Goal: Task Accomplishment & Management: Complete application form

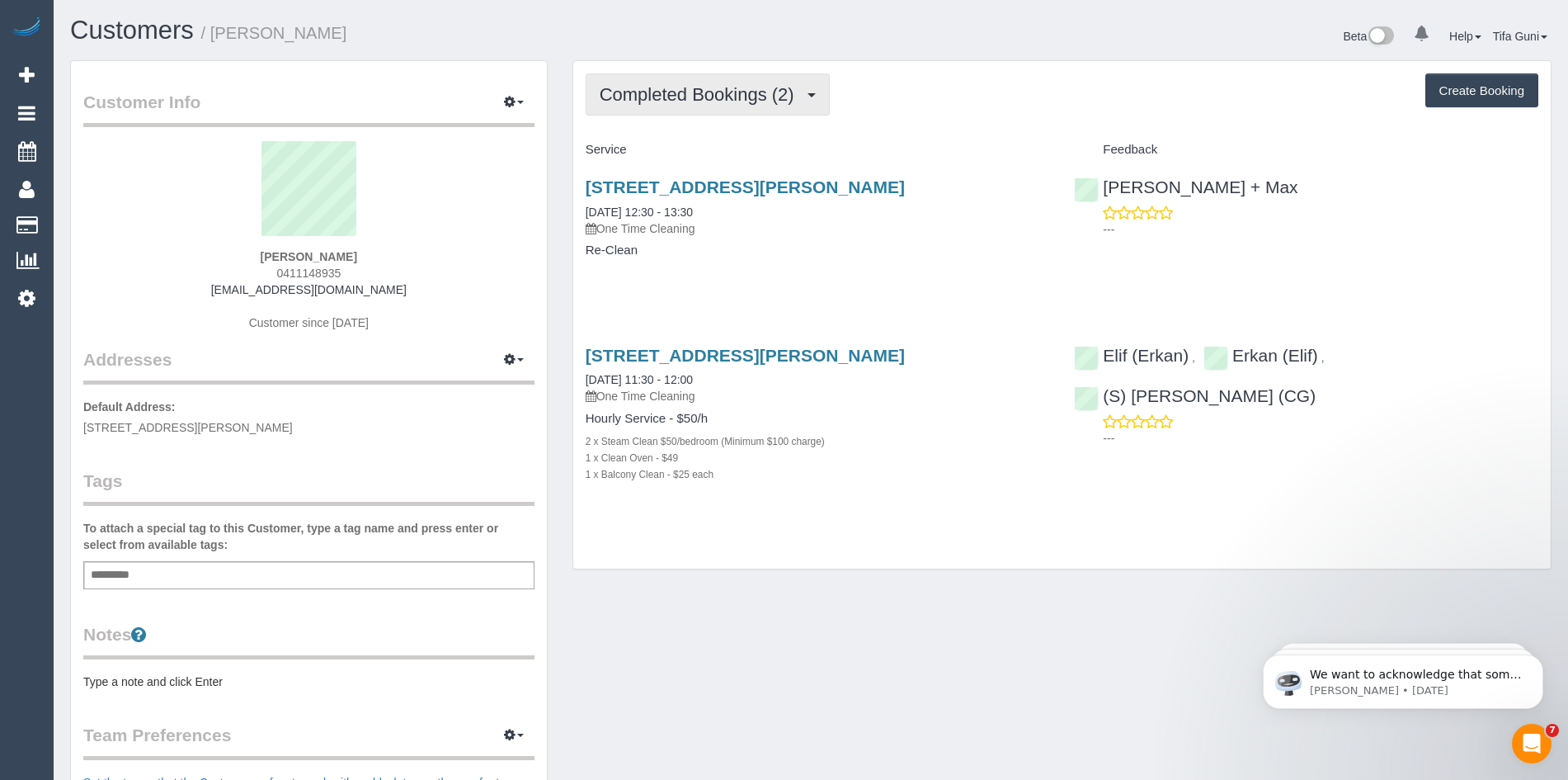
click at [752, 97] on span "Completed Bookings (2)" at bounding box center [700, 94] width 203 height 20
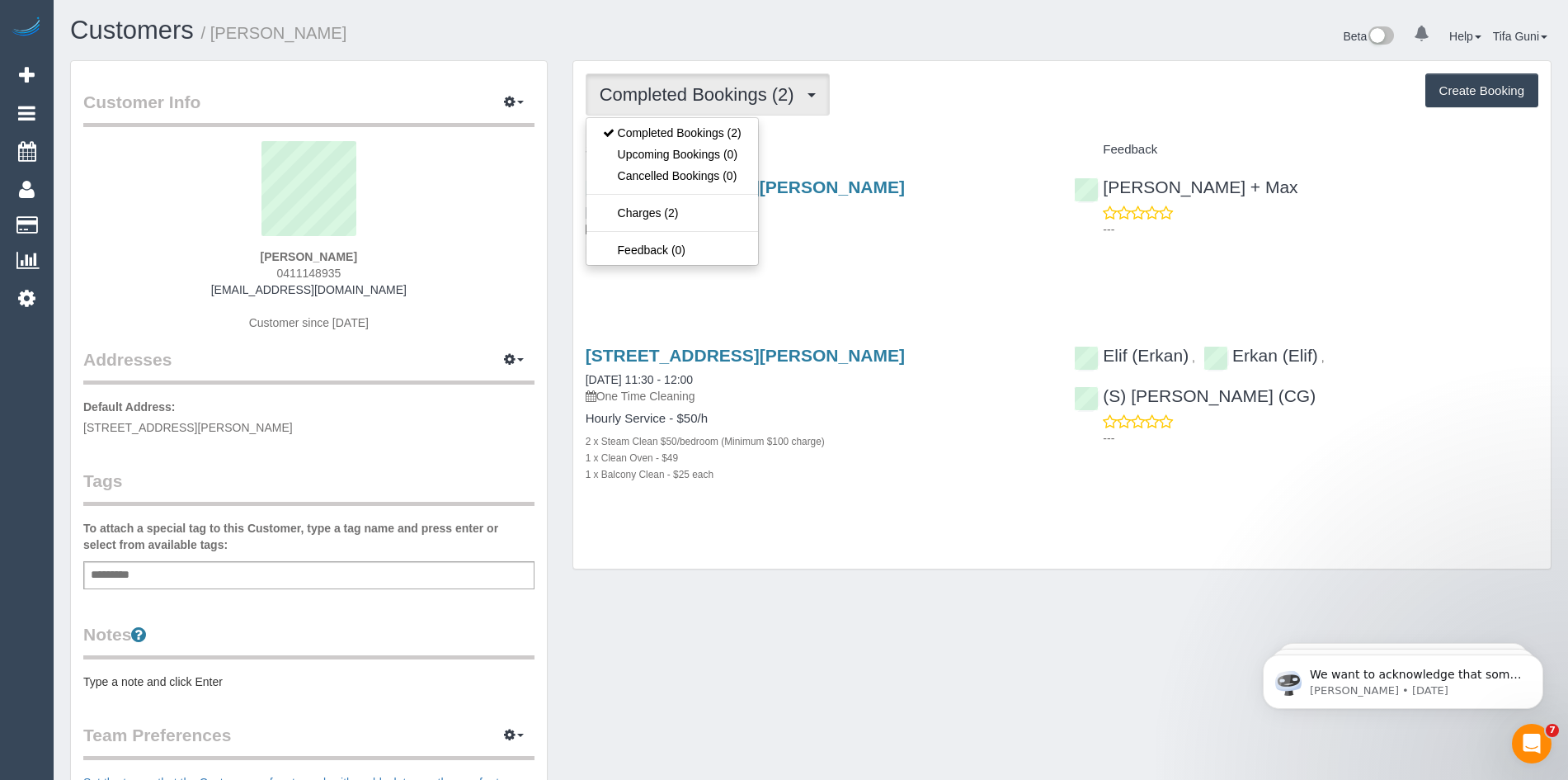
click at [834, 134] on div "Completed Bookings (2) Completed Bookings (2) Upcoming Bookings (0) Cancelled B…" at bounding box center [1062, 314] width 977 height 507
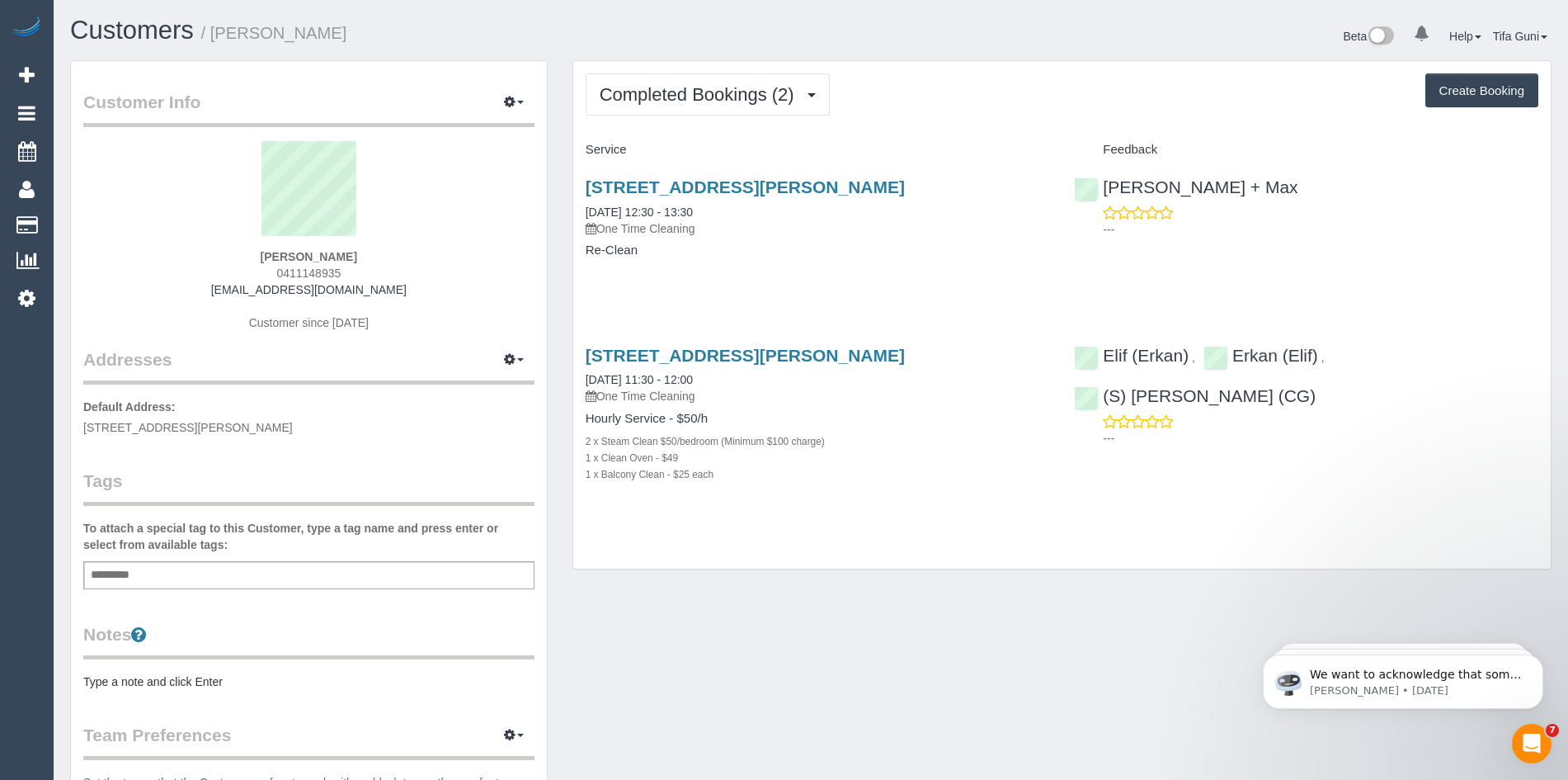
click at [1469, 94] on button "Create Booking" at bounding box center [1482, 91] width 113 height 35
select select "VIC"
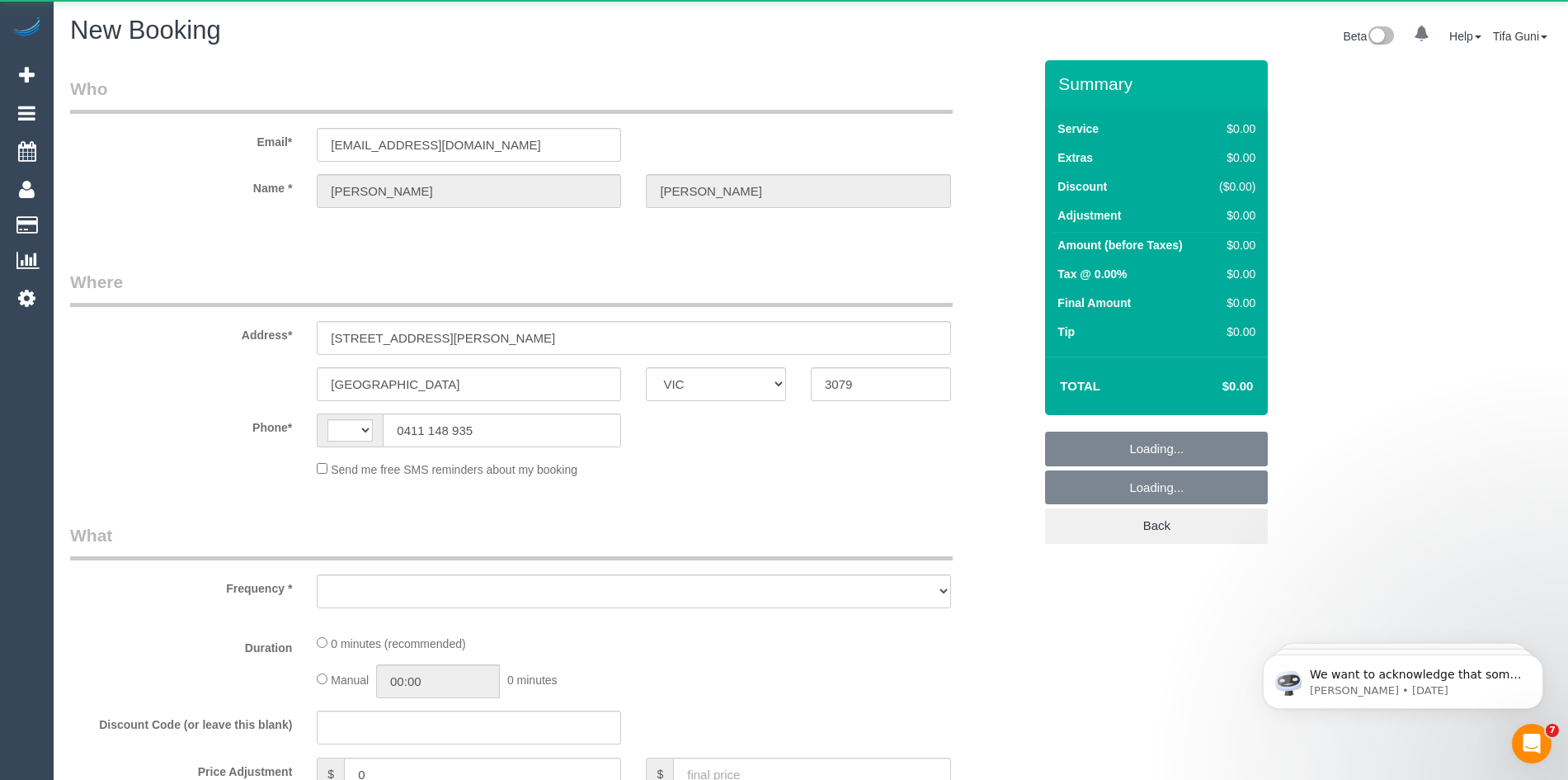
select select "string:AU"
select select "object:1342"
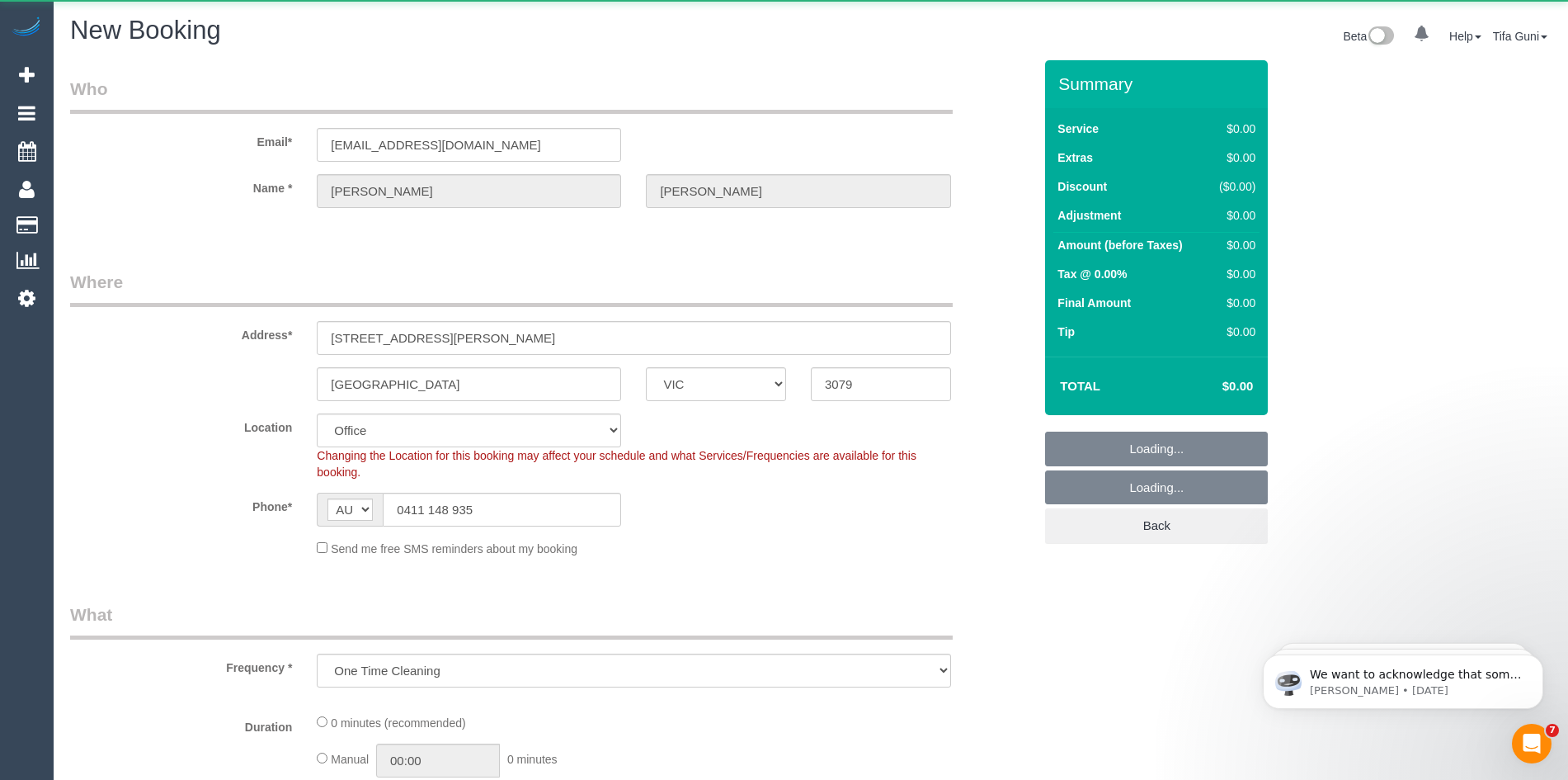
select select "string:stripe-pm_1GR98L2GScqysDRV2czxCH0g"
select select "object:2794"
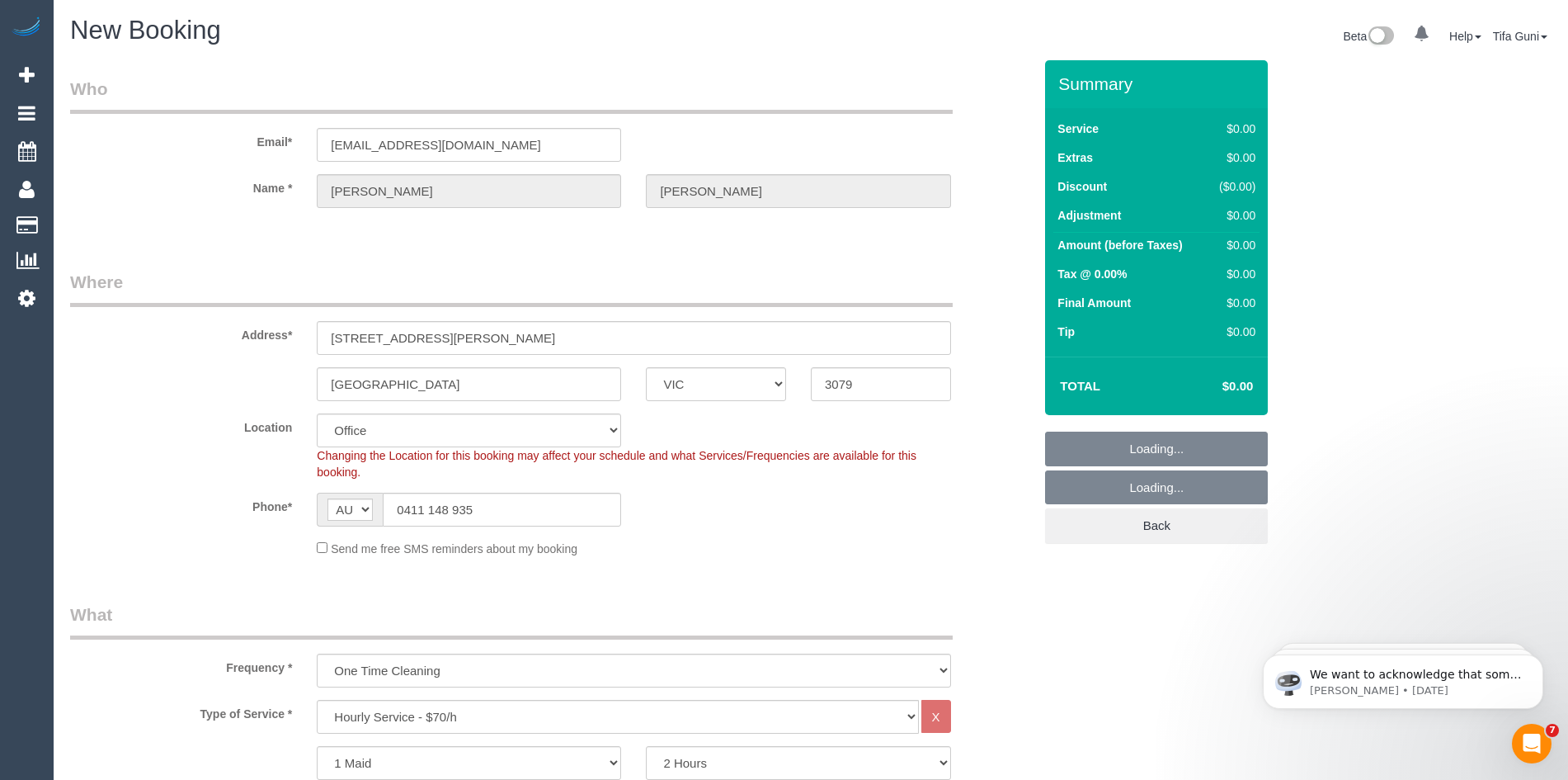
select select "47"
select select "object:2799"
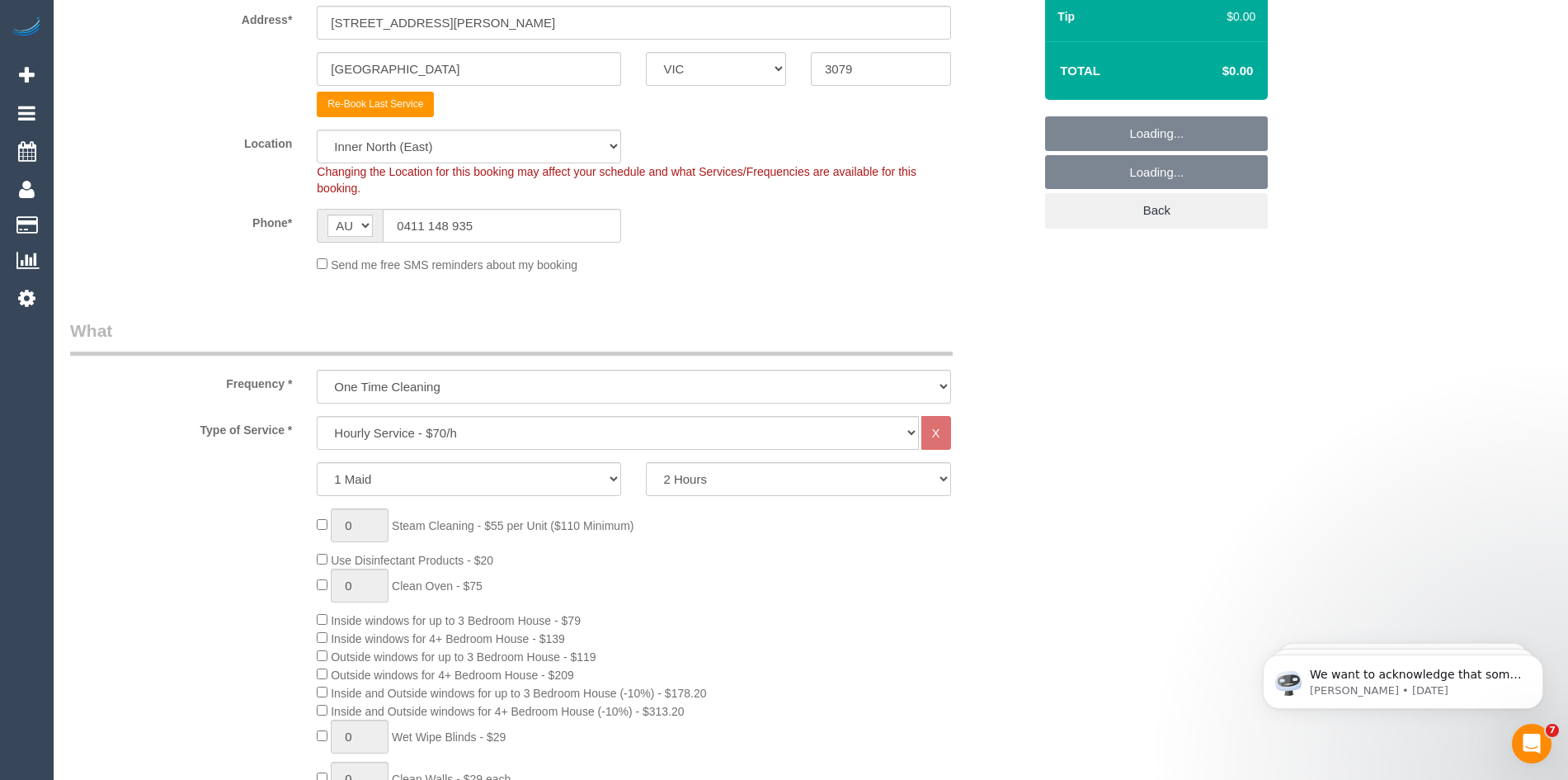
scroll to position [330, 0]
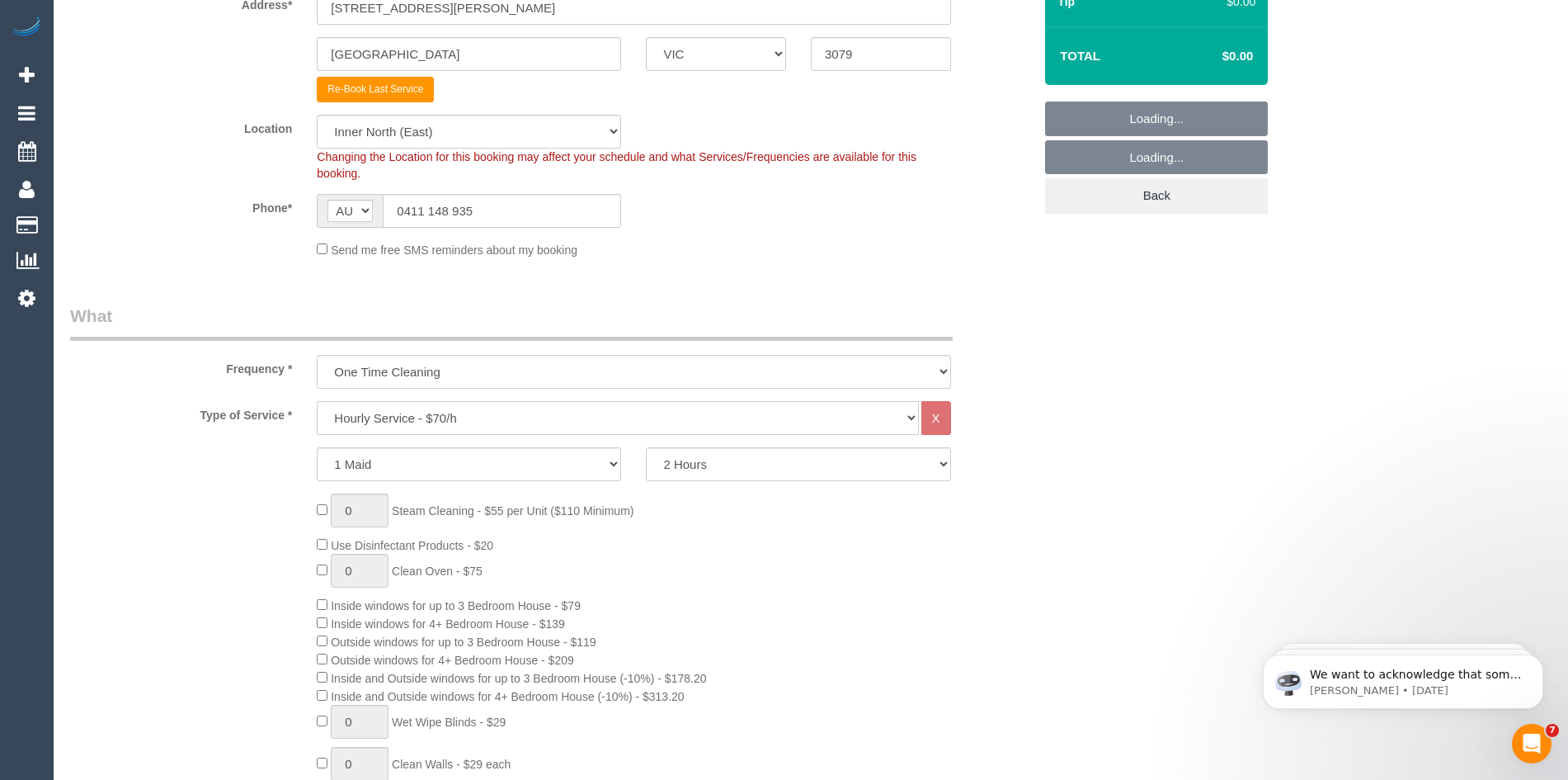
click at [456, 413] on select "Hourly Service - $70/h Hourly Service - $65/h Hourly Service - $60/h Hourly Ser…" at bounding box center [618, 417] width 601 height 34
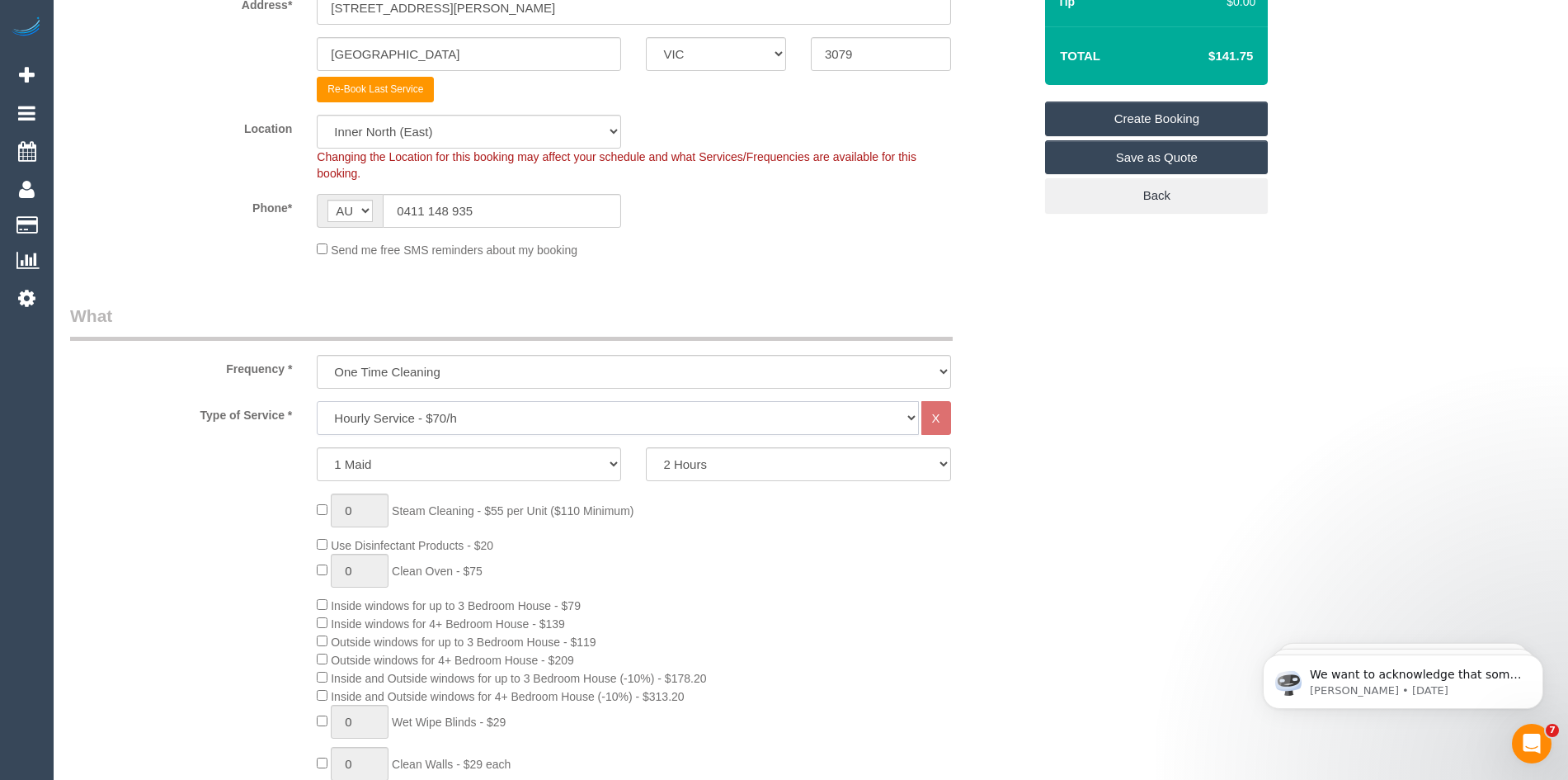
select select "213"
click at [317, 401] on select "Hourly Service - $70/h Hourly Service - $65/h Hourly Service - $60/h Hourly Ser…" at bounding box center [618, 417] width 601 height 34
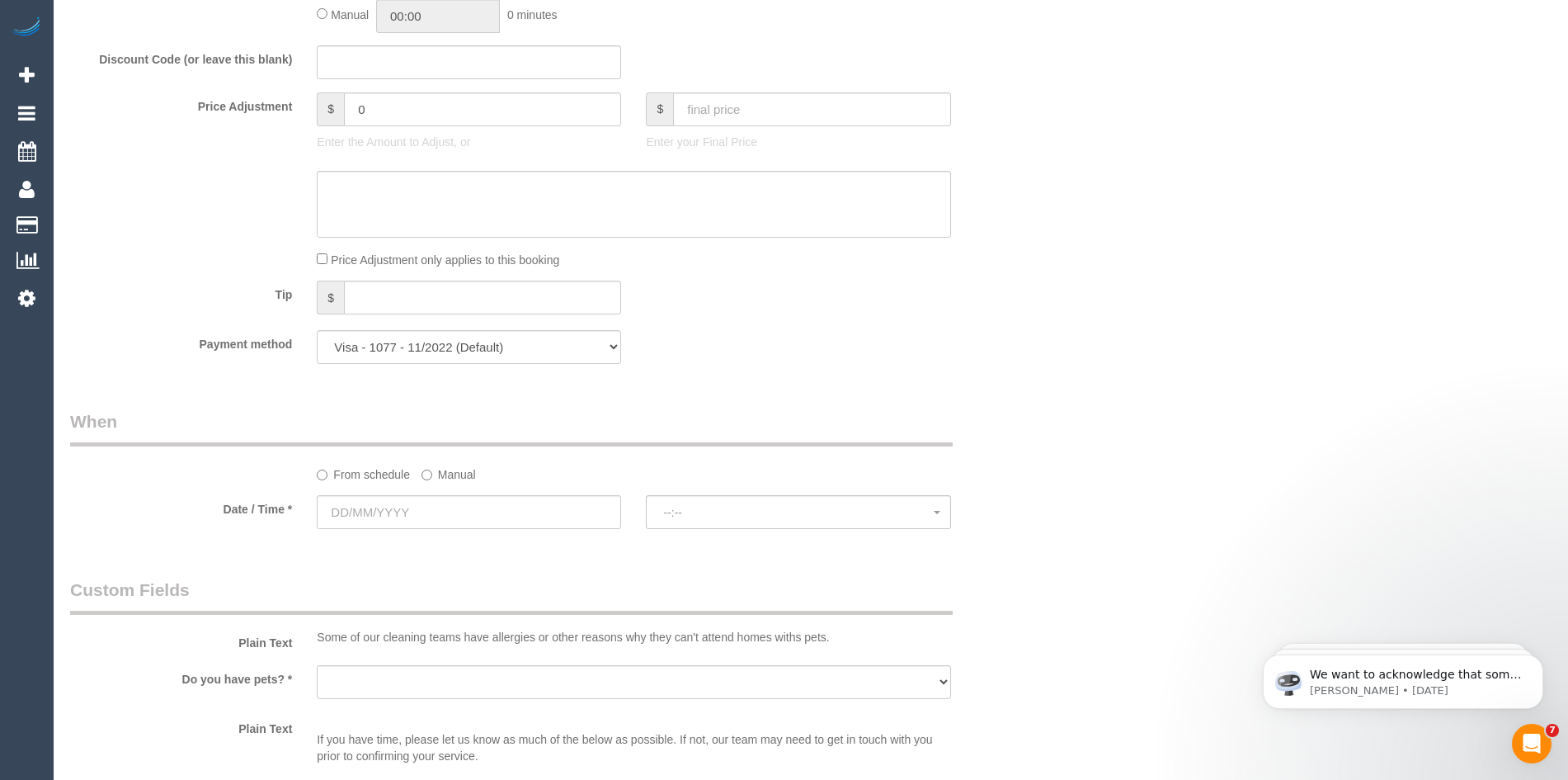
scroll to position [1485, 0]
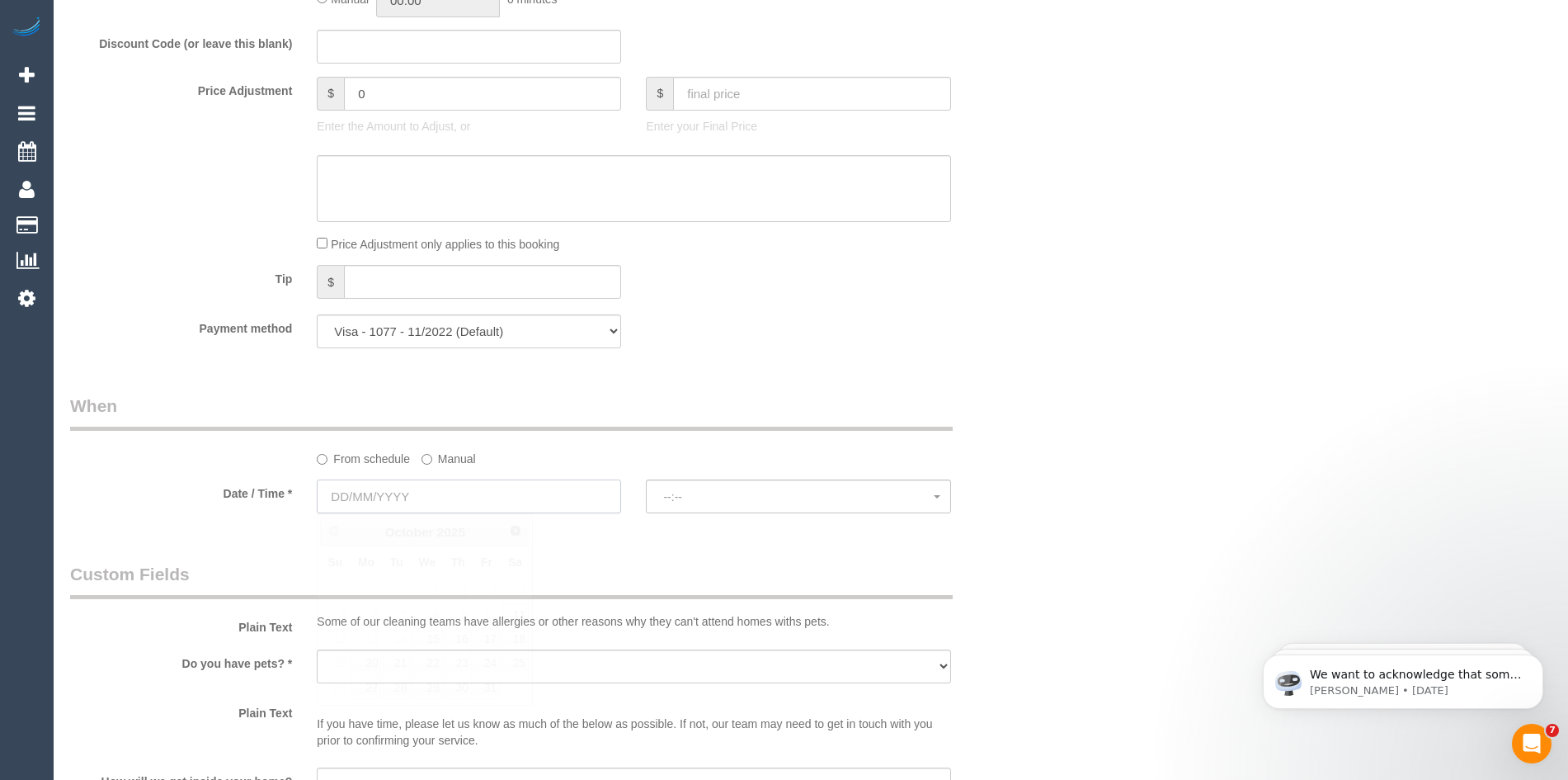
click at [462, 496] on input "text" at bounding box center [469, 496] width 304 height 34
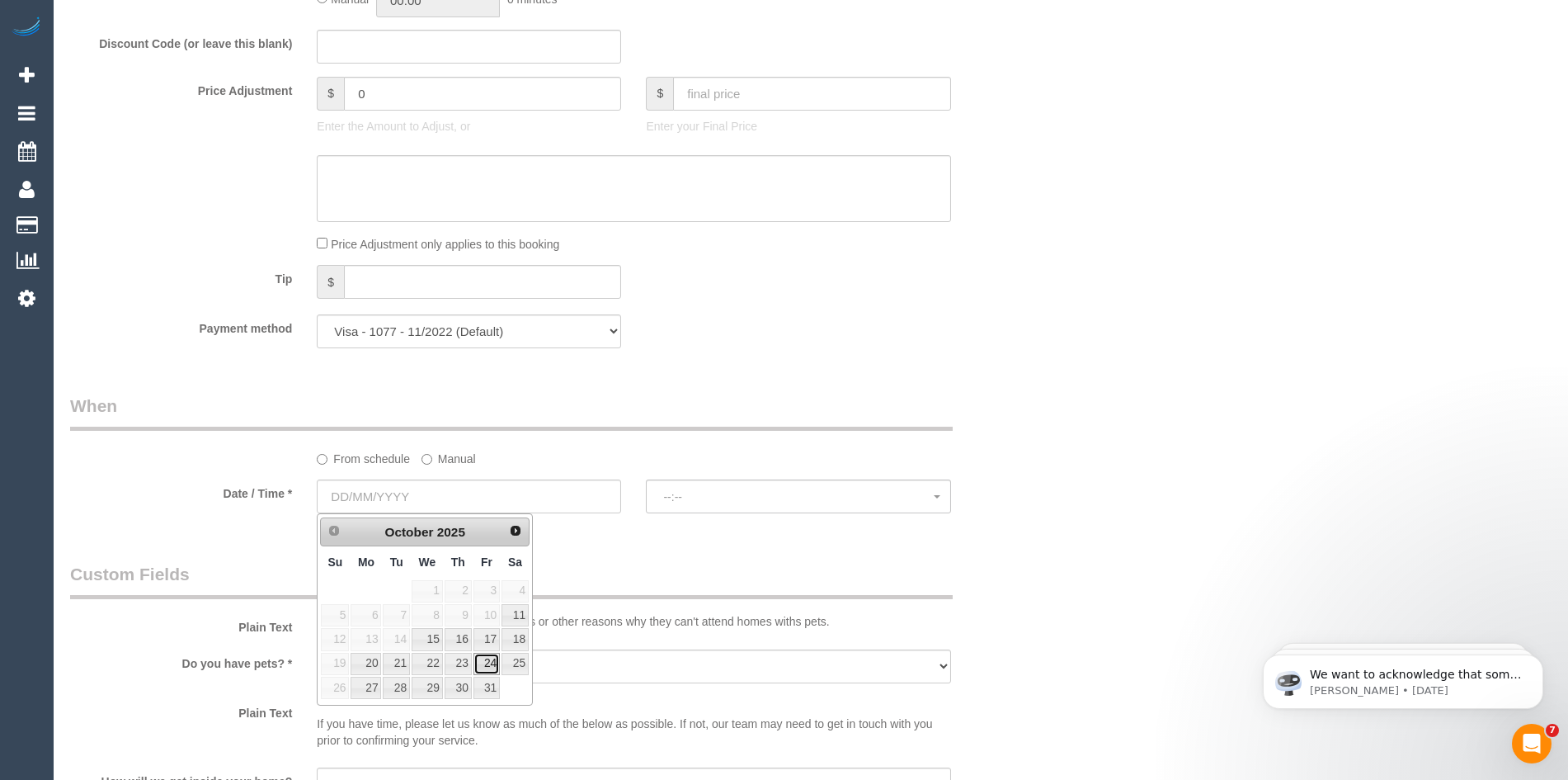
click at [492, 661] on link "24" at bounding box center [486, 664] width 26 height 22
type input "[DATE]"
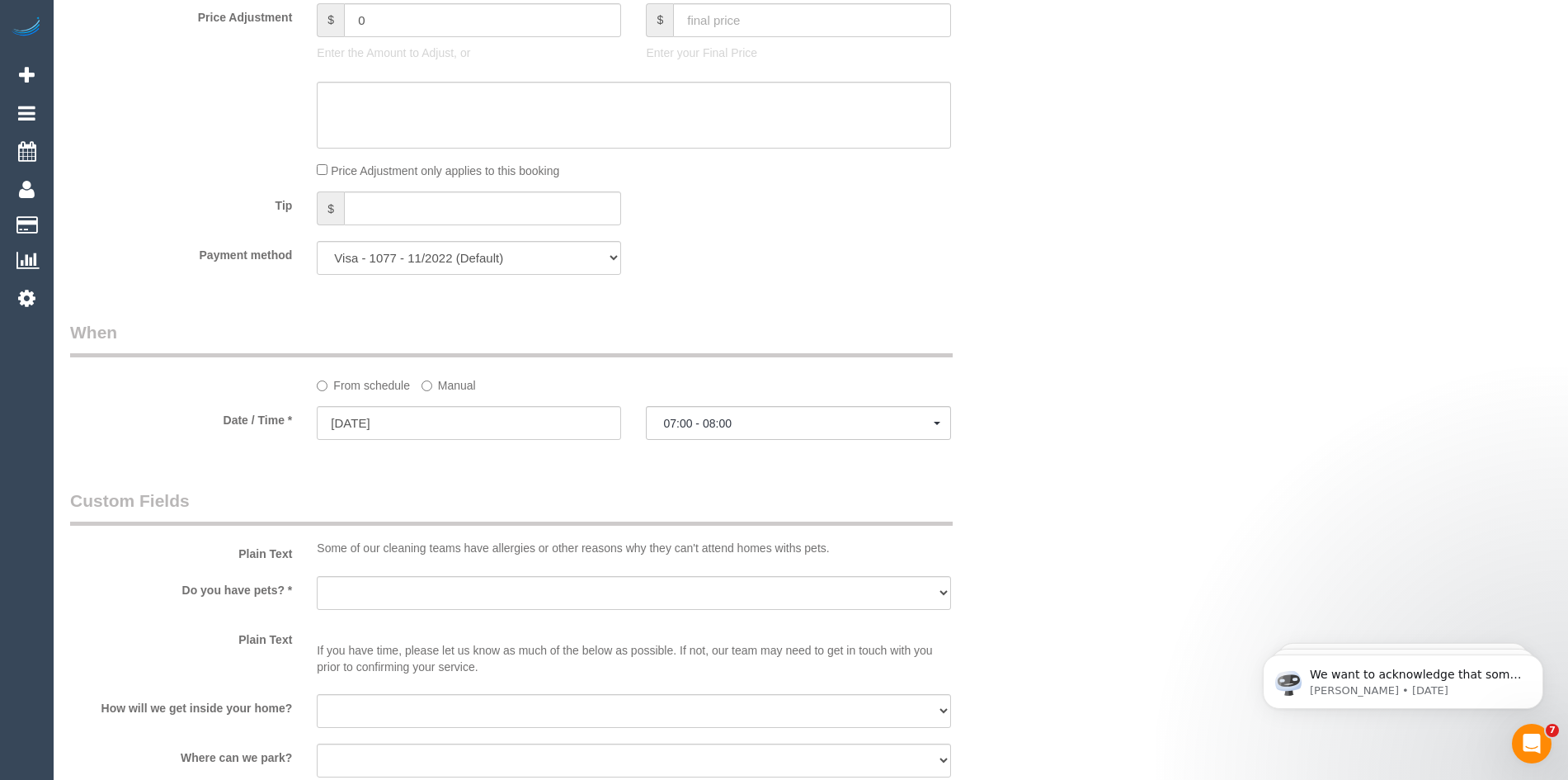
scroll to position [1568, 0]
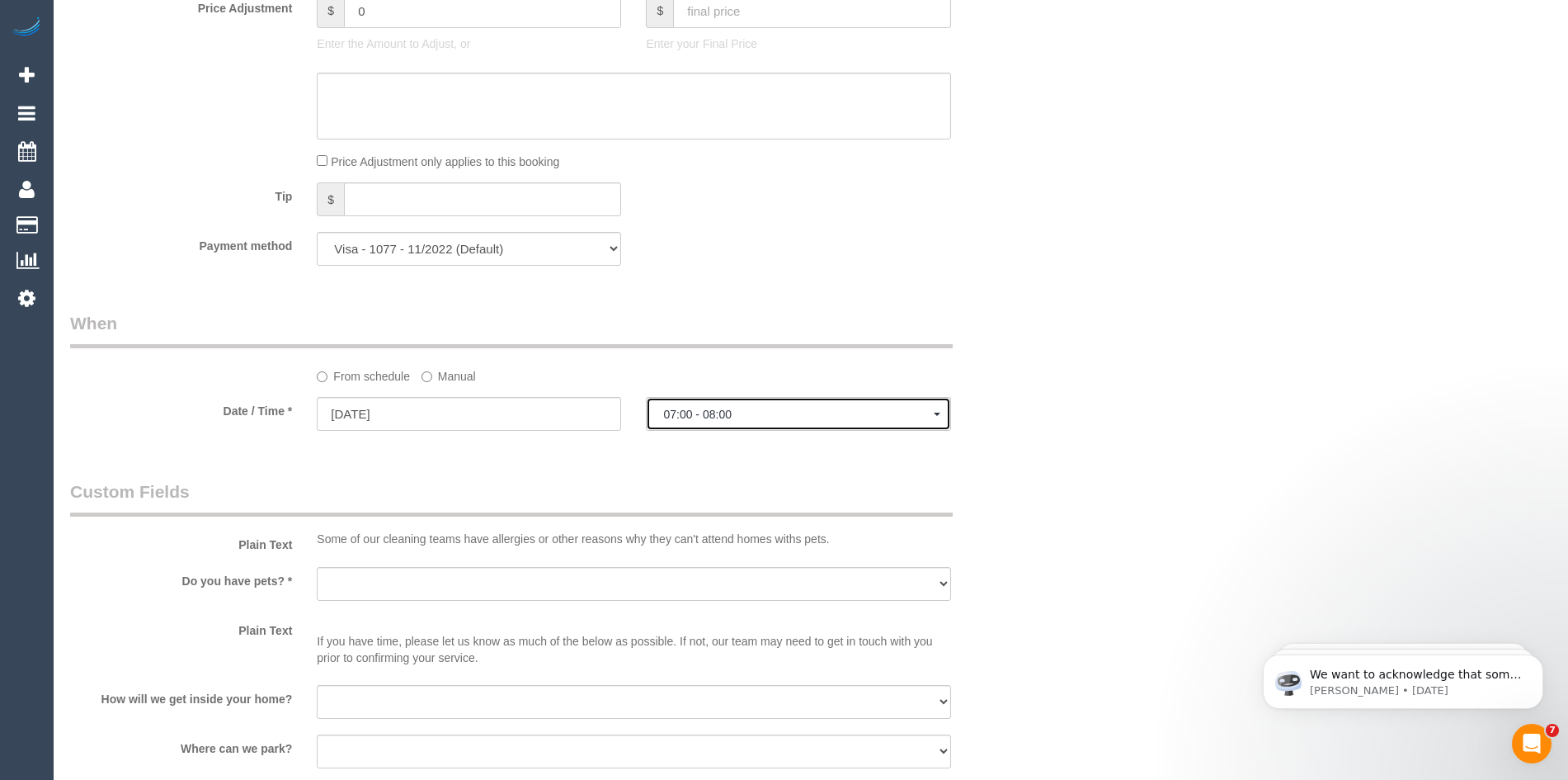
click at [721, 409] on span "07:00 - 08:00" at bounding box center [798, 414] width 270 height 14
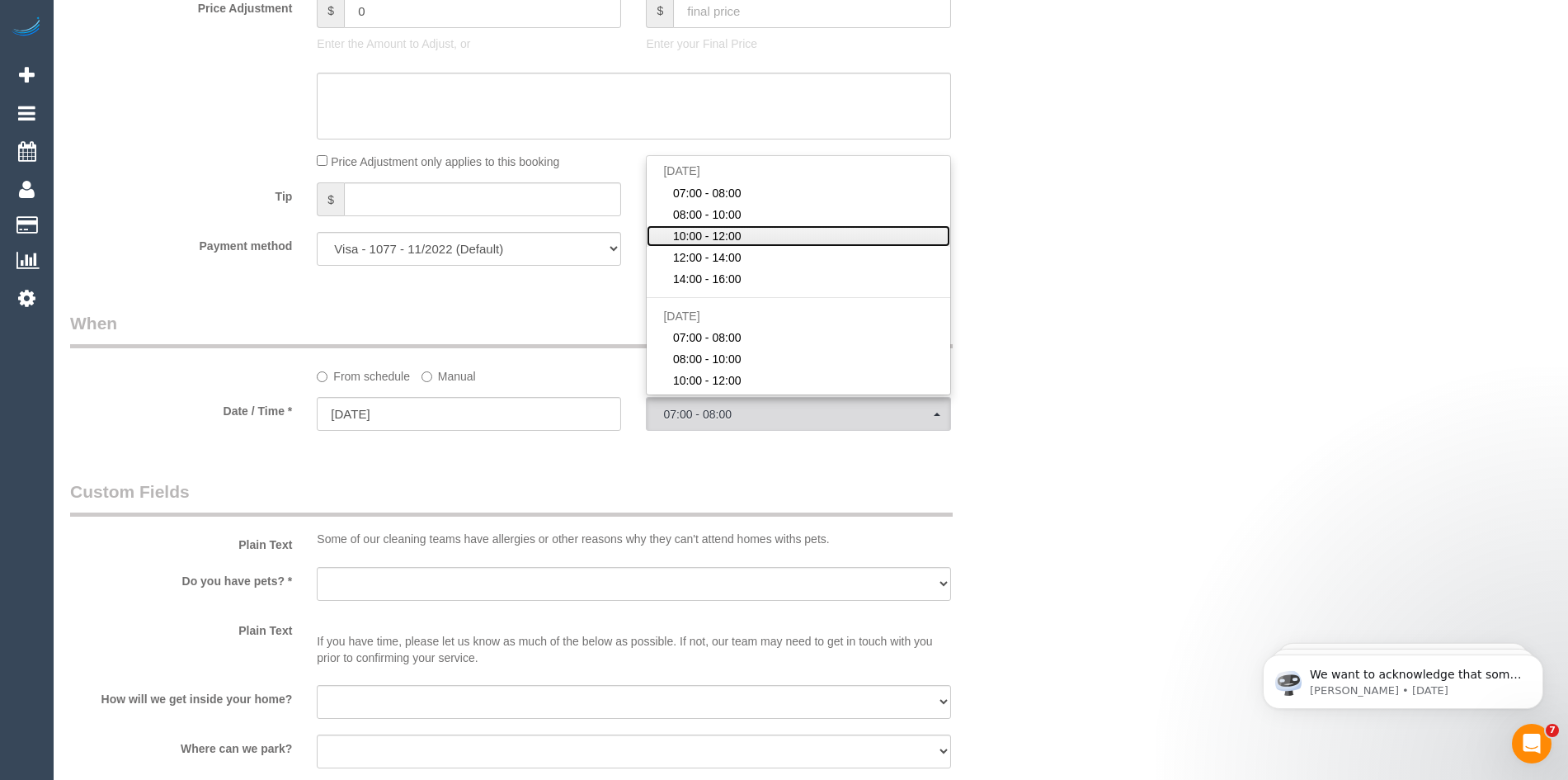
click at [710, 230] on span "10:00 - 12:00" at bounding box center [707, 236] width 69 height 16
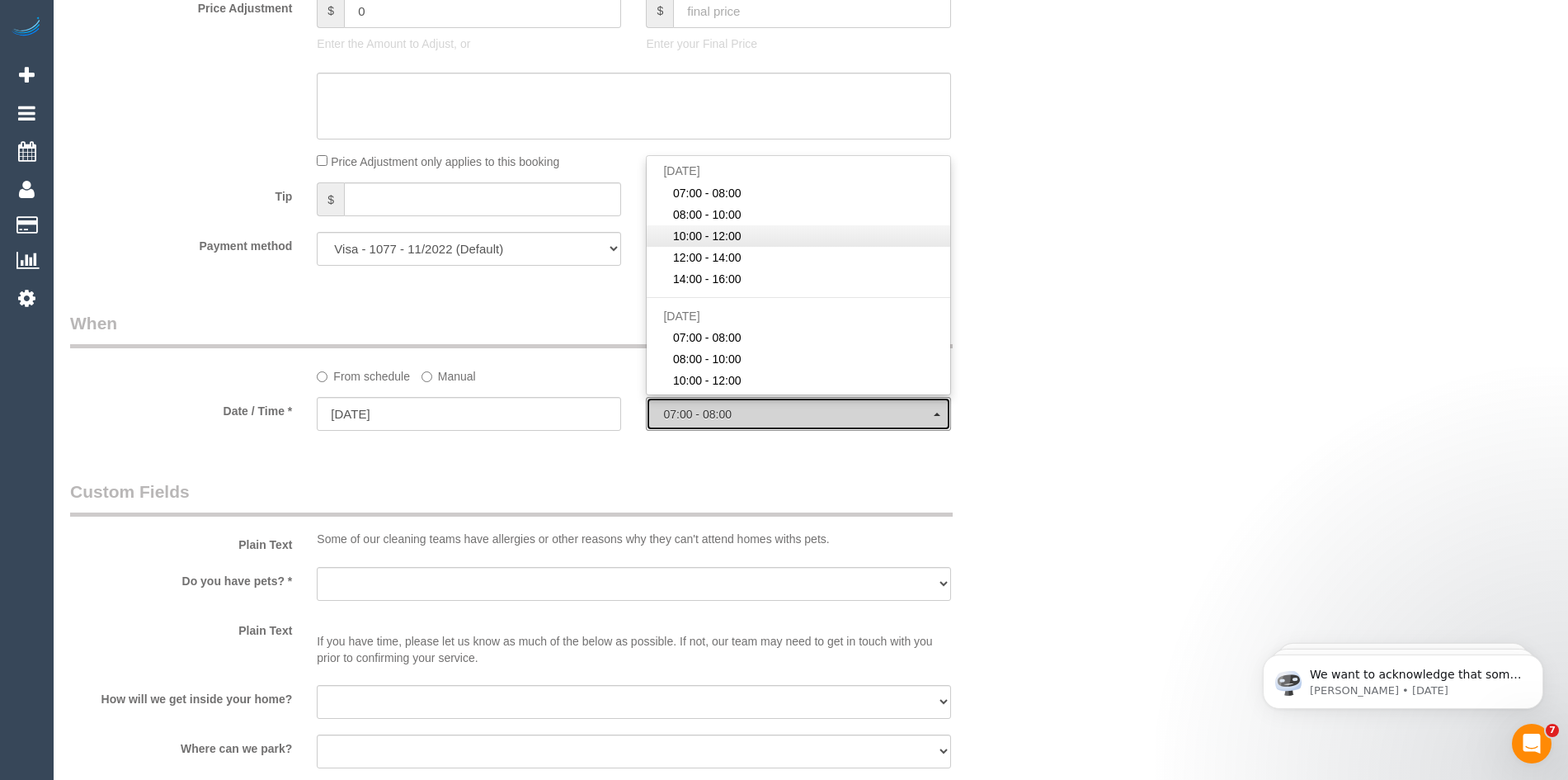
select select "spot3"
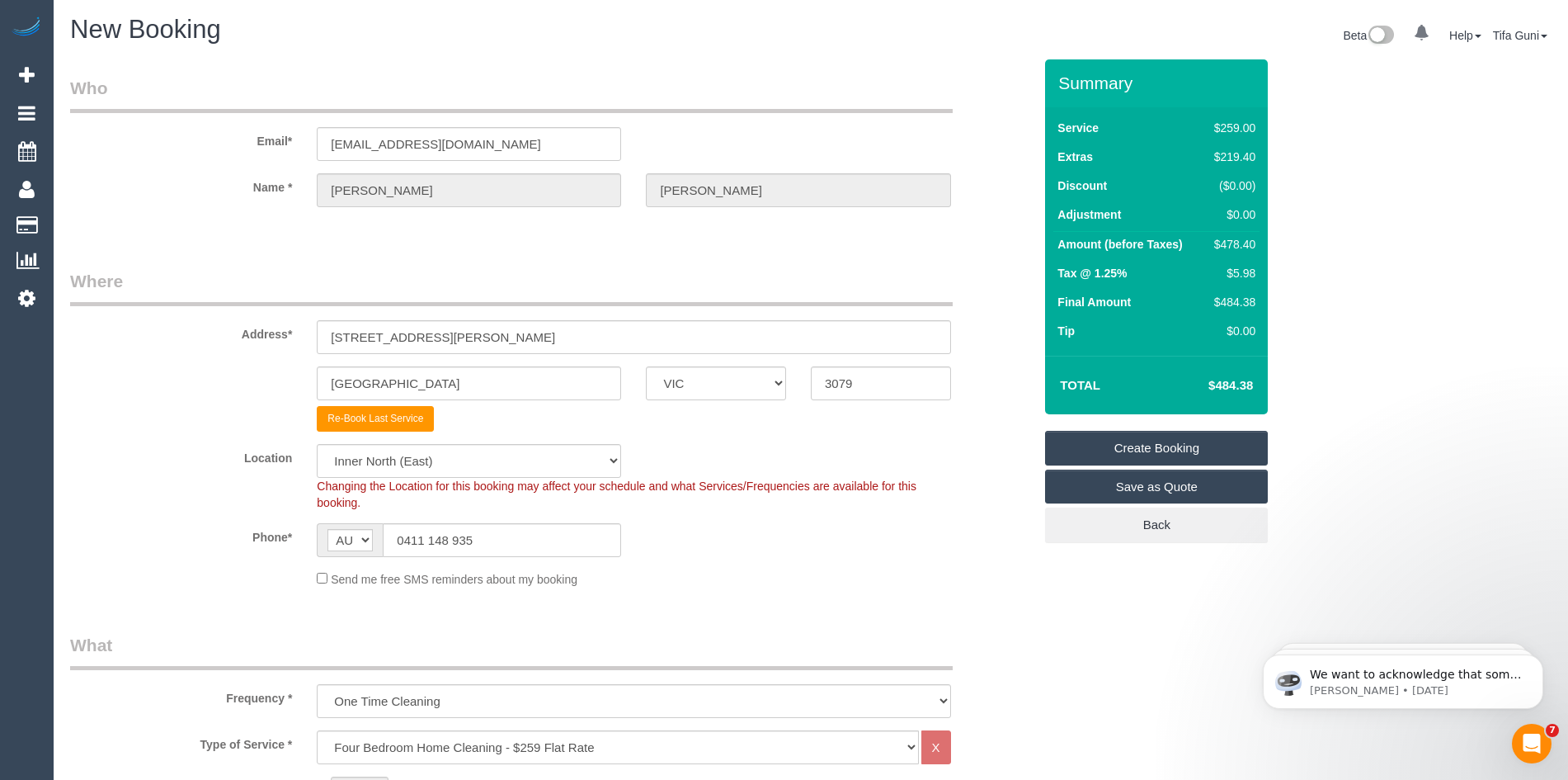
scroll to position [0, 0]
drag, startPoint x: 495, startPoint y: 332, endPoint x: 326, endPoint y: 341, distance: 169.2
click at [326, 341] on input "[STREET_ADDRESS][PERSON_NAME]" at bounding box center [633, 338] width 633 height 34
type input "u"
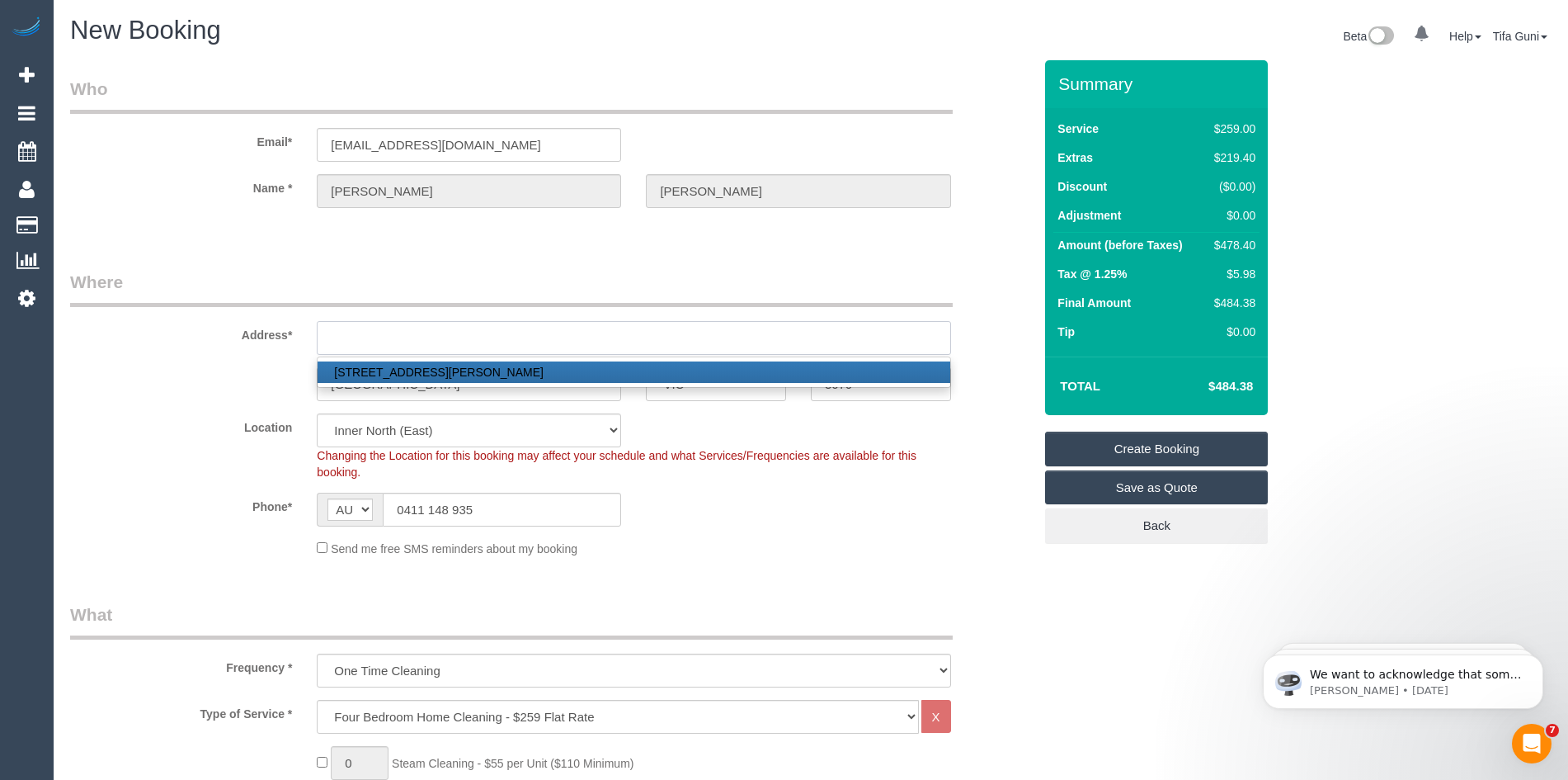
click at [356, 340] on input "text" at bounding box center [633, 338] width 633 height 34
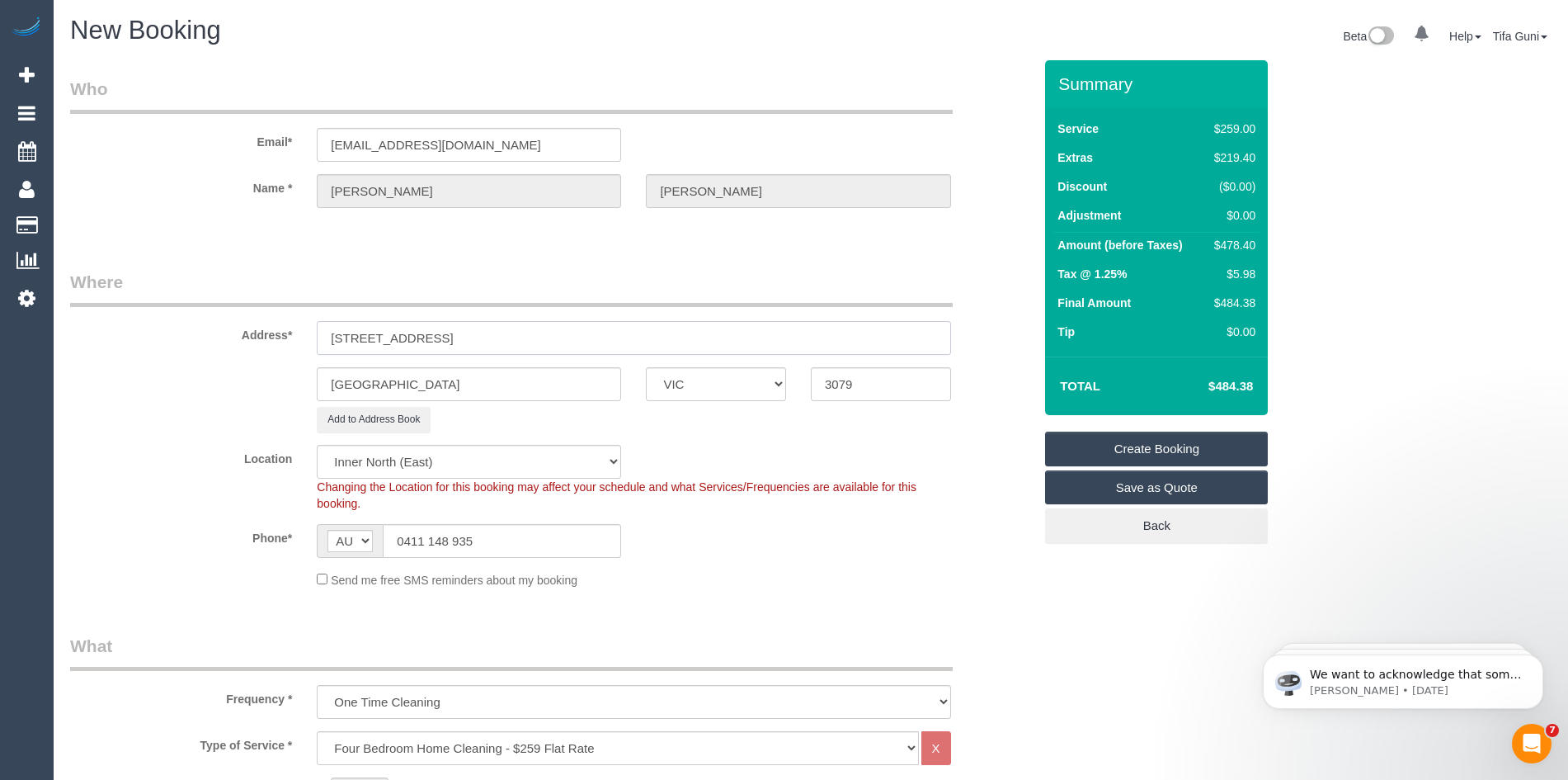
type input "[STREET_ADDRESS]"
click at [412, 382] on input "[GEOGRAPHIC_DATA]" at bounding box center [469, 384] width 304 height 34
type input "I"
type input "Horthone"
drag, startPoint x: 858, startPoint y: 389, endPoint x: 772, endPoint y: 387, distance: 86.0
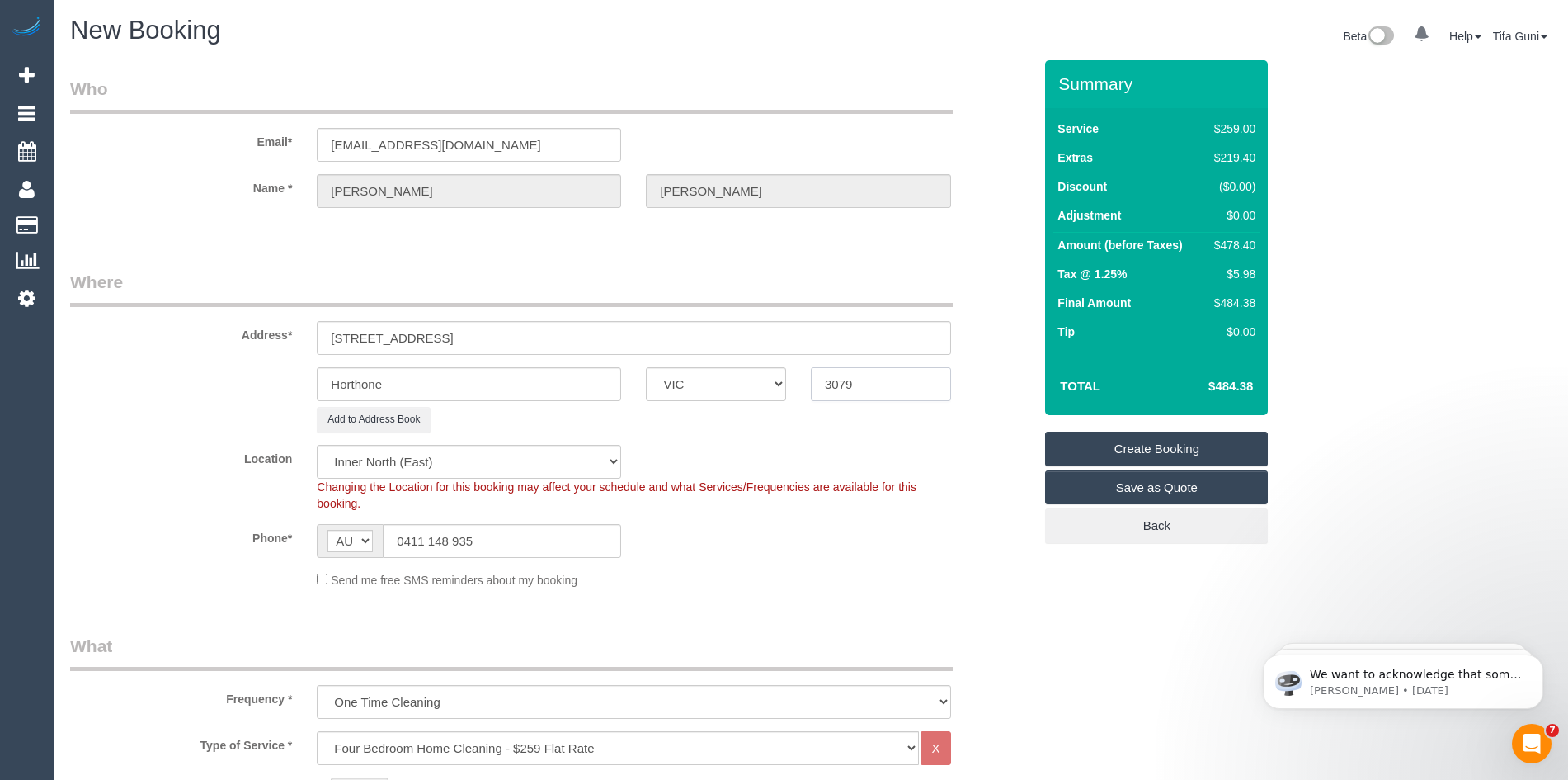
click at [772, 387] on div "Horthone ACT [GEOGRAPHIC_DATA] NT [GEOGRAPHIC_DATA] SA TAS [GEOGRAPHIC_DATA] [G…" at bounding box center [552, 384] width 987 height 34
type input "3122"
click at [746, 410] on div "Add to Address Book" at bounding box center [633, 419] width 658 height 25
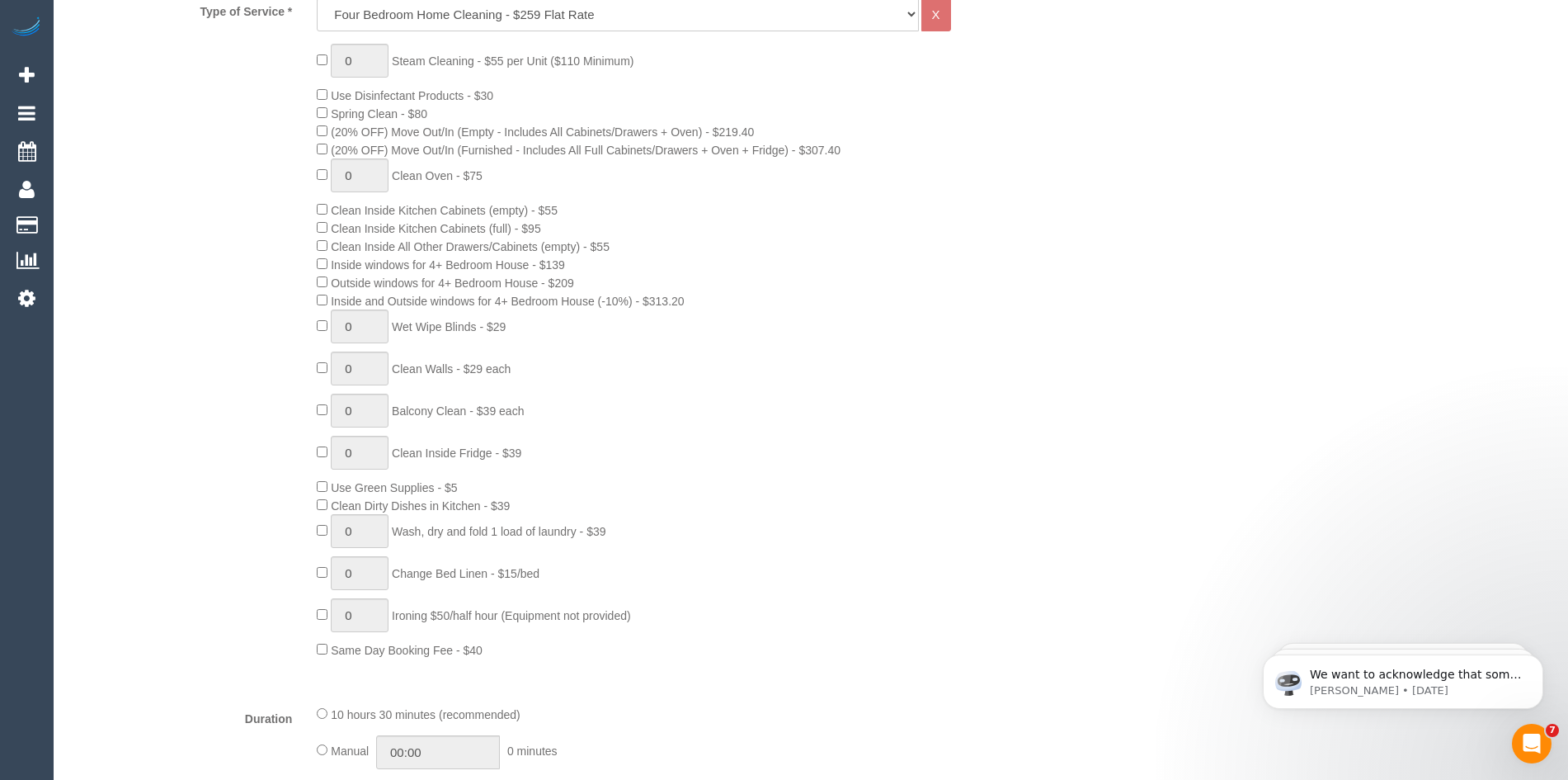
select select "55"
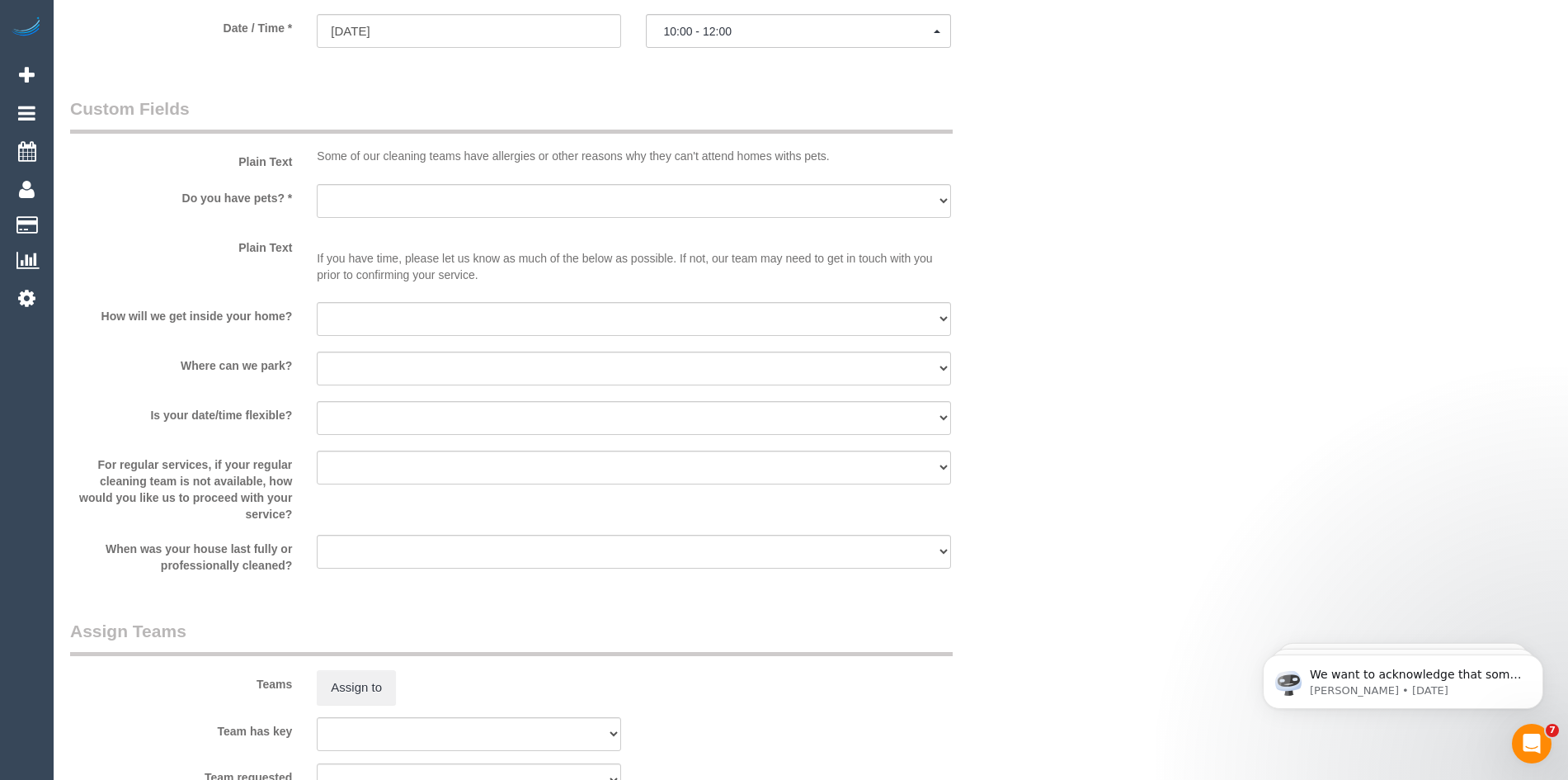
select select "object:5138"
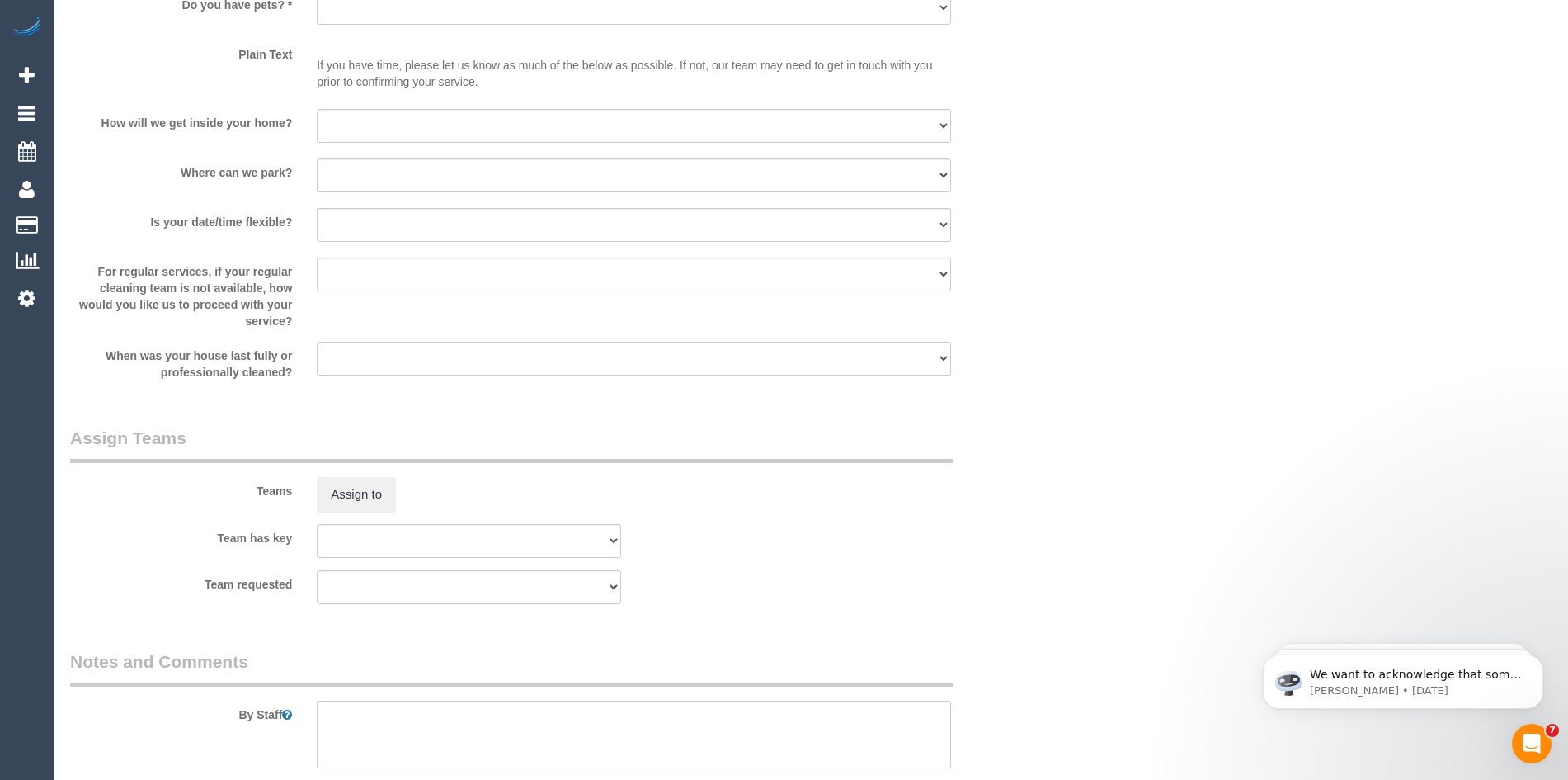
scroll to position [2352, 0]
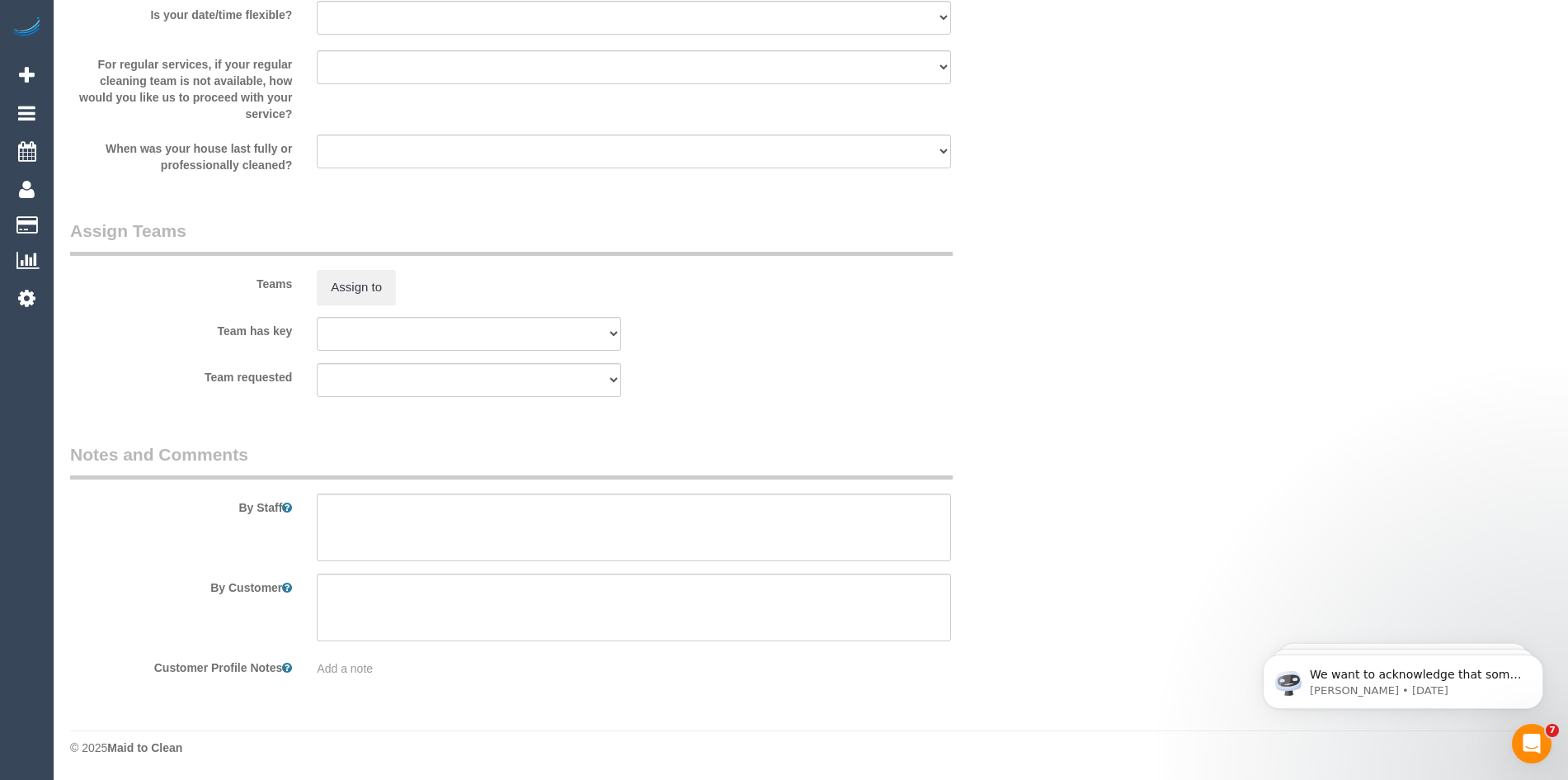
select select "spot24"
click at [384, 513] on textarea at bounding box center [633, 528] width 633 height 68
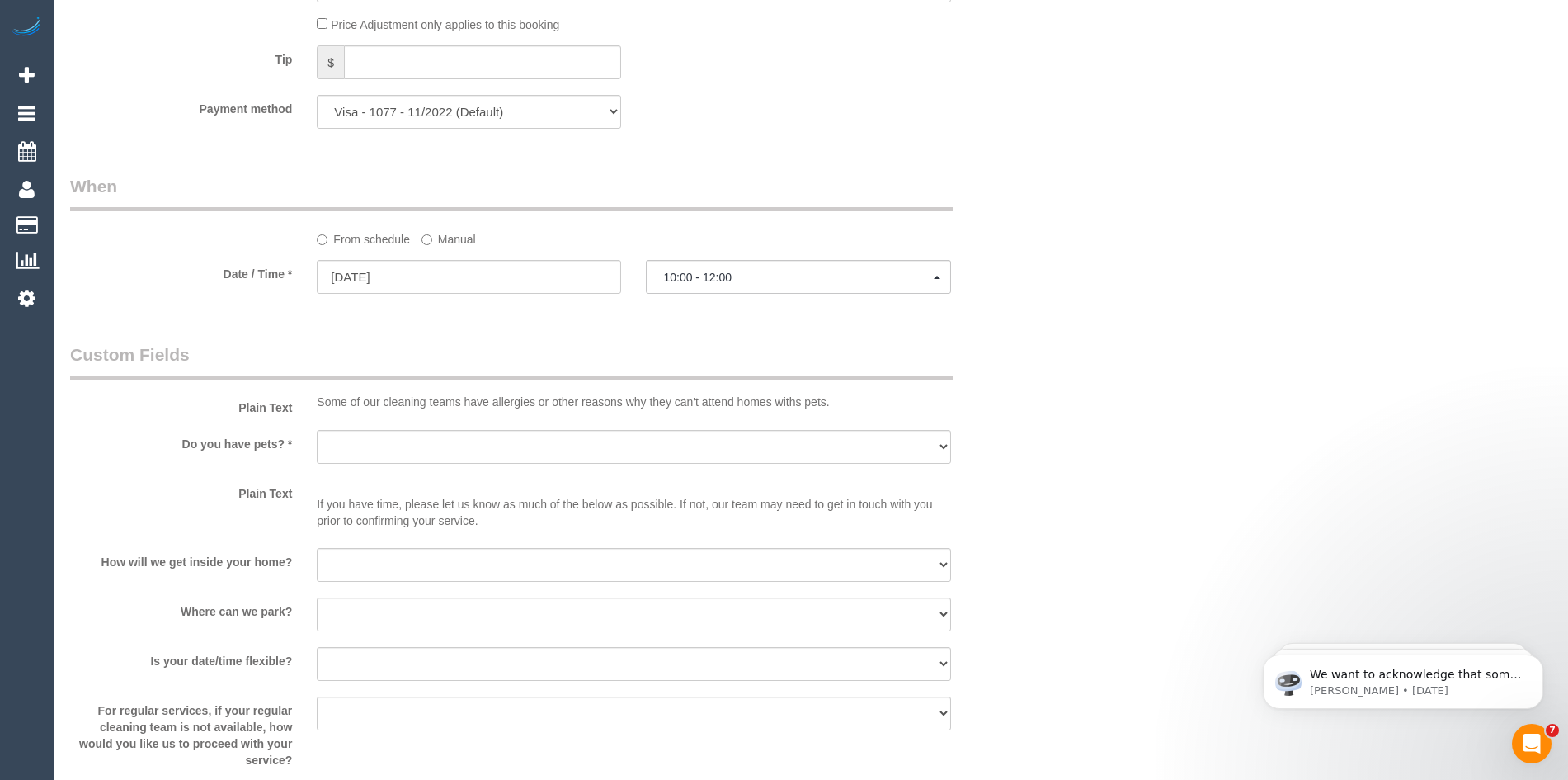
scroll to position [1691, 0]
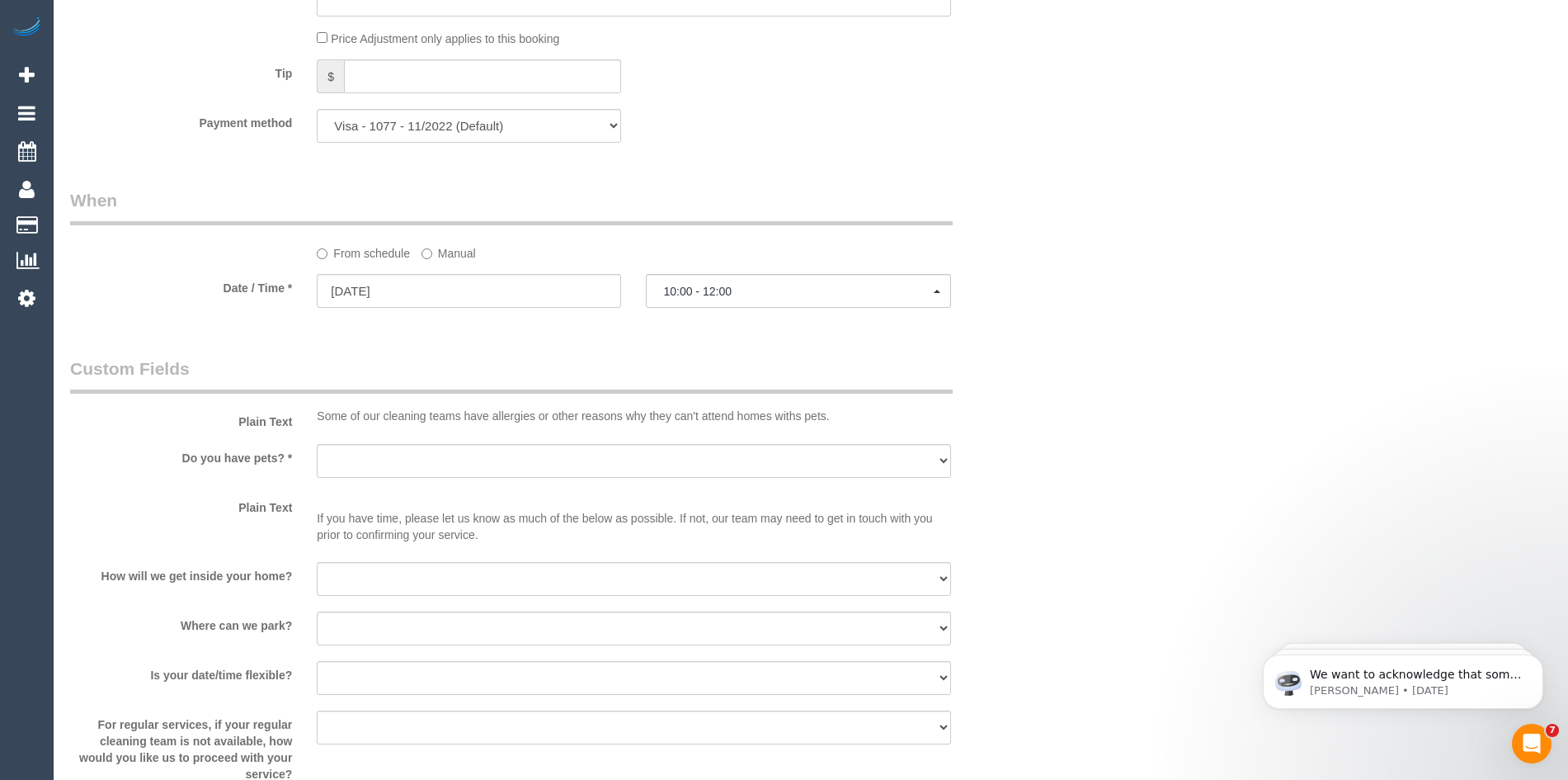
type textarea "entrance off easten place"
click at [496, 456] on select "Yes - Cats Yes - Dogs No pets Yes - Dogs and Cats Yes - Other" at bounding box center [633, 461] width 633 height 34
select select "number:28"
click at [317, 444] on select "Yes - Cats Yes - Dogs No pets Yes - Dogs and Cats Yes - Other" at bounding box center [633, 461] width 633 height 34
click at [375, 578] on select "I will be home Key will be left (please provide details below) Lock box/Access …" at bounding box center [633, 578] width 633 height 34
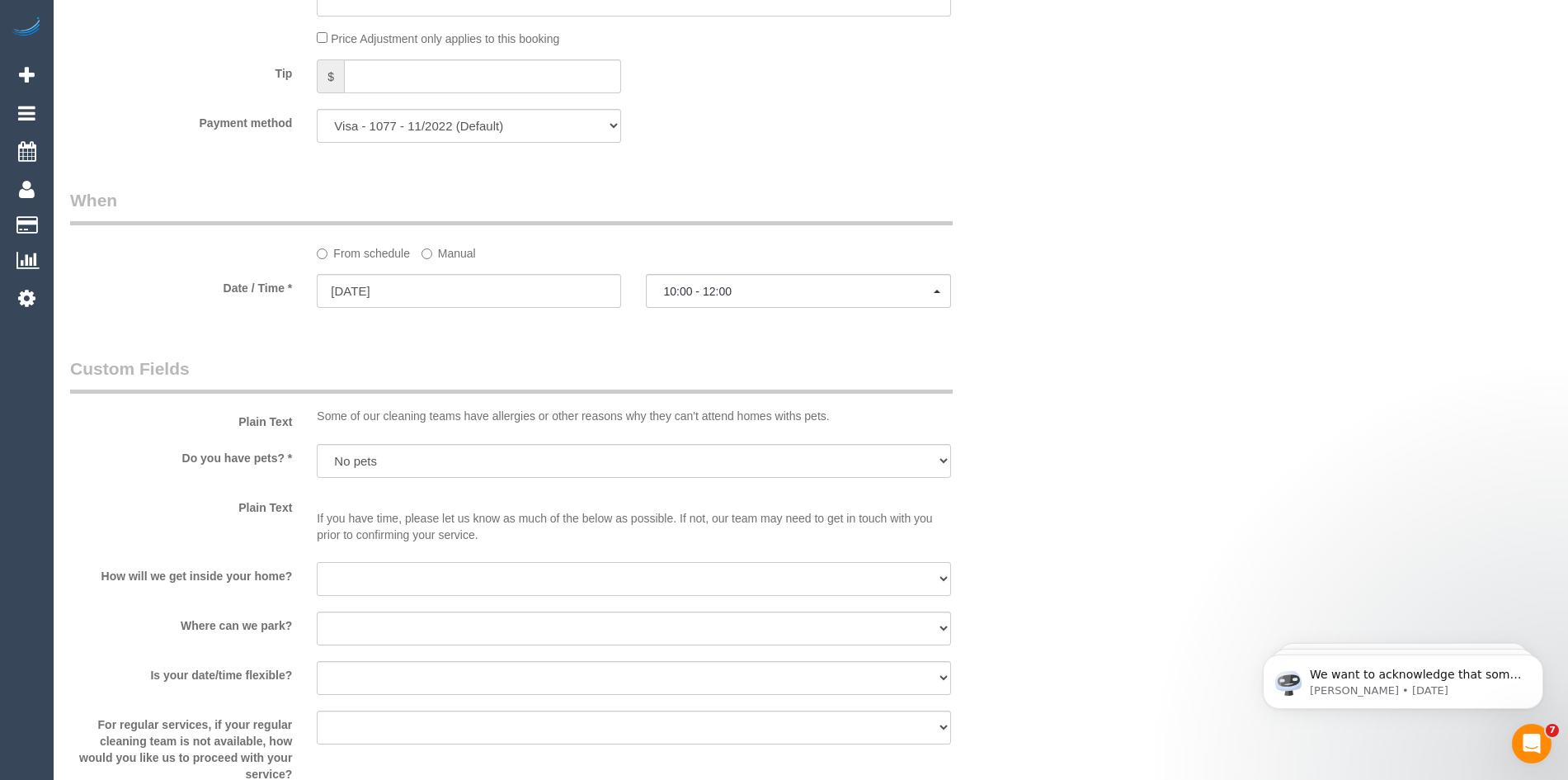
select select "number:14"
click at [317, 562] on select "I will be home Key will be left (please provide details below) Lock box/Access …" at bounding box center [633, 578] width 633 height 34
click at [382, 622] on select "I will provide parking on-site Free street parking Paid street parking (cost wi…" at bounding box center [633, 628] width 633 height 34
select select "number:19"
click at [317, 611] on select "I will provide parking on-site Free street parking Paid street parking (cost wi…" at bounding box center [633, 628] width 633 height 34
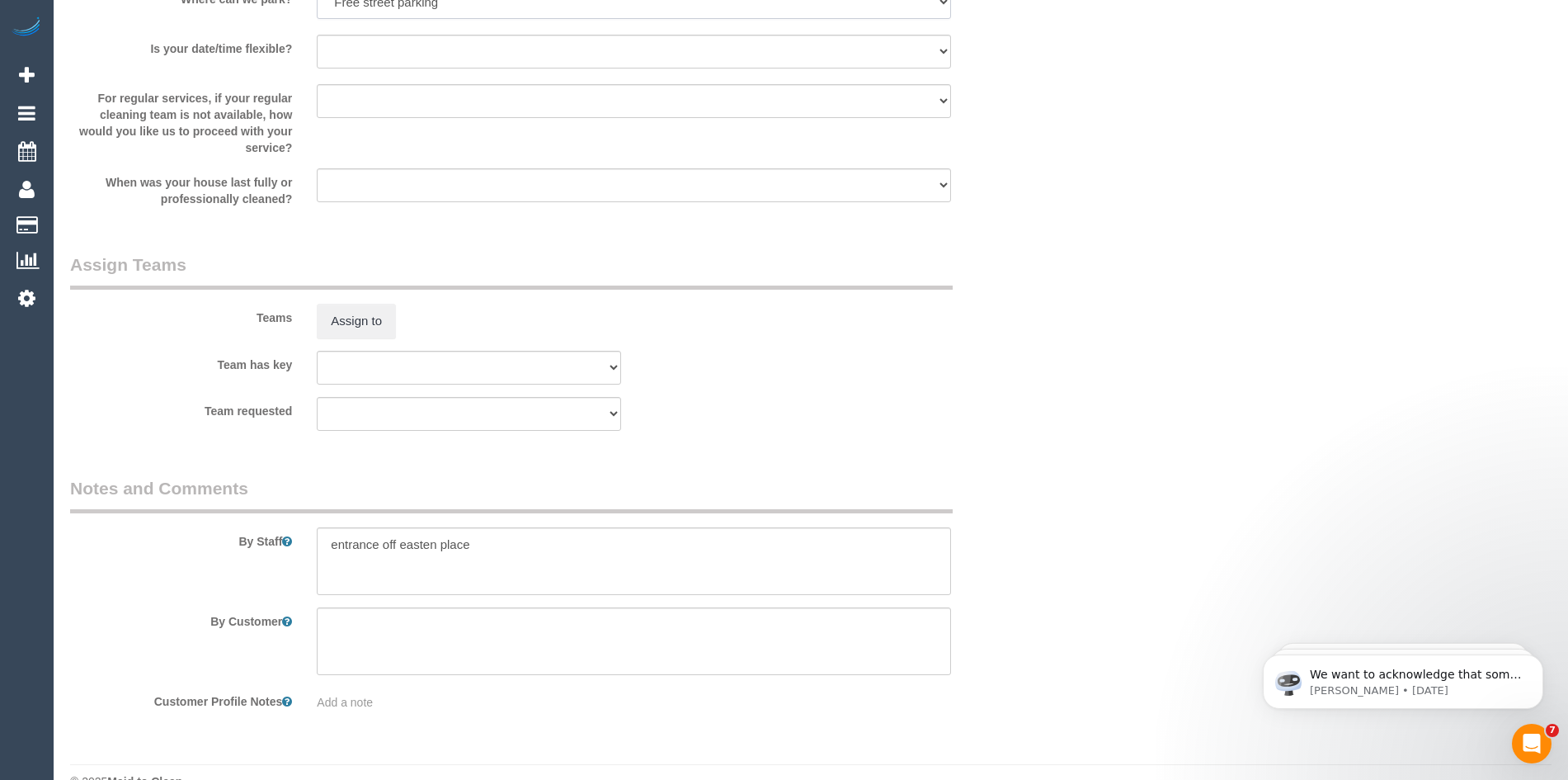
scroll to position [2352, 0]
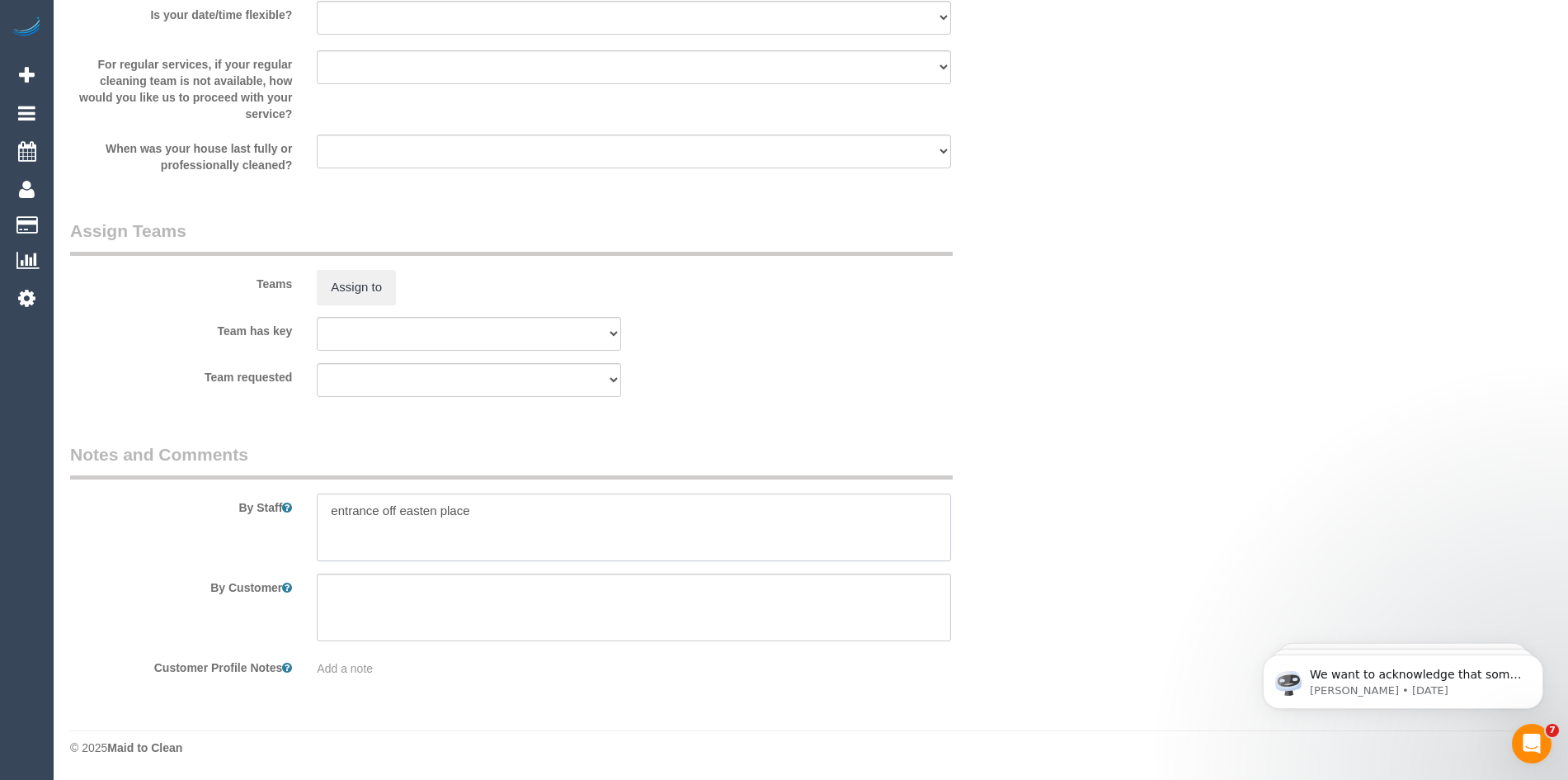
click at [494, 508] on textarea at bounding box center [633, 528] width 633 height 68
click at [487, 528] on textarea at bounding box center [633, 528] width 633 height 68
click at [483, 528] on textarea at bounding box center [633, 528] width 633 height 68
click at [462, 543] on textarea at bounding box center [633, 528] width 633 height 68
paste textarea "61411148935"
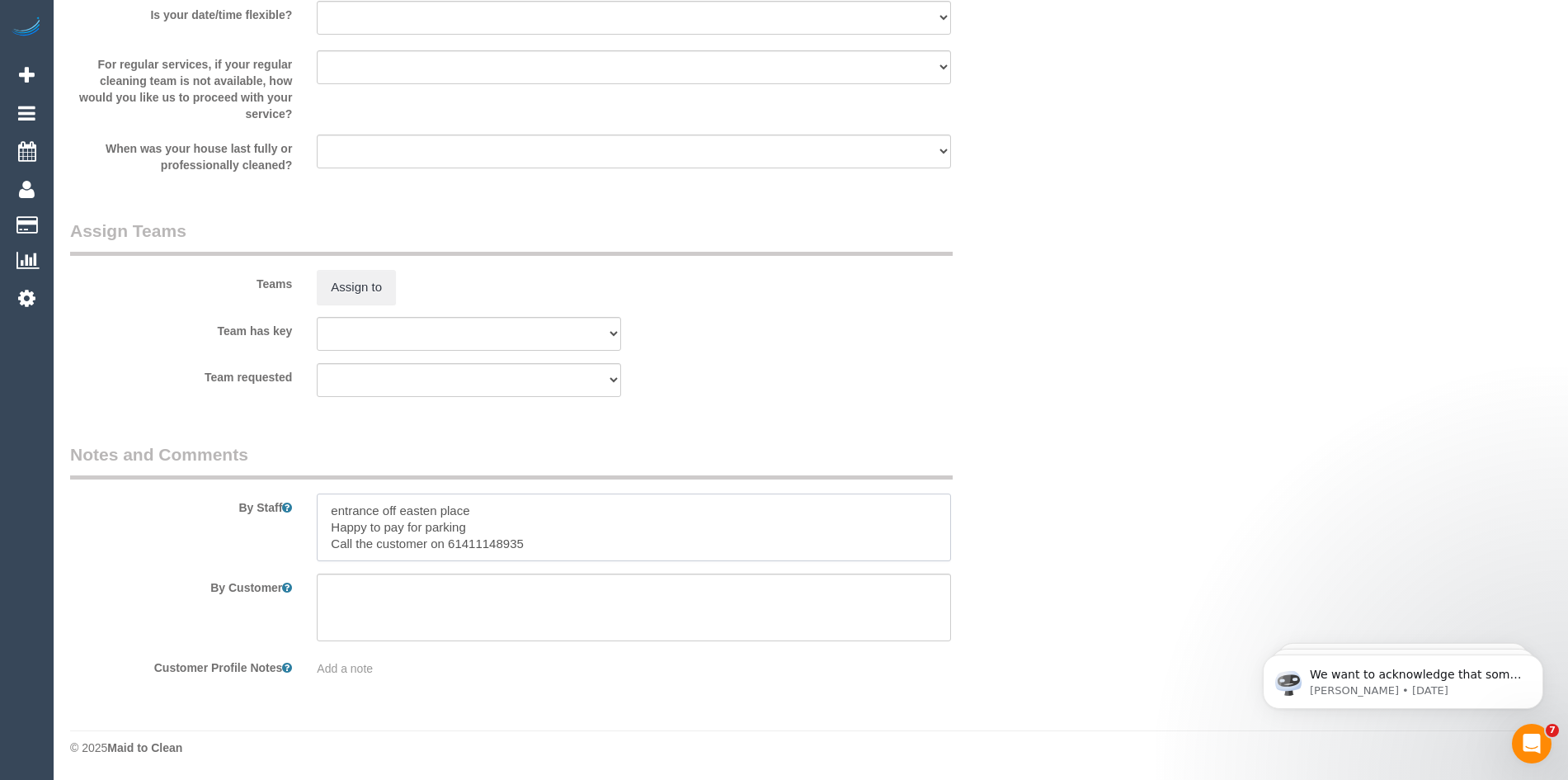
drag, startPoint x: 462, startPoint y: 543, endPoint x: 448, endPoint y: 544, distance: 14.0
click at [448, 544] on textarea at bounding box center [633, 528] width 633 height 68
click at [518, 542] on textarea at bounding box center [633, 528] width 633 height 68
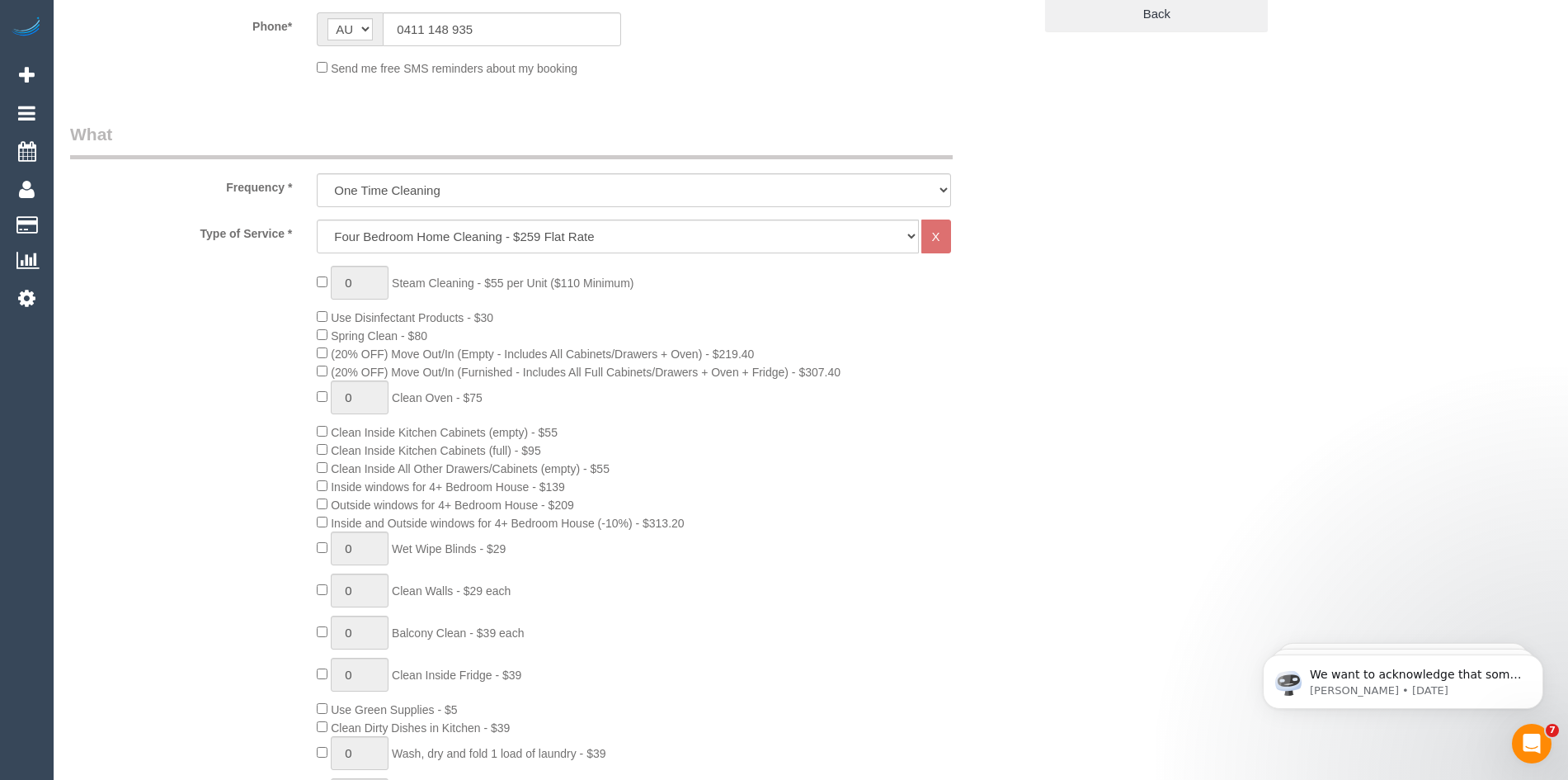
scroll to position [495, 0]
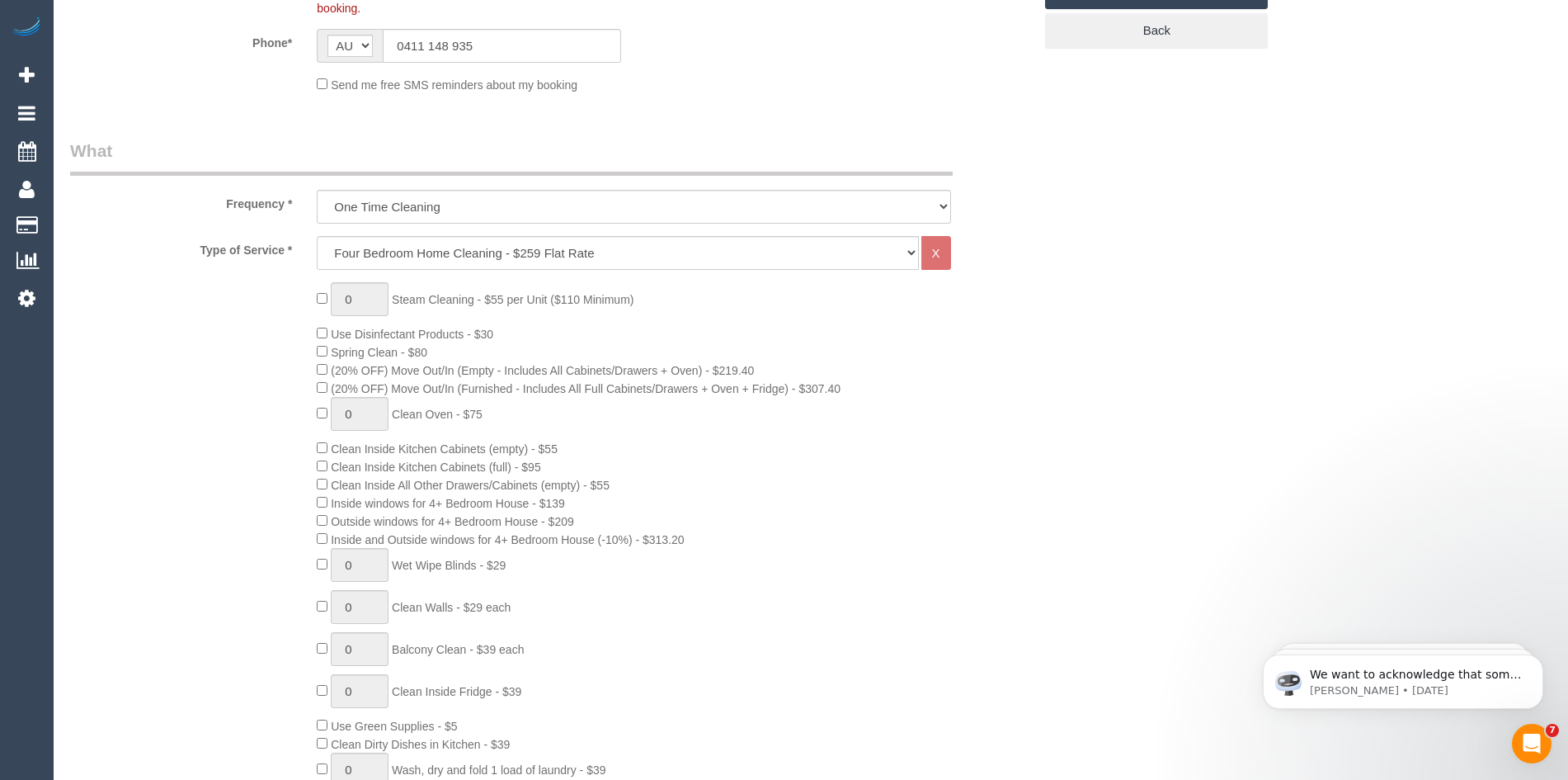
type textarea "entrance off easten place Happy to pay for parking Call the customer on 0411148…"
type input "1"
click at [360, 296] on input "1" at bounding box center [360, 299] width 58 height 34
select select "spot45"
type input "1"
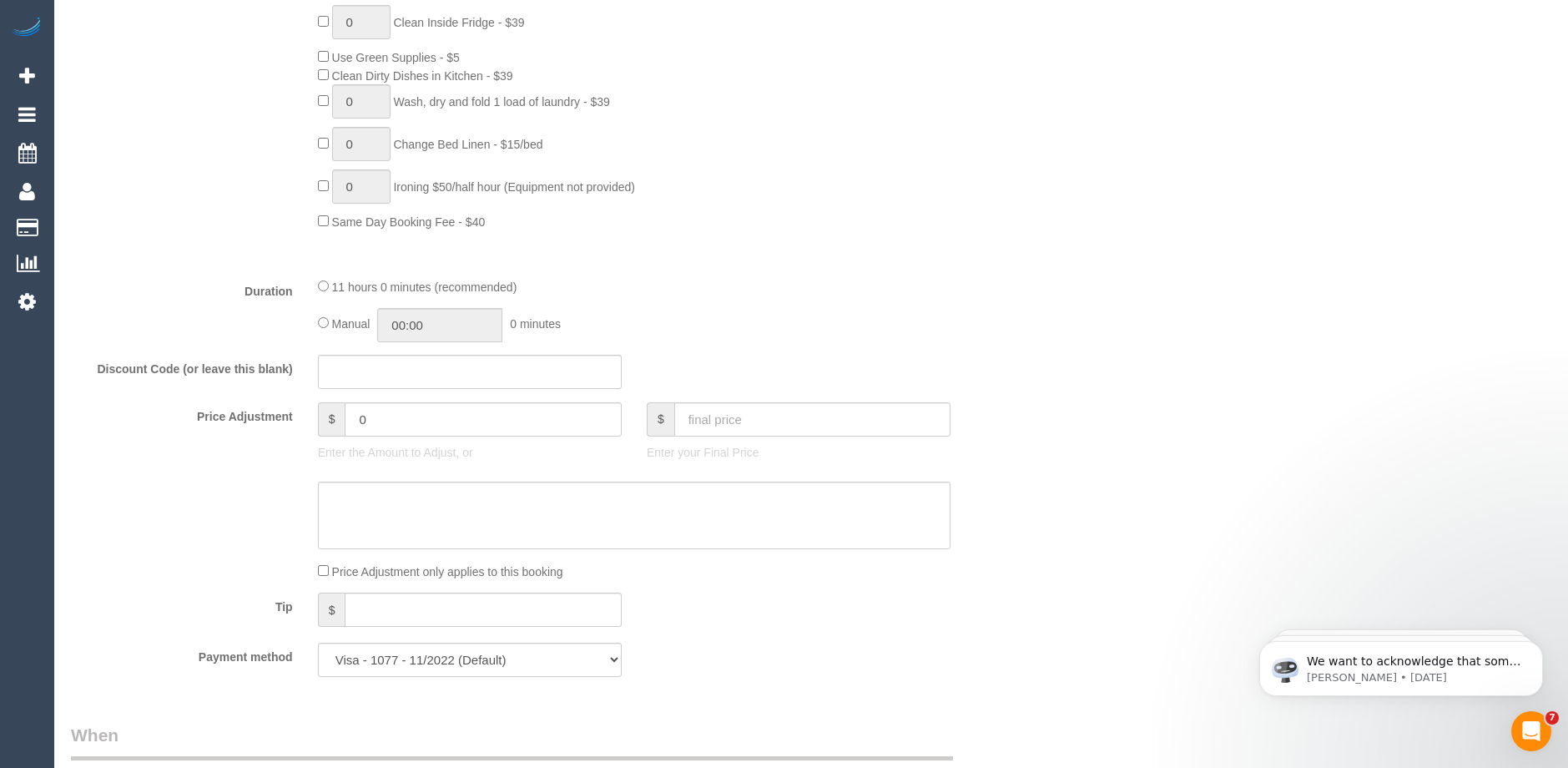
scroll to position [1335, 0]
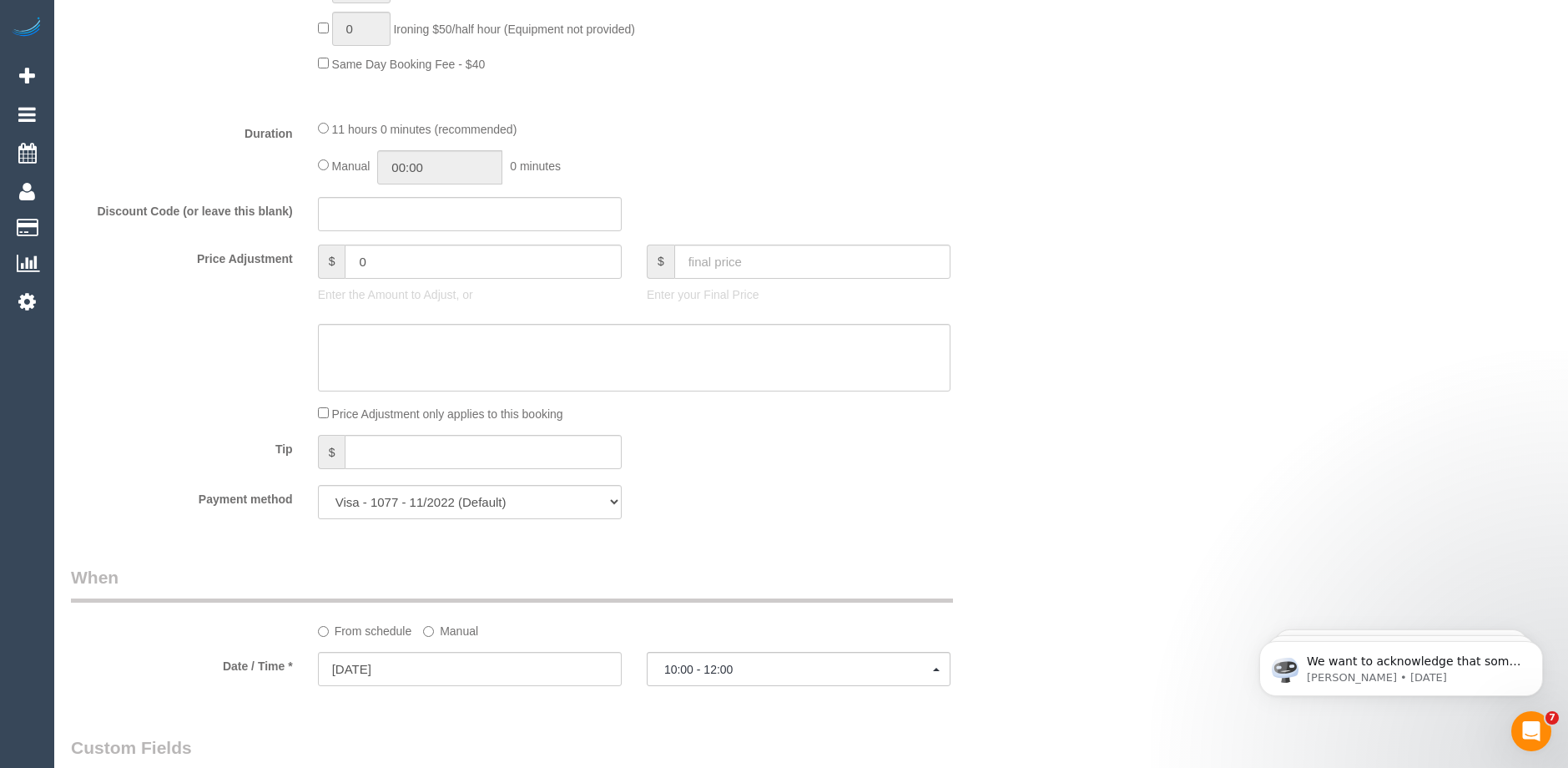
type input "1"
click at [559, 501] on select "Visa - 1077 - 11/2022 (Default) Add Credit Card ─────────────── Cash Check Payp…" at bounding box center [470, 501] width 304 height 34
select select "string:stripe"
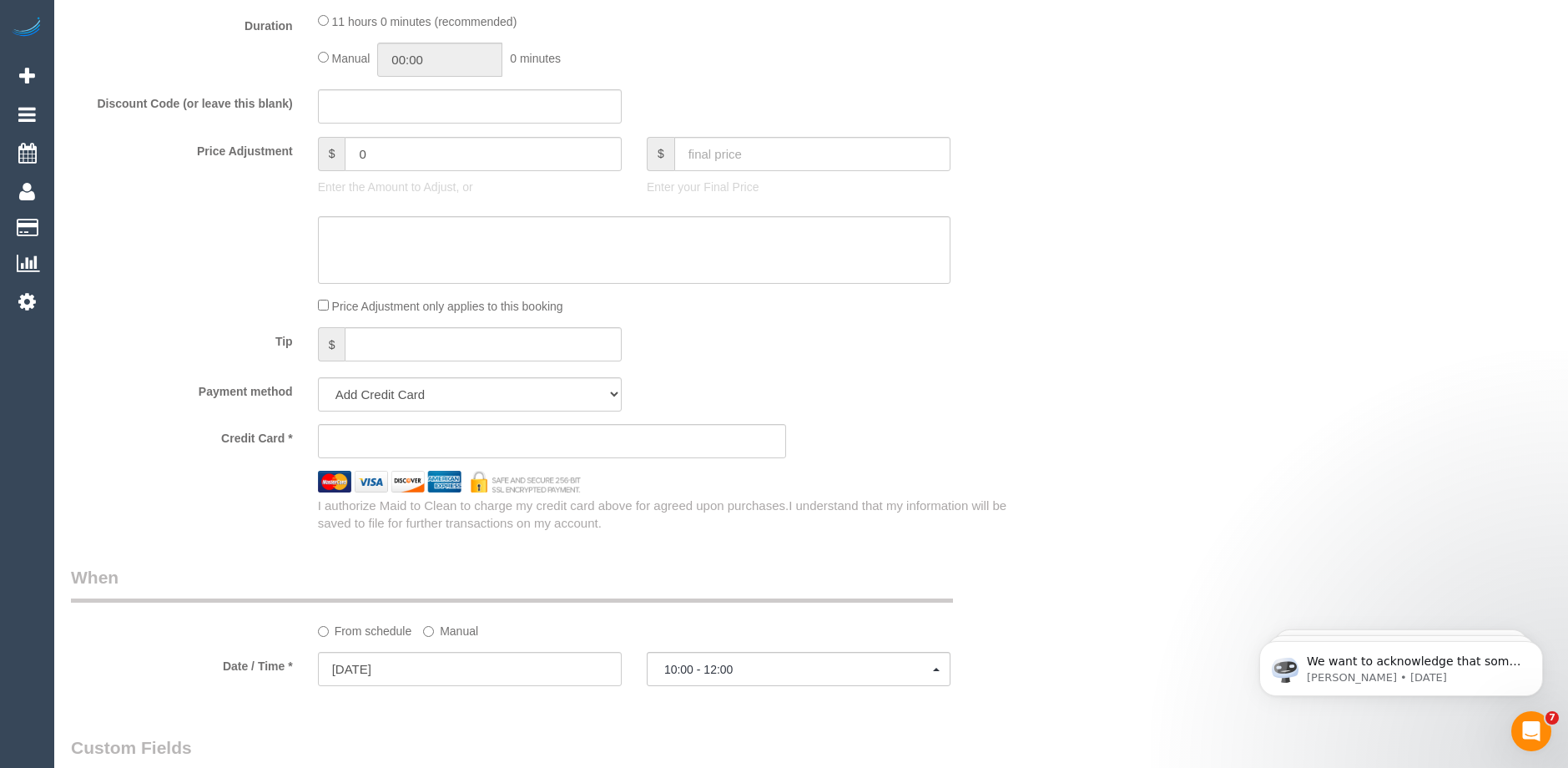
click at [836, 388] on div "Payment method Visa - 1077 - 11/2022 (Default) Add Credit Card ─────────────── …" at bounding box center [552, 394] width 986 height 34
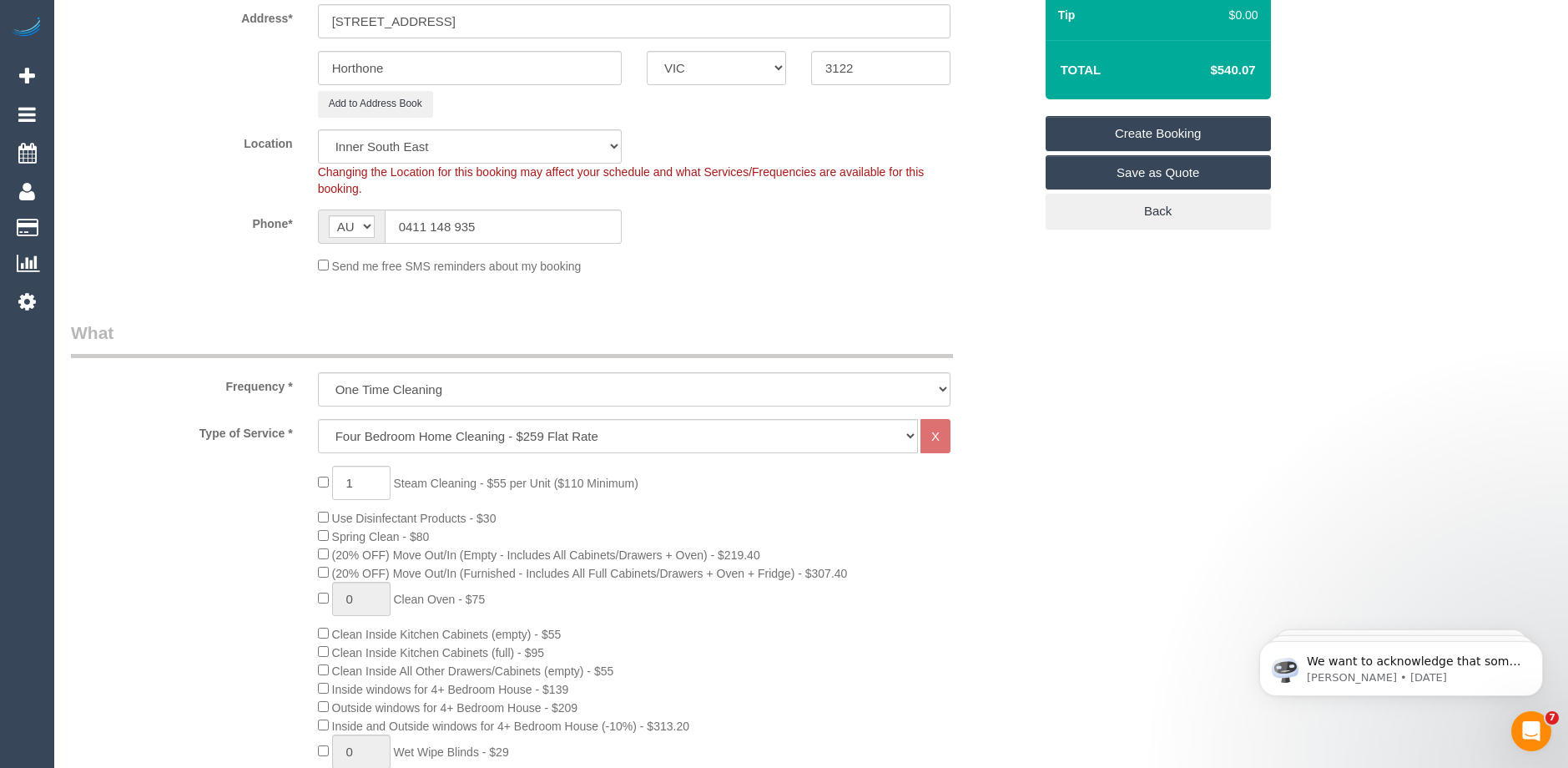
scroll to position [417, 0]
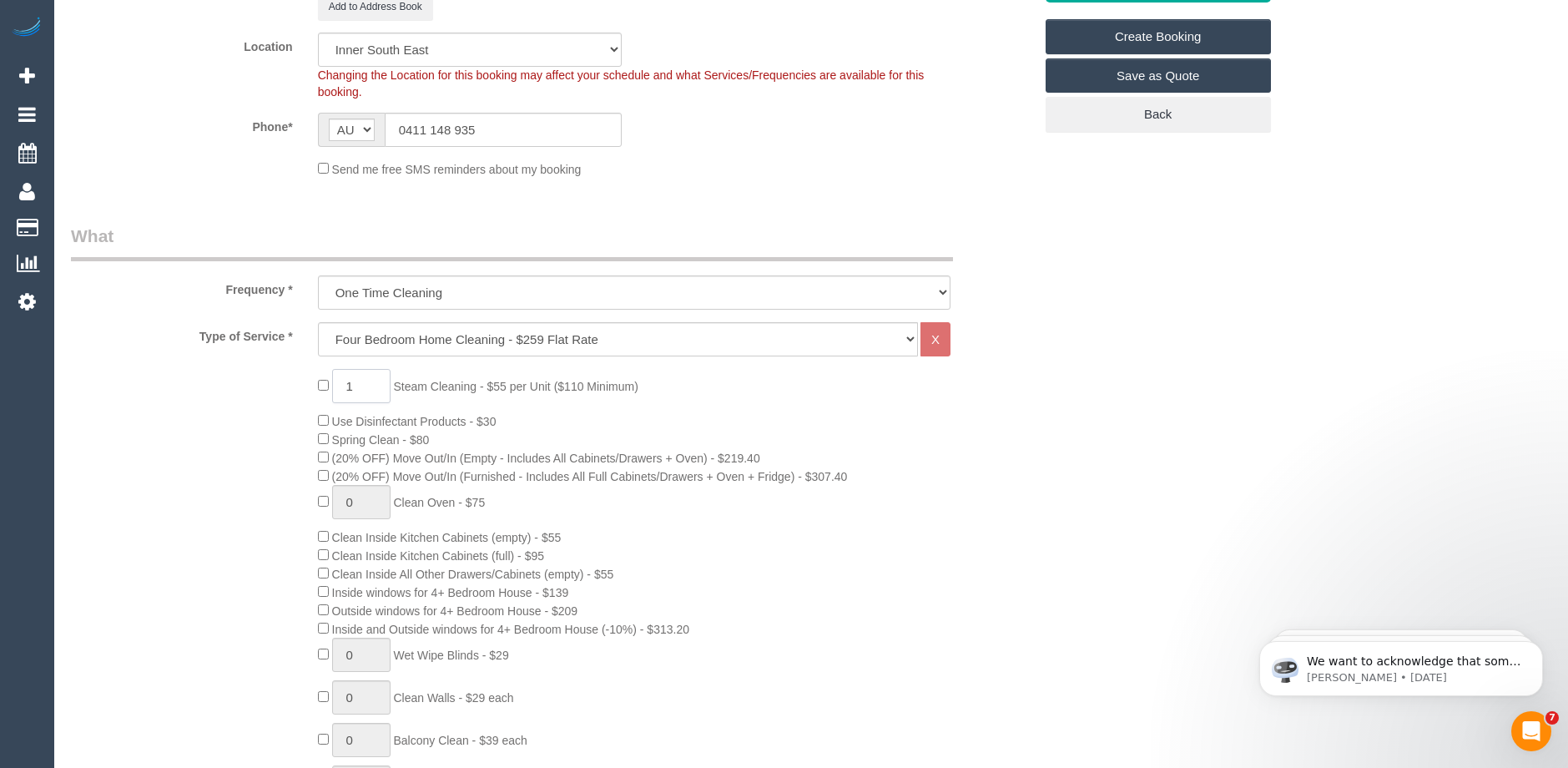
click at [361, 384] on input "1" at bounding box center [362, 385] width 59 height 34
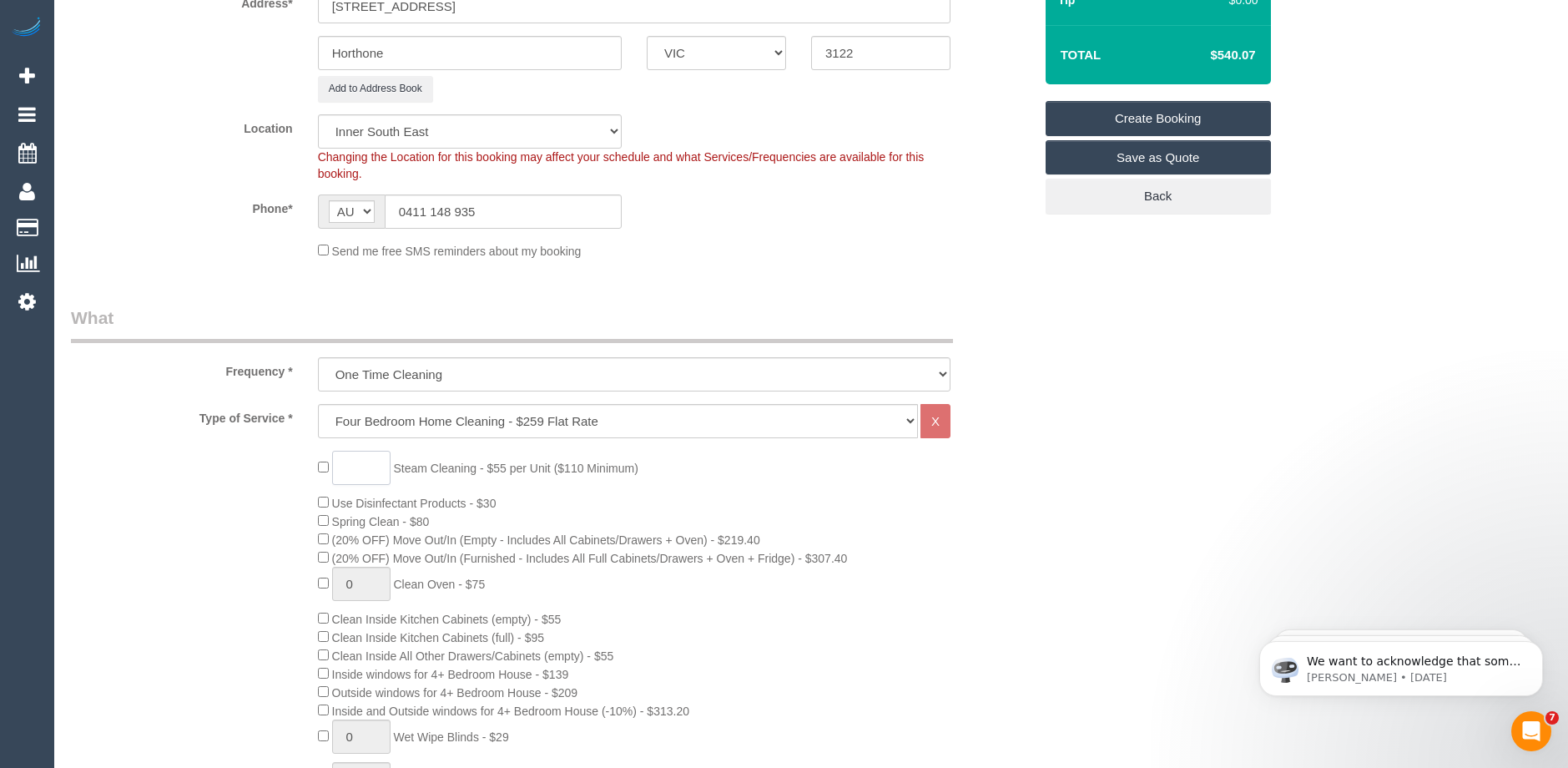
scroll to position [0, 0]
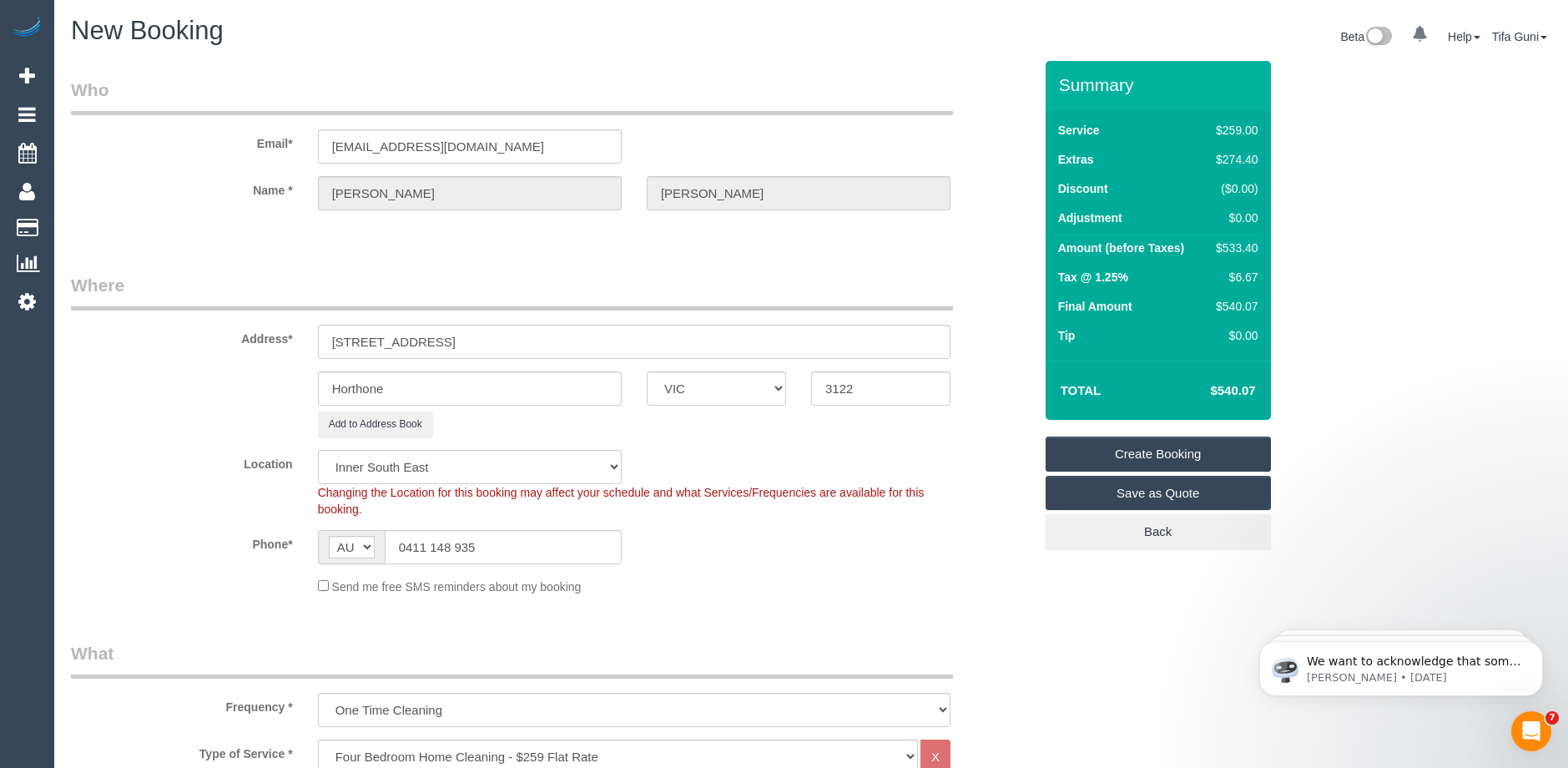
type input "1"
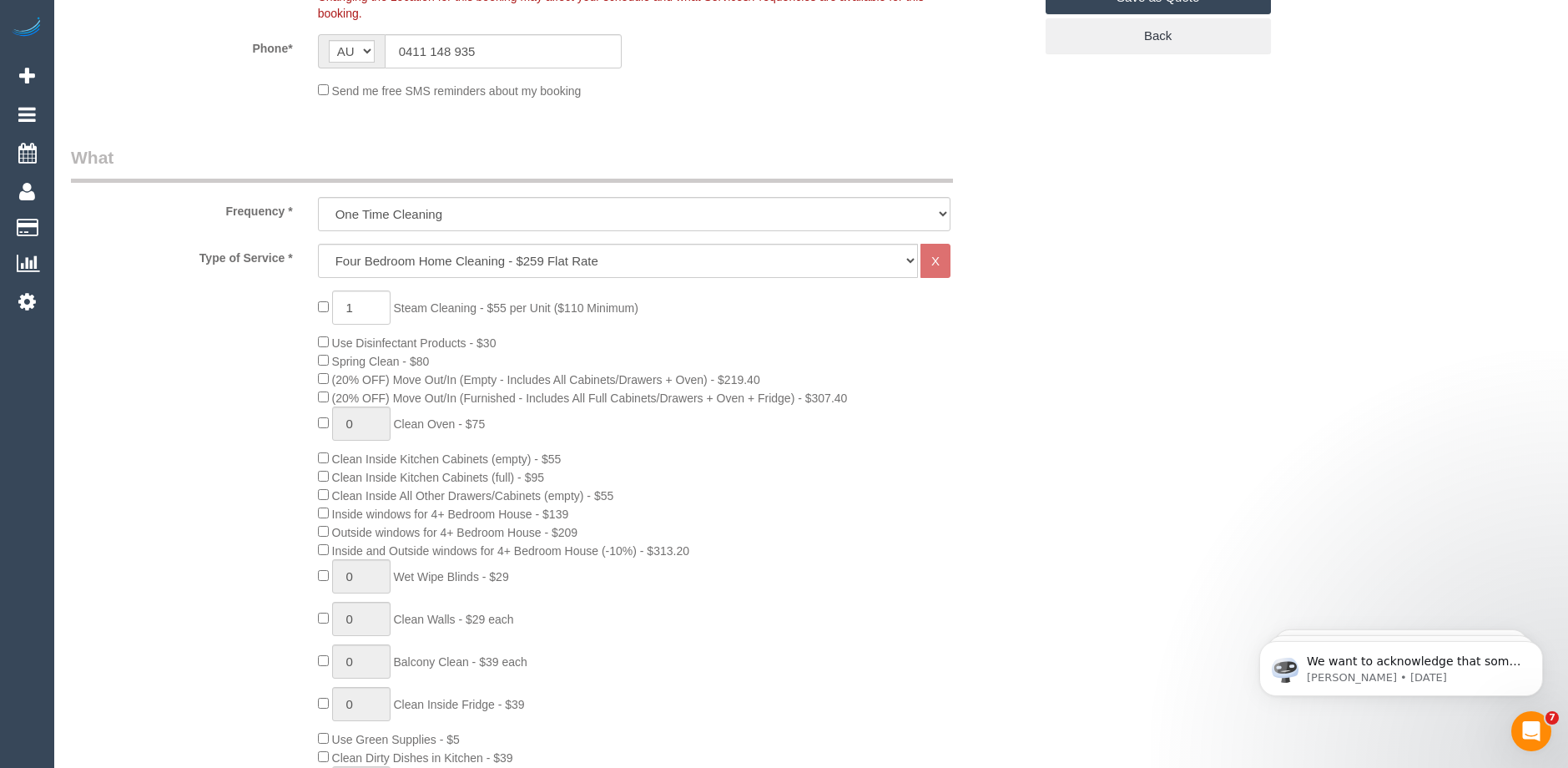
scroll to position [585, 0]
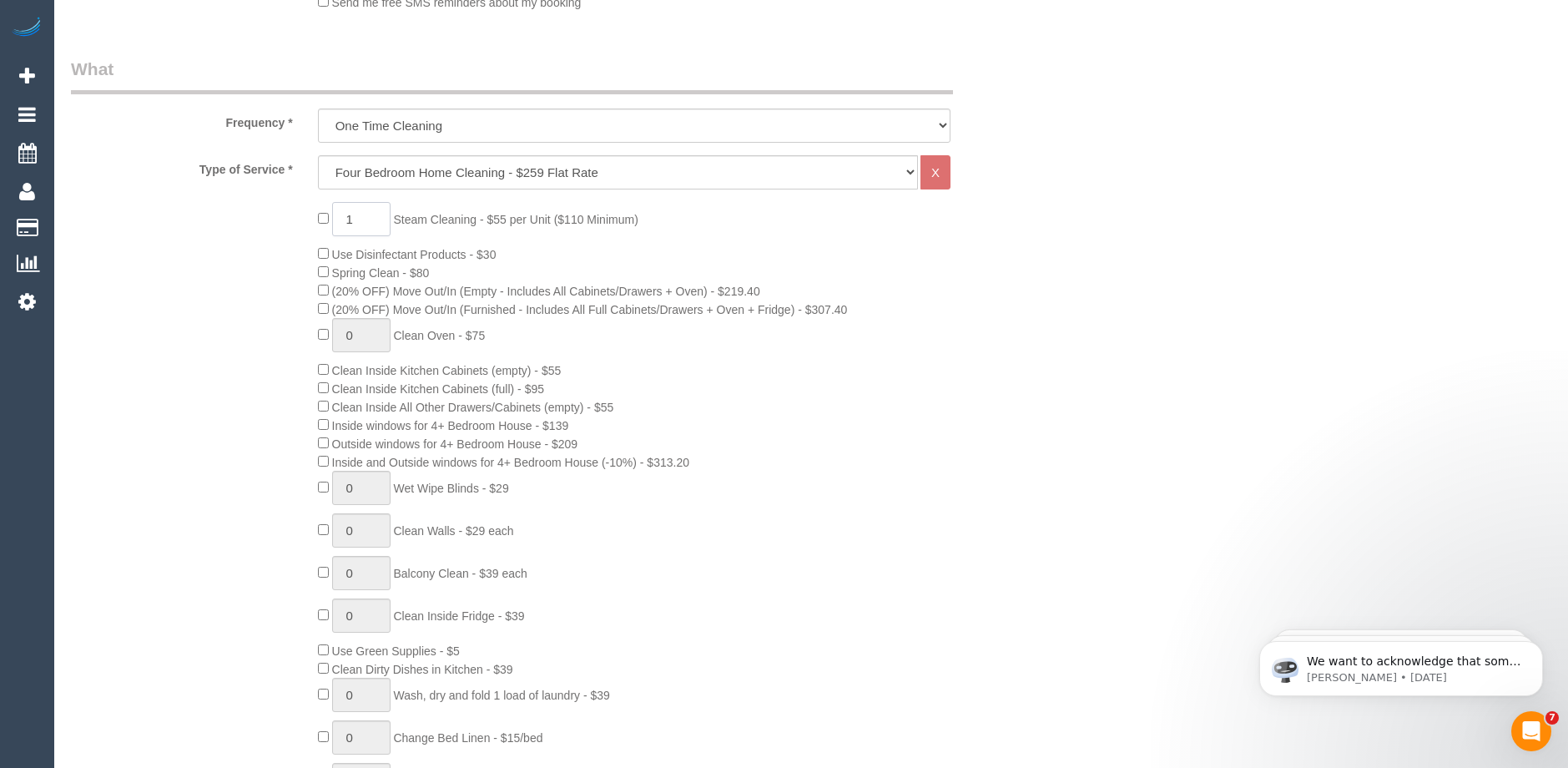
click at [364, 221] on input "1" at bounding box center [362, 219] width 59 height 34
type input "1"
click at [355, 217] on input "1" at bounding box center [362, 219] width 59 height 34
type input "10"
click at [769, 271] on div "10 Steam Cleaning - $55 per Unit ($110 Minimum) Use Disinfectant Products - $30…" at bounding box center [675, 513] width 740 height 622
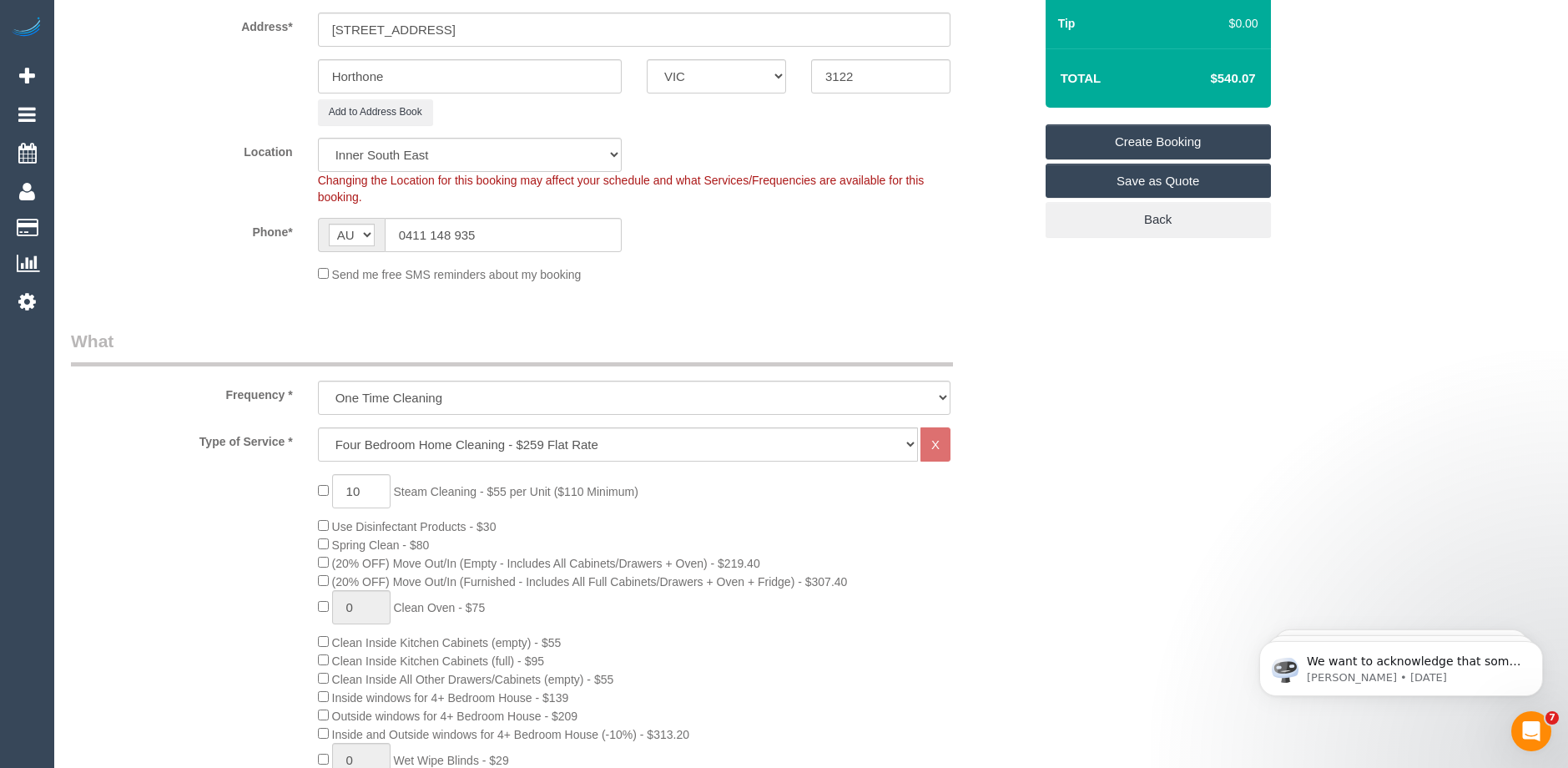
scroll to position [250, 0]
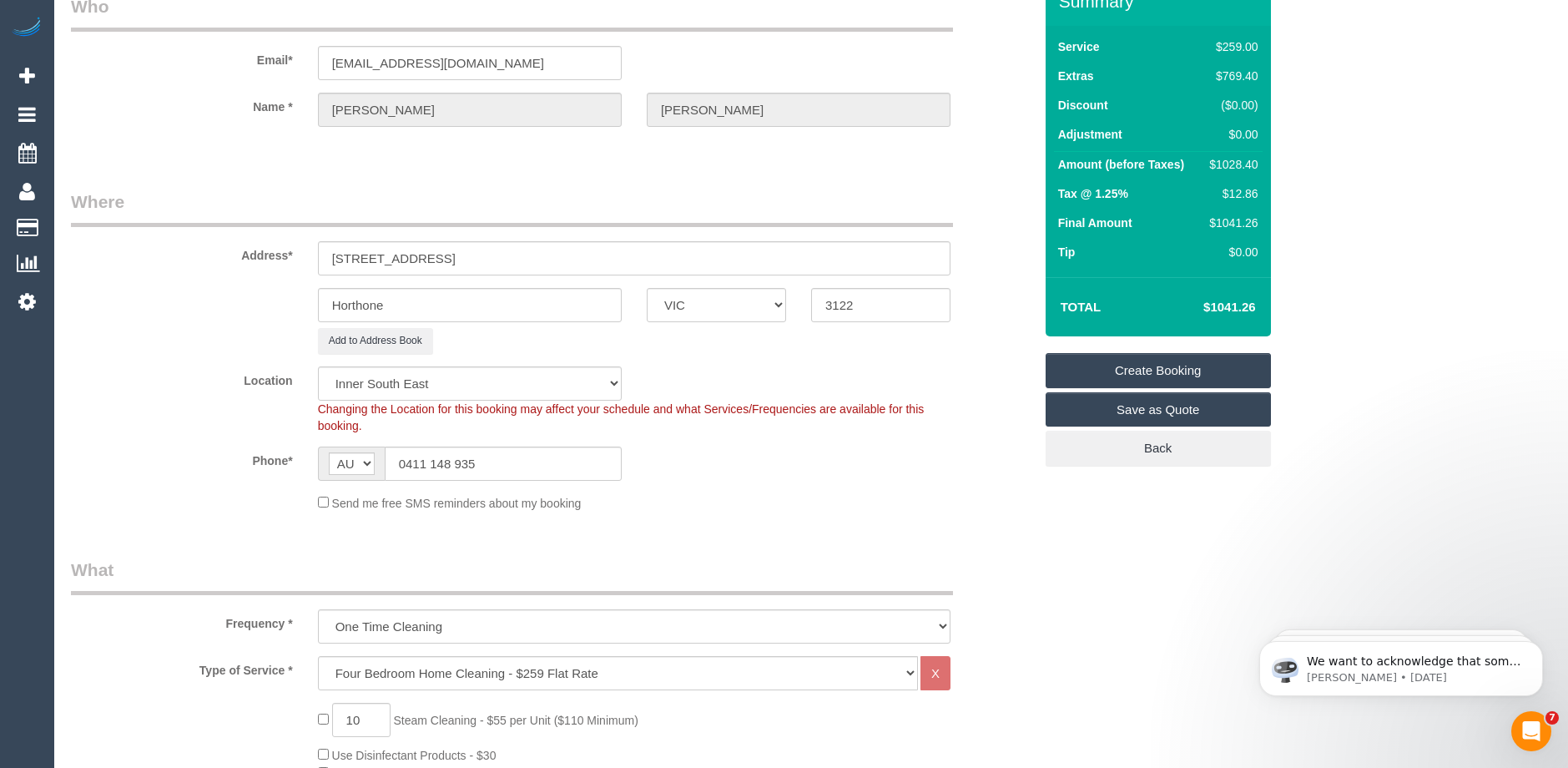
select select "spot66"
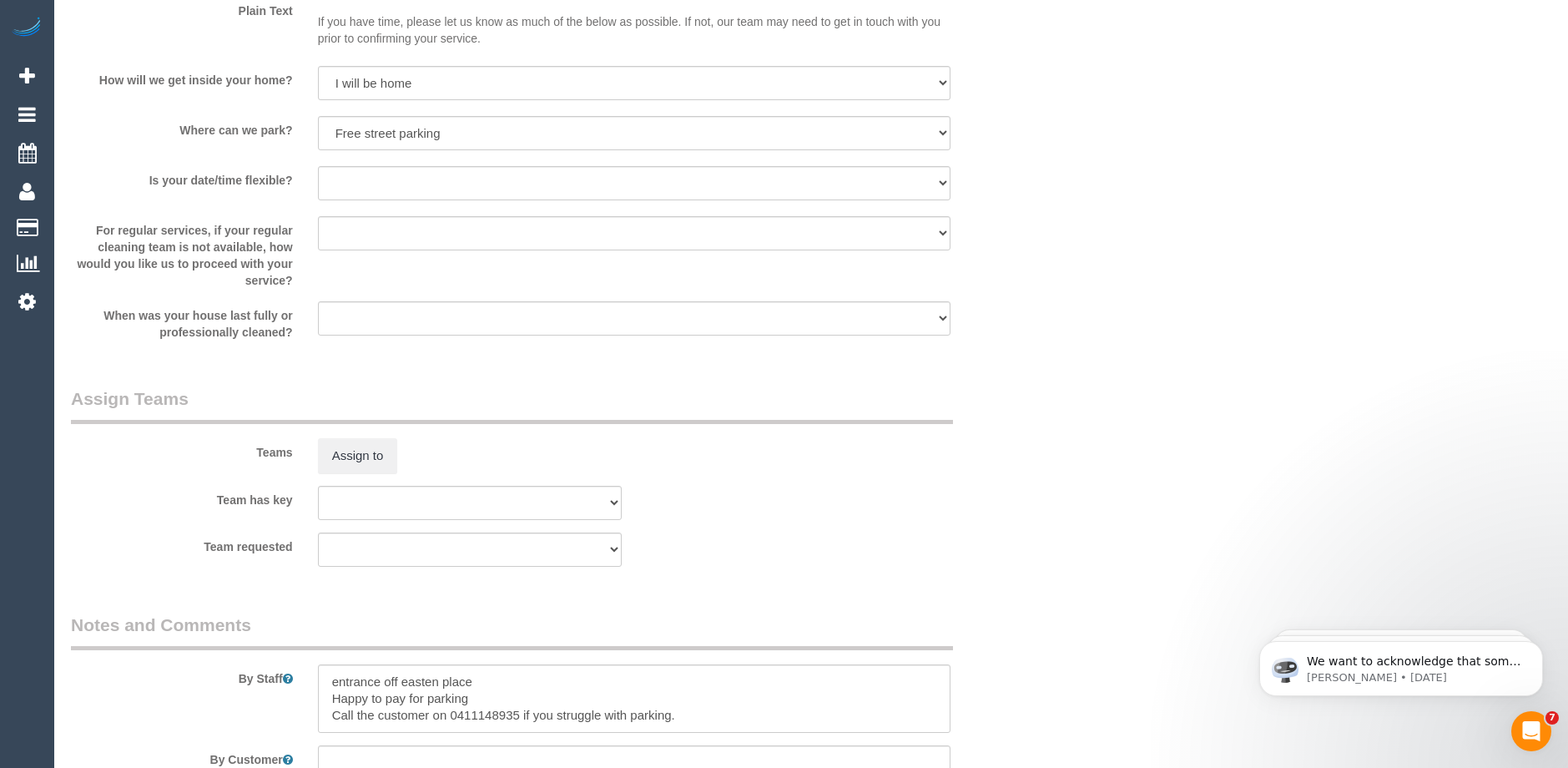
scroll to position [2506, 0]
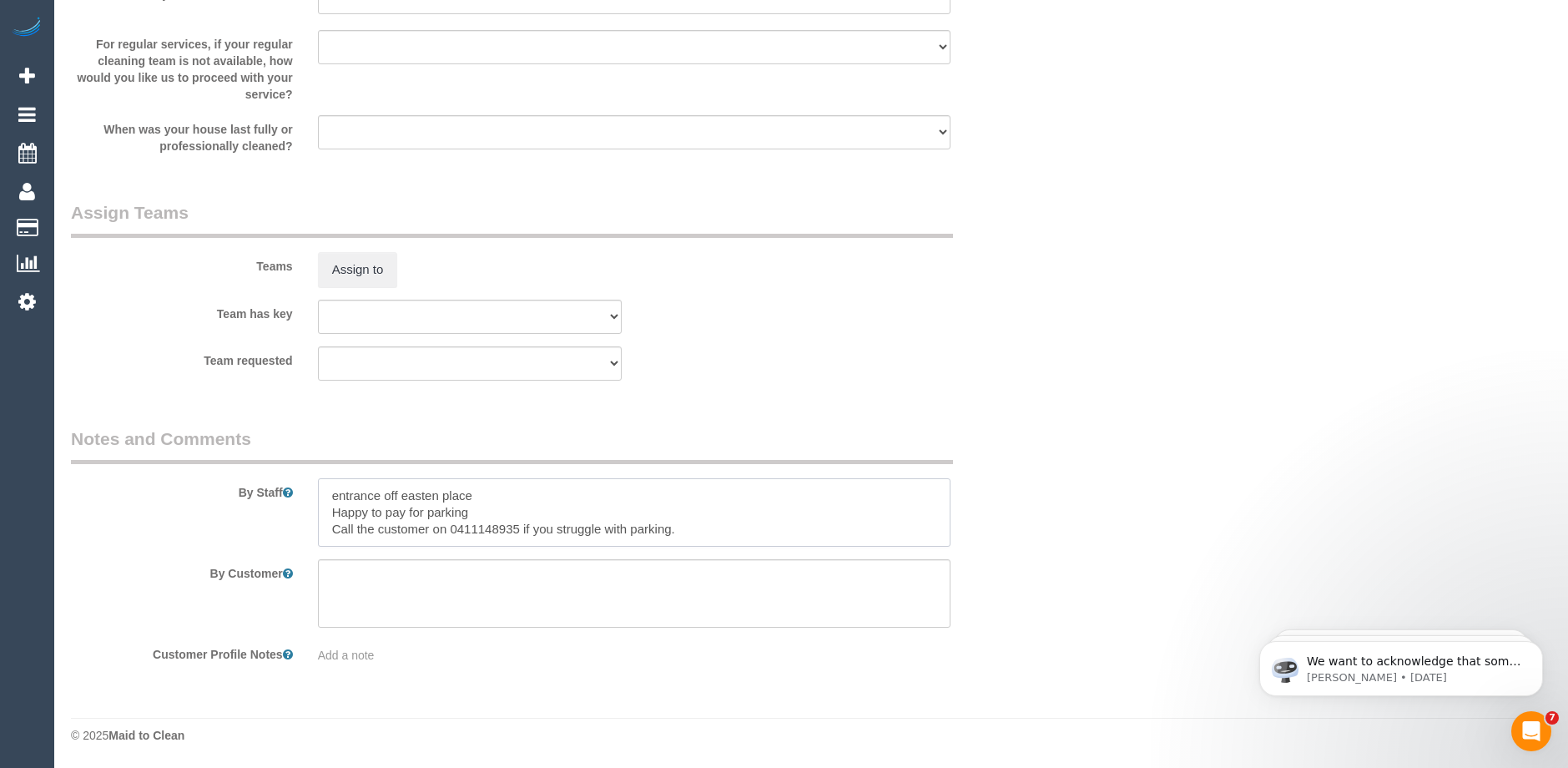
click at [690, 534] on textarea at bounding box center [633, 512] width 632 height 69
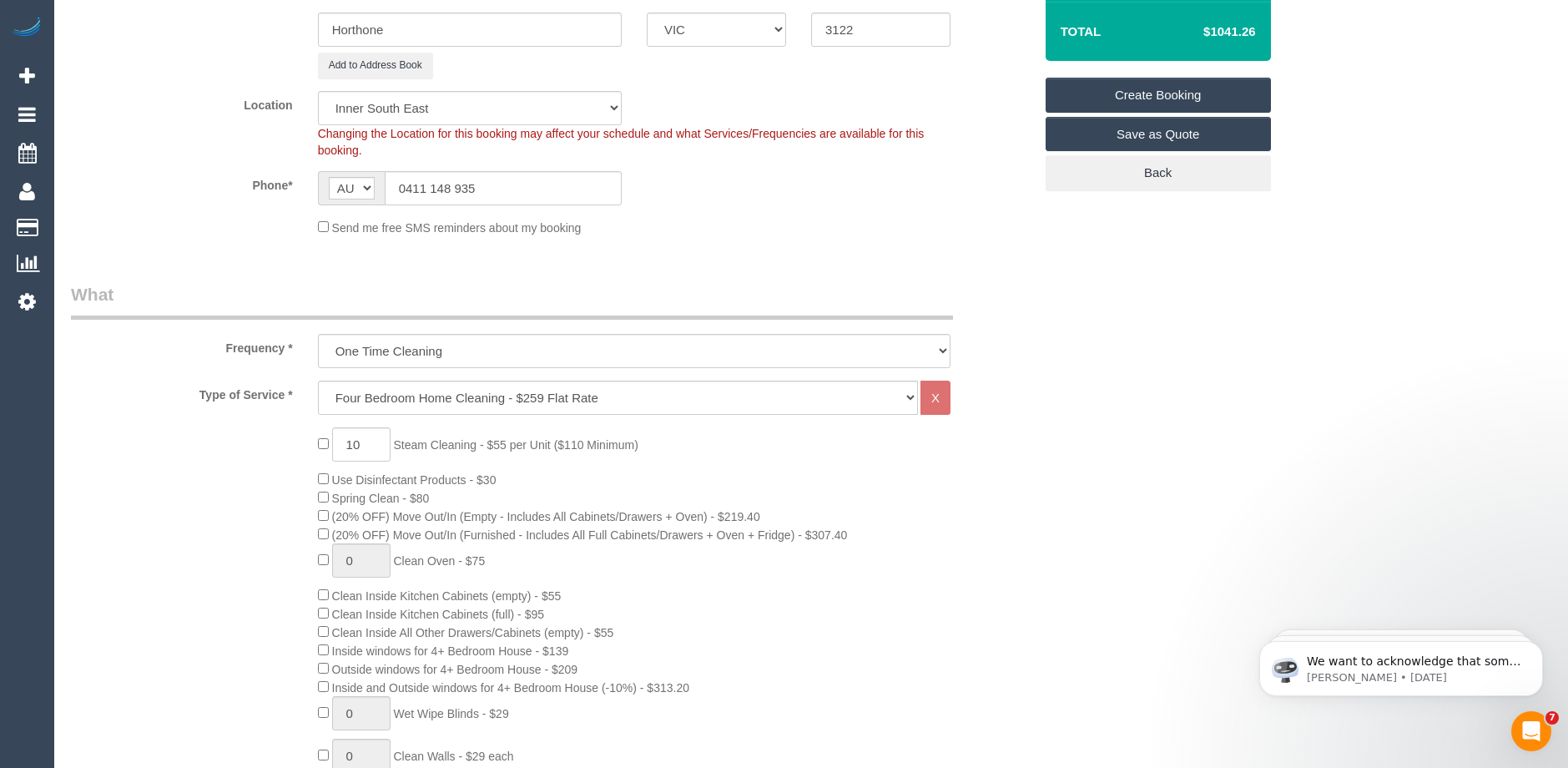
scroll to position [253, 0]
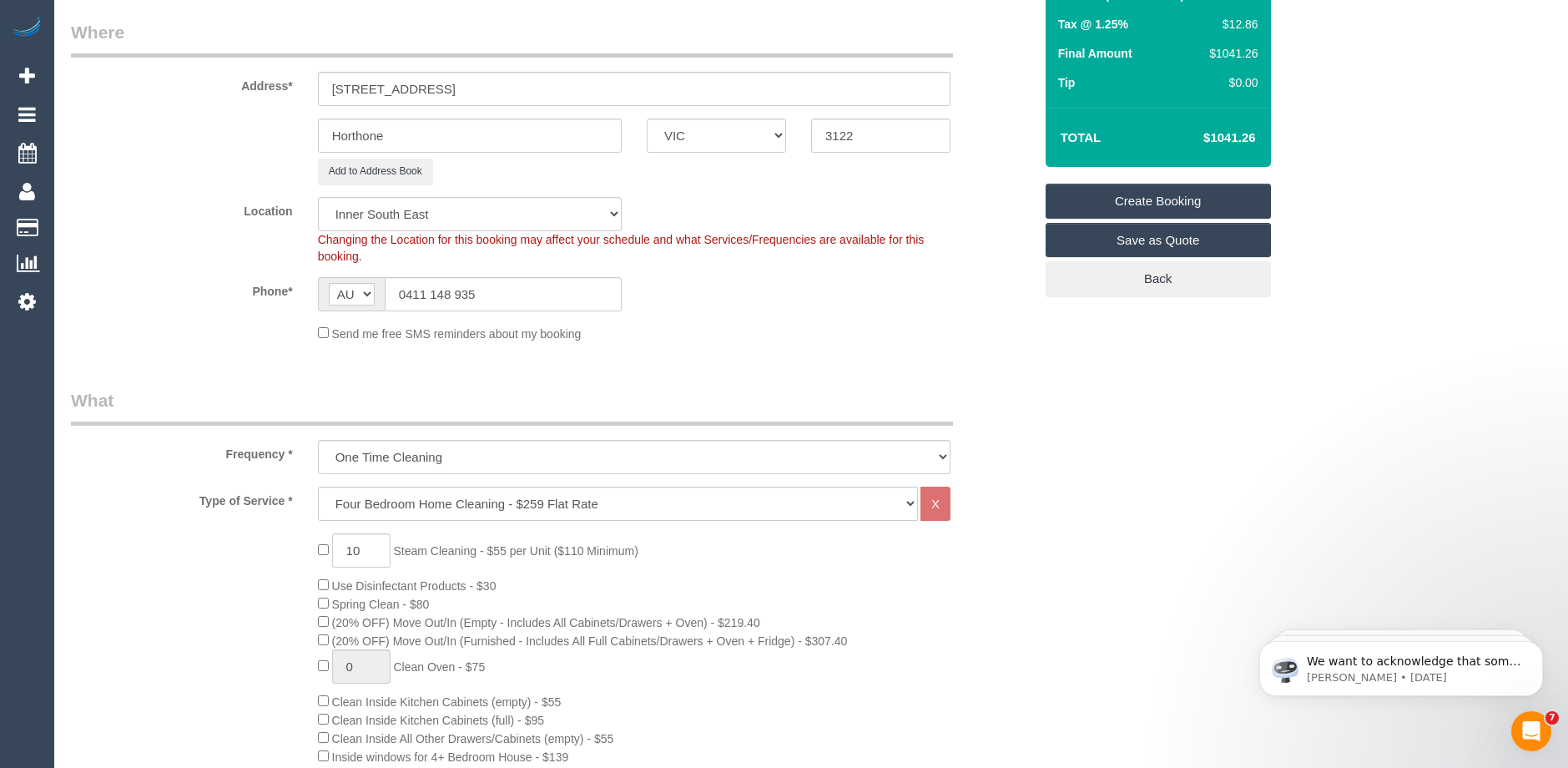
type textarea "entrance off easten place Happy to pay for parking Call the customer on 0411148…"
type input "0"
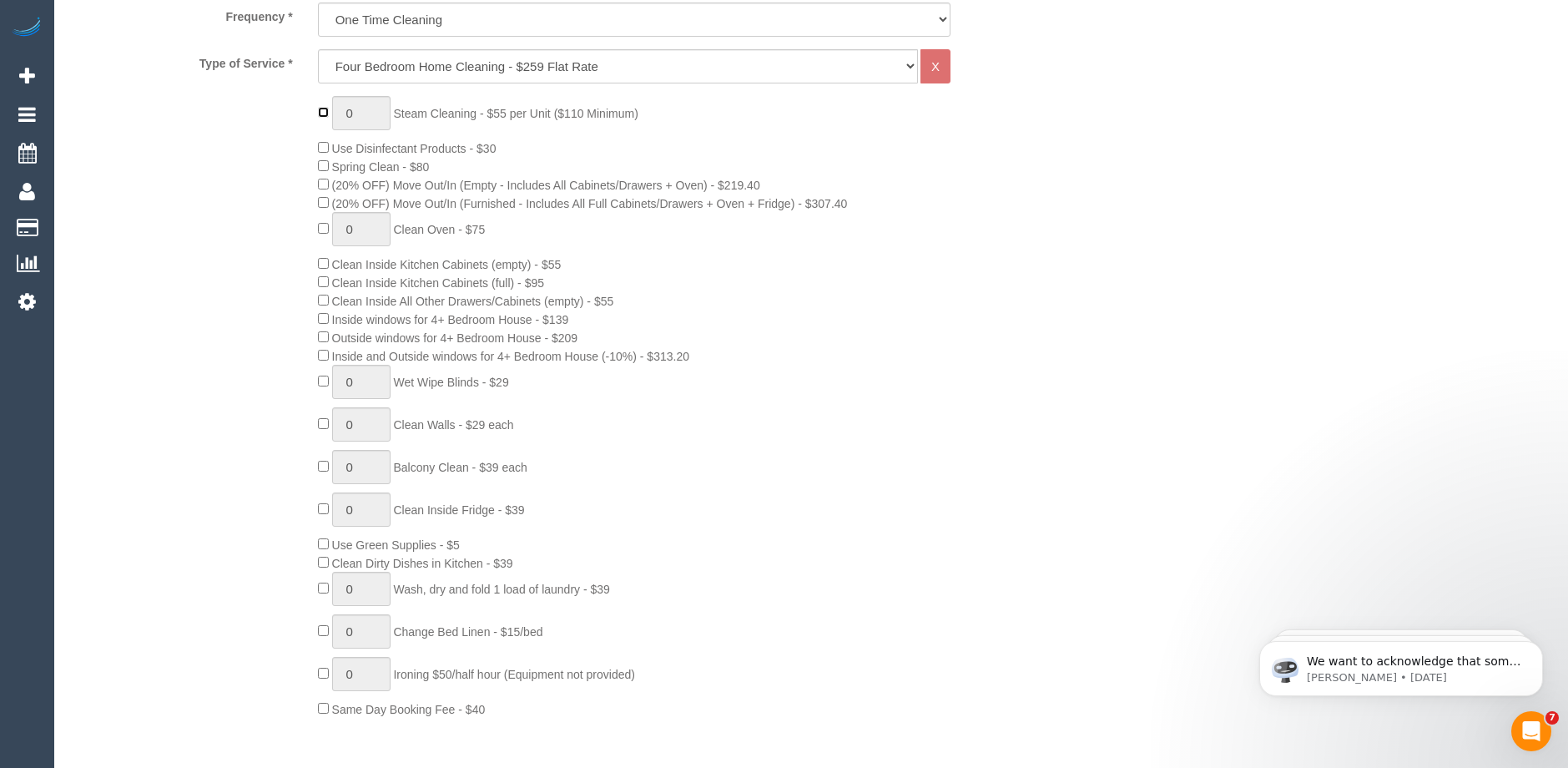
select select "spot87"
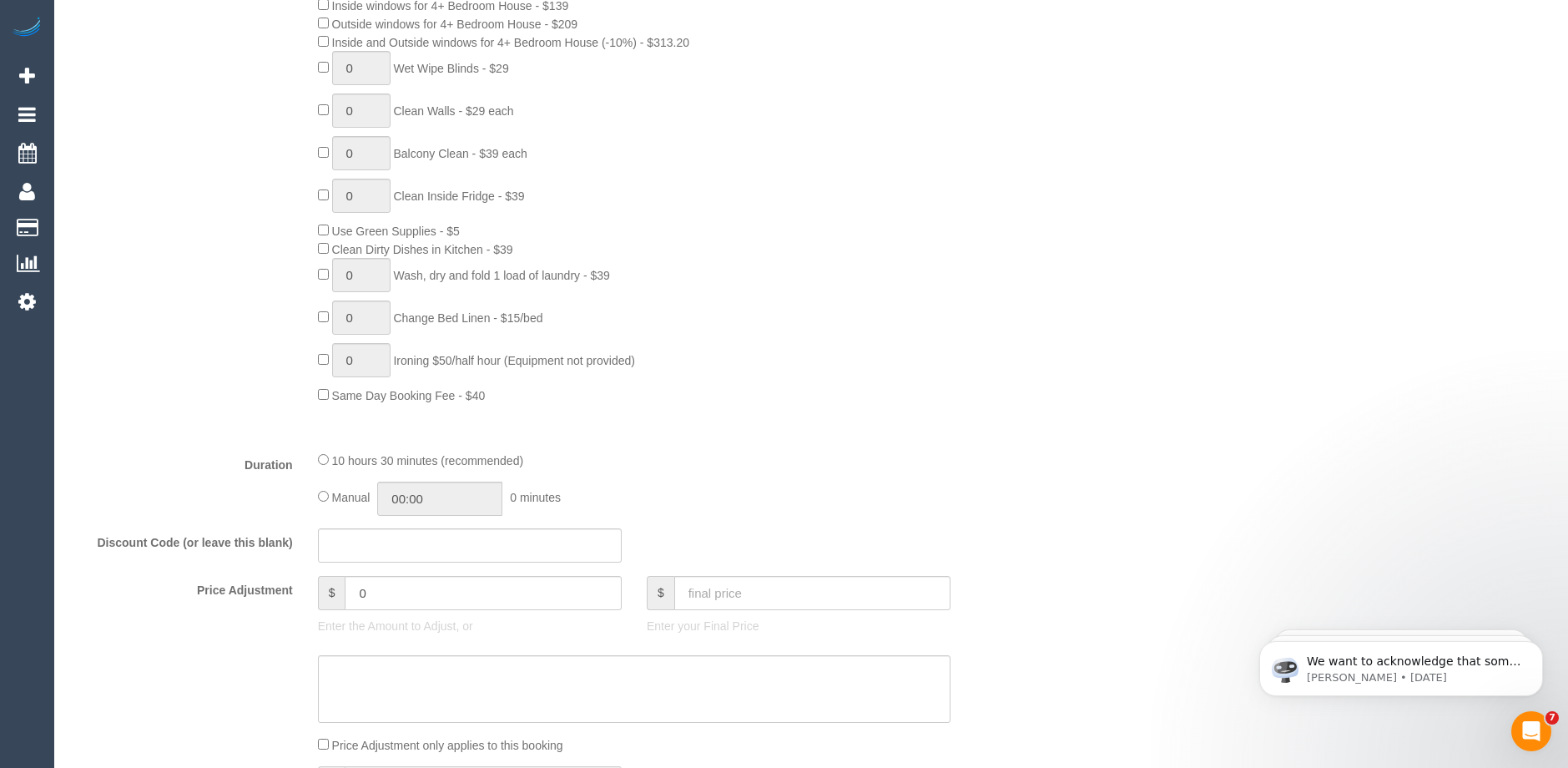
scroll to position [1171, 0]
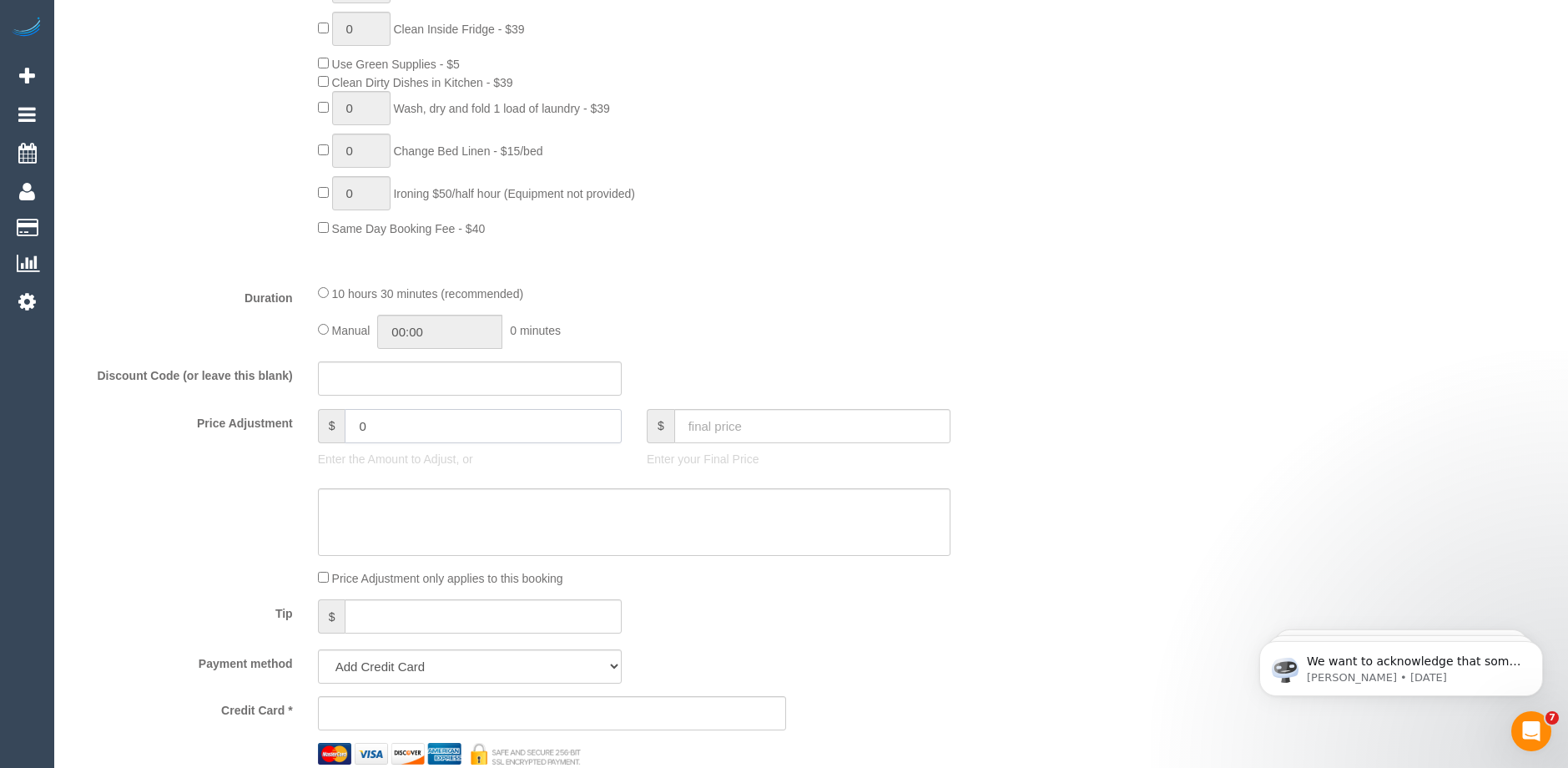
click at [378, 428] on input "0" at bounding box center [482, 426] width 277 height 34
type input "522.5"
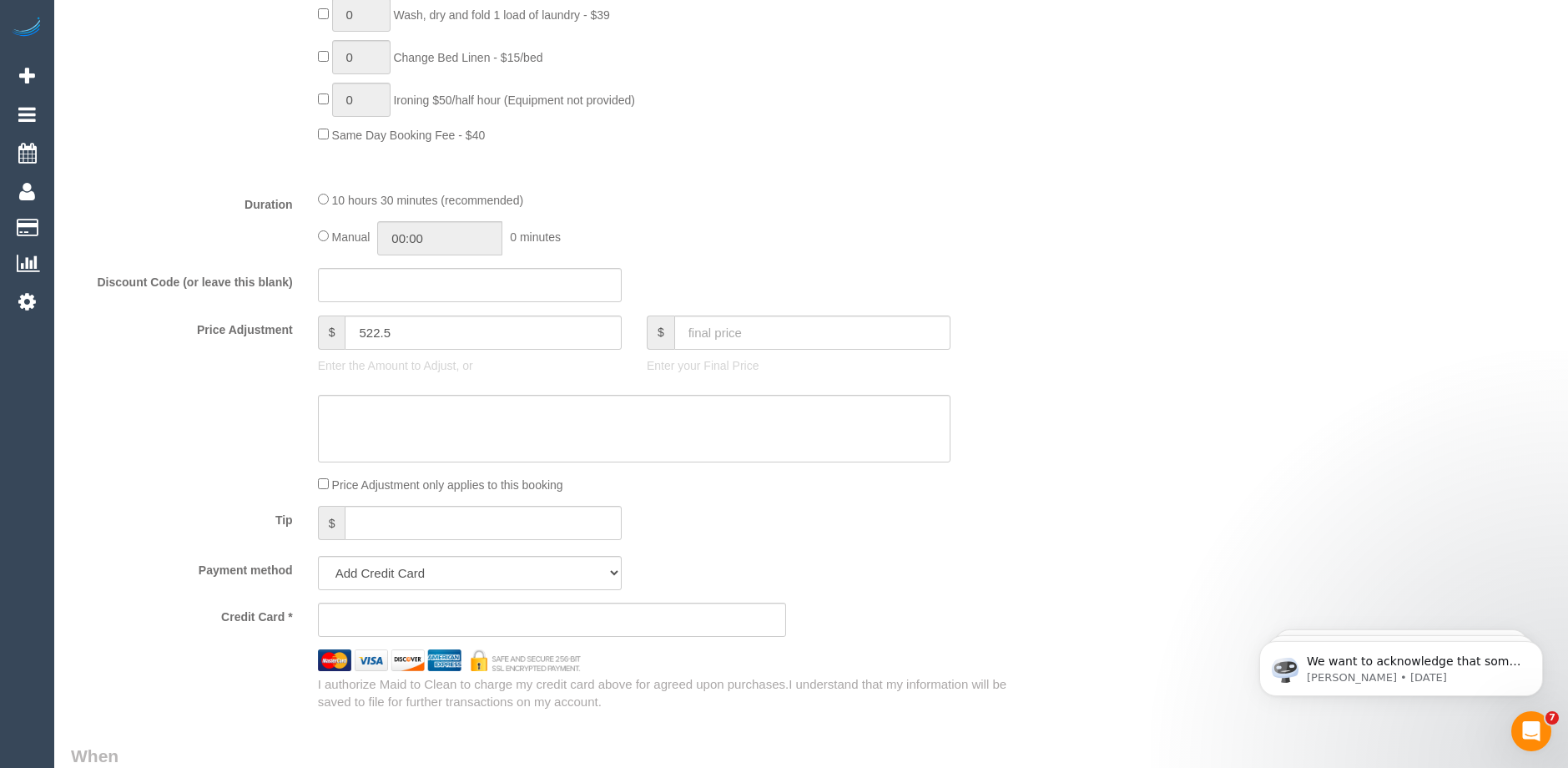
scroll to position [1335, 0]
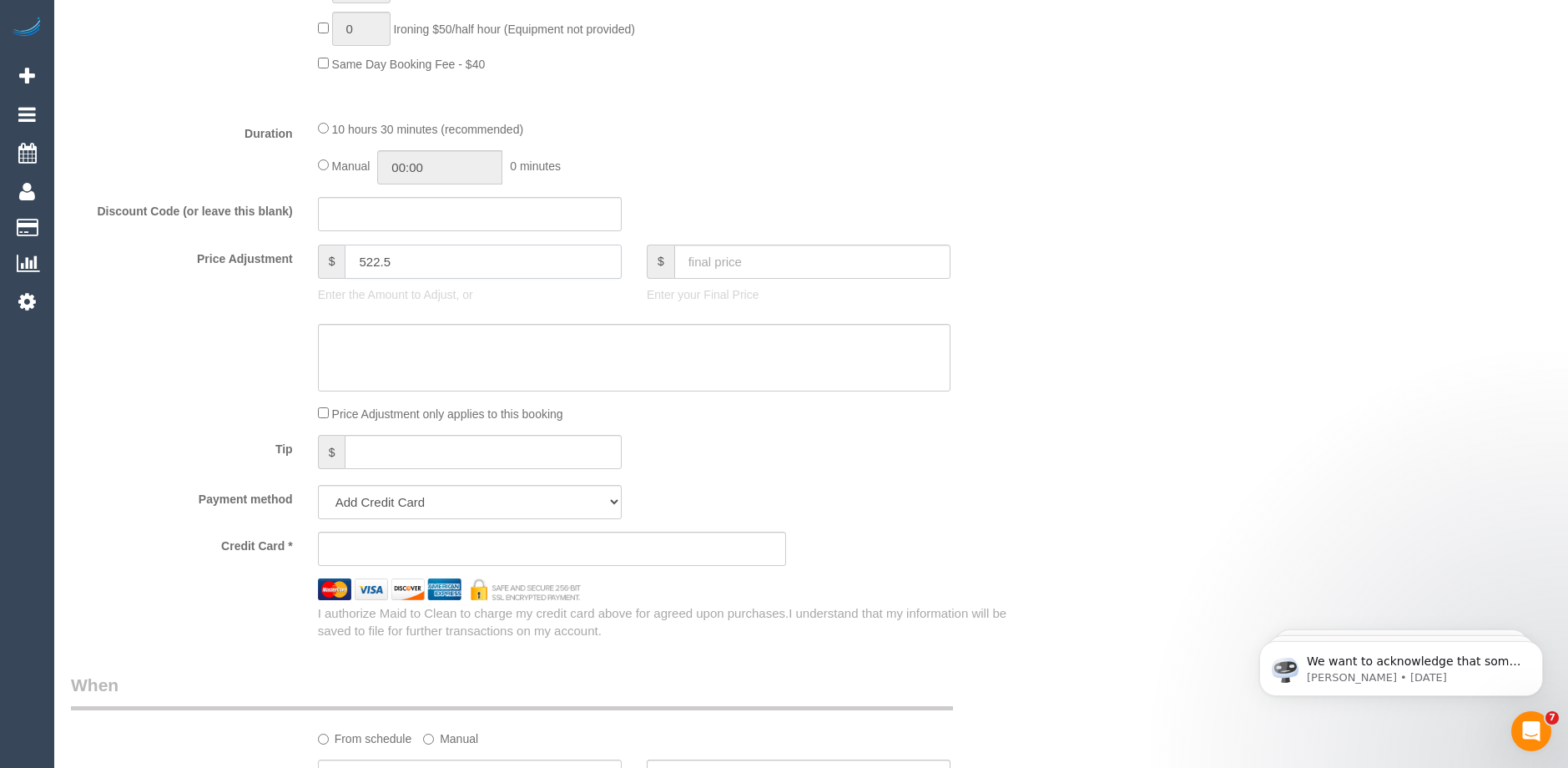
drag, startPoint x: 411, startPoint y: 260, endPoint x: 304, endPoint y: 265, distance: 107.1
click at [304, 265] on div "Price Adjustment $ 522.5 Enter the Amount to Adjust, or $ Enter your Final Price" at bounding box center [552, 278] width 986 height 67
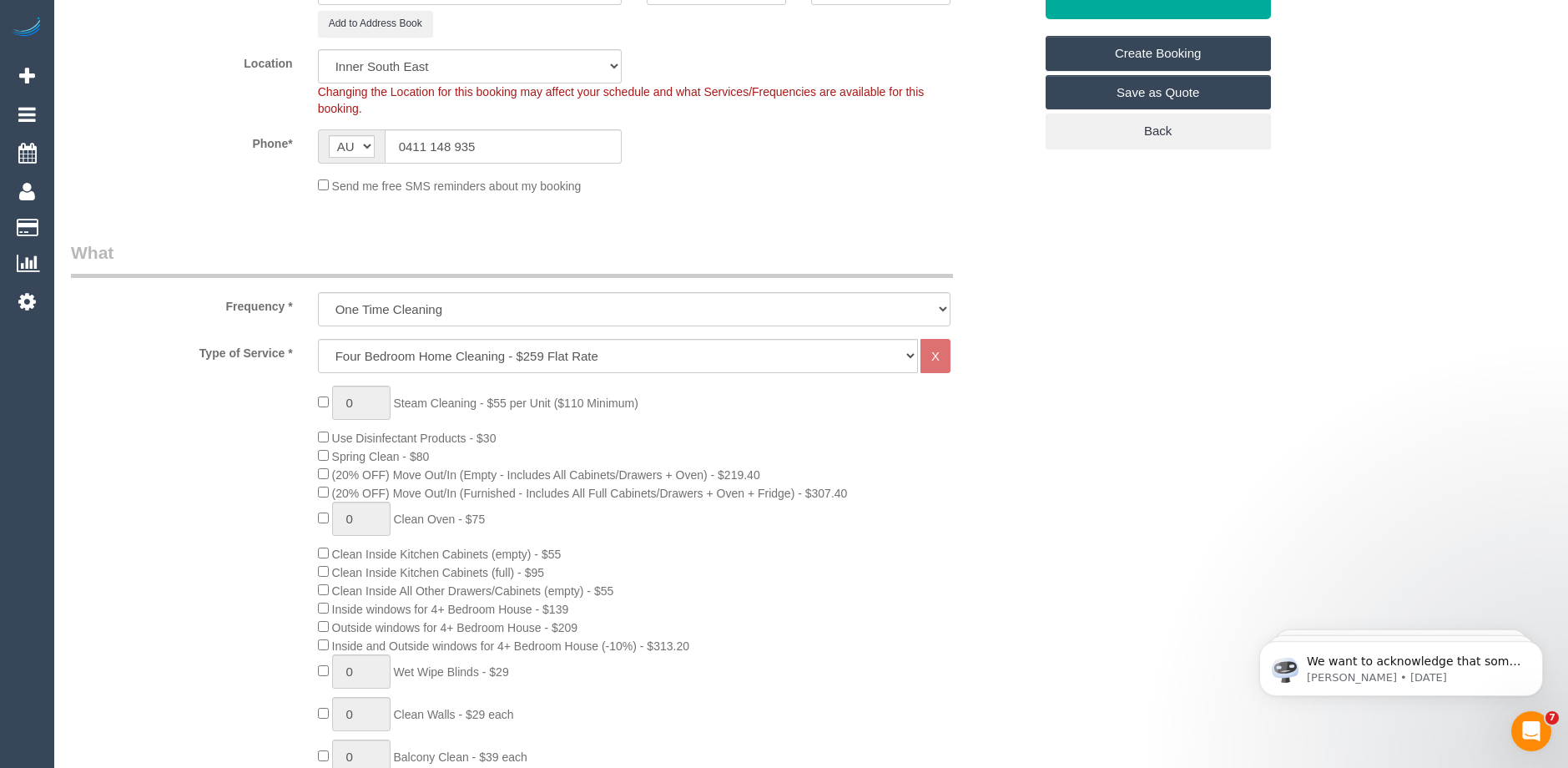
scroll to position [333, 0]
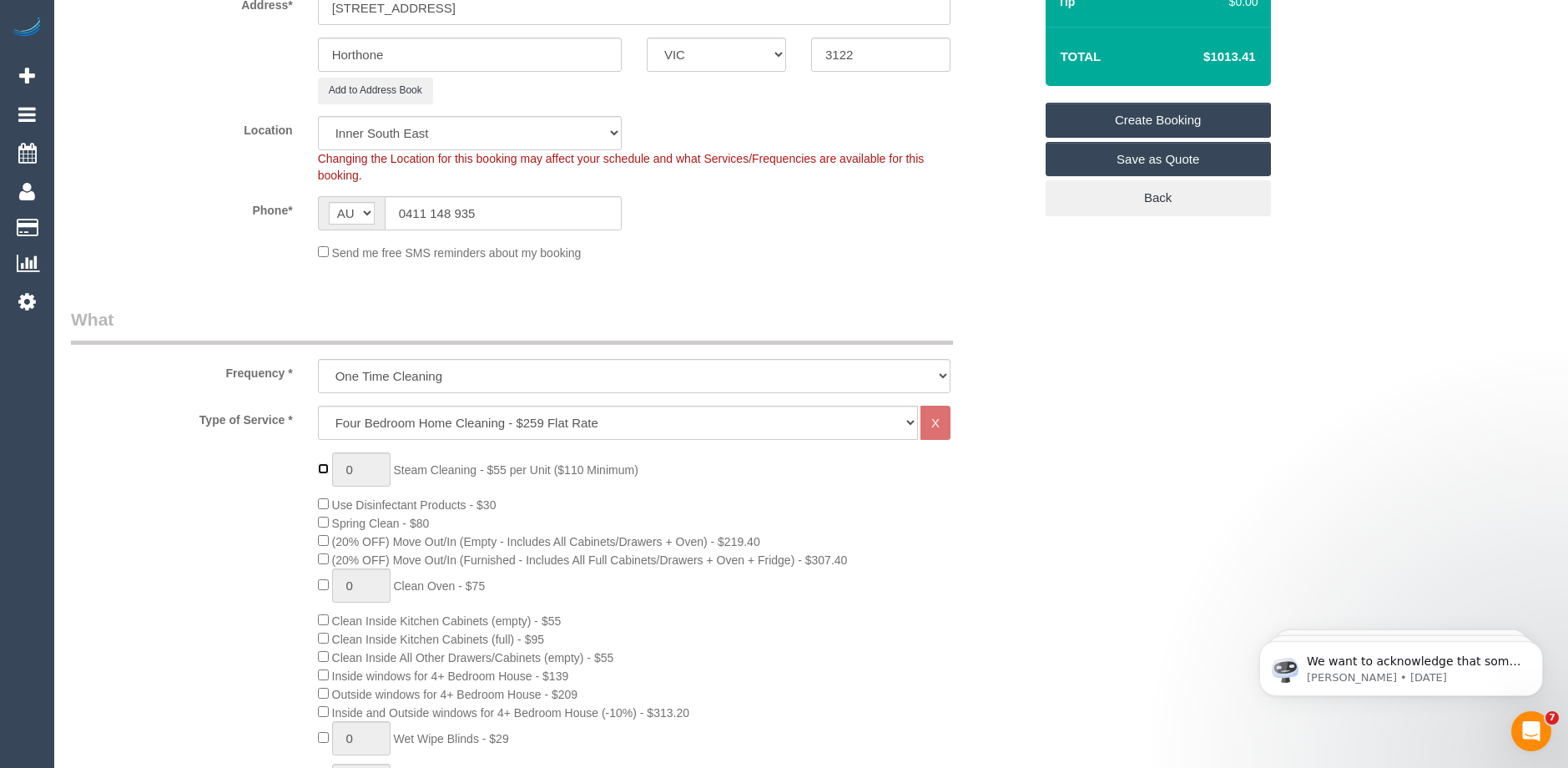
type input "1"
click at [356, 467] on input "1" at bounding box center [362, 469] width 59 height 34
type input "0"
select select "spot108"
click at [361, 471] on input "1" at bounding box center [362, 469] width 59 height 34
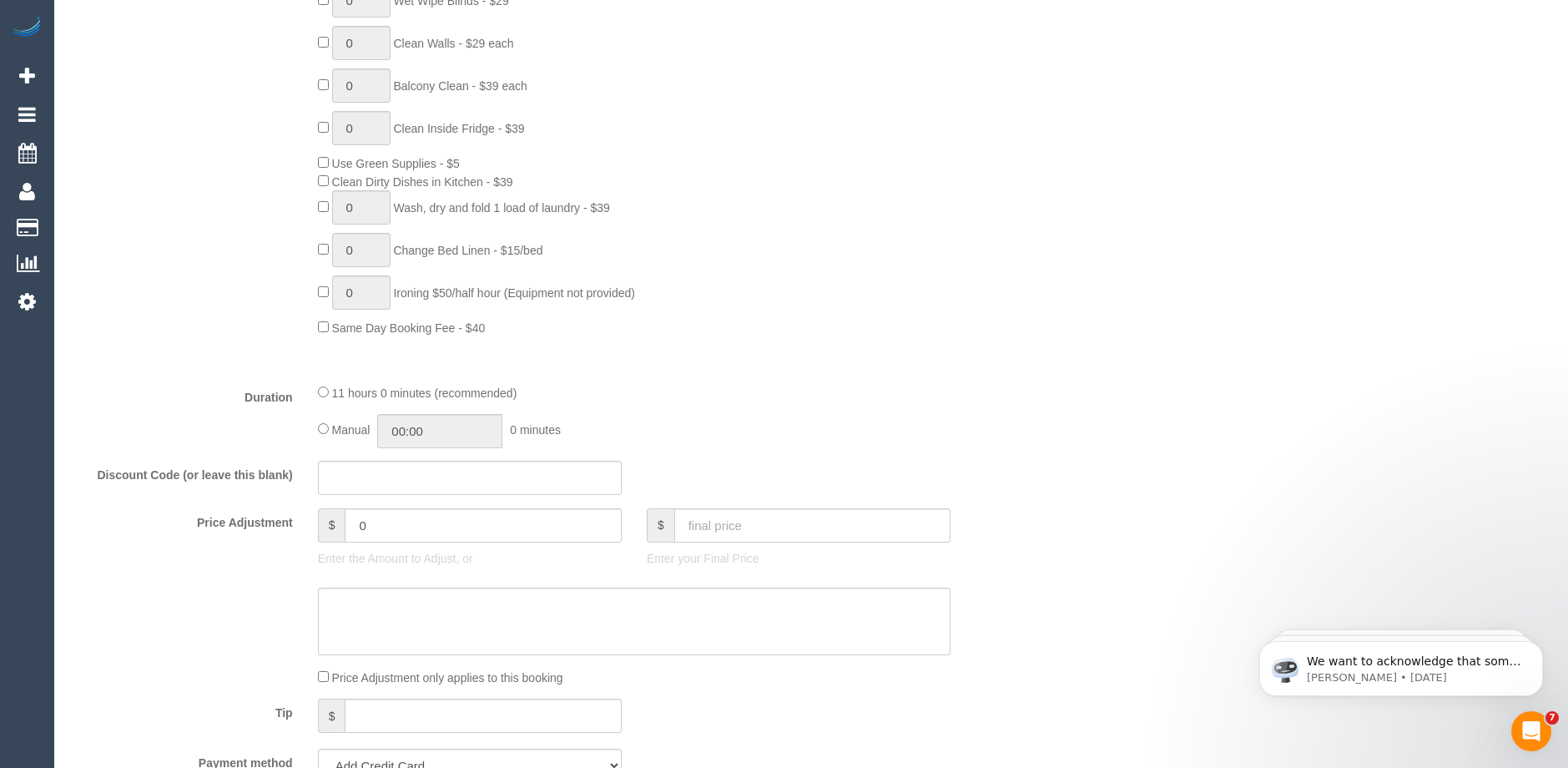
scroll to position [1168, 0]
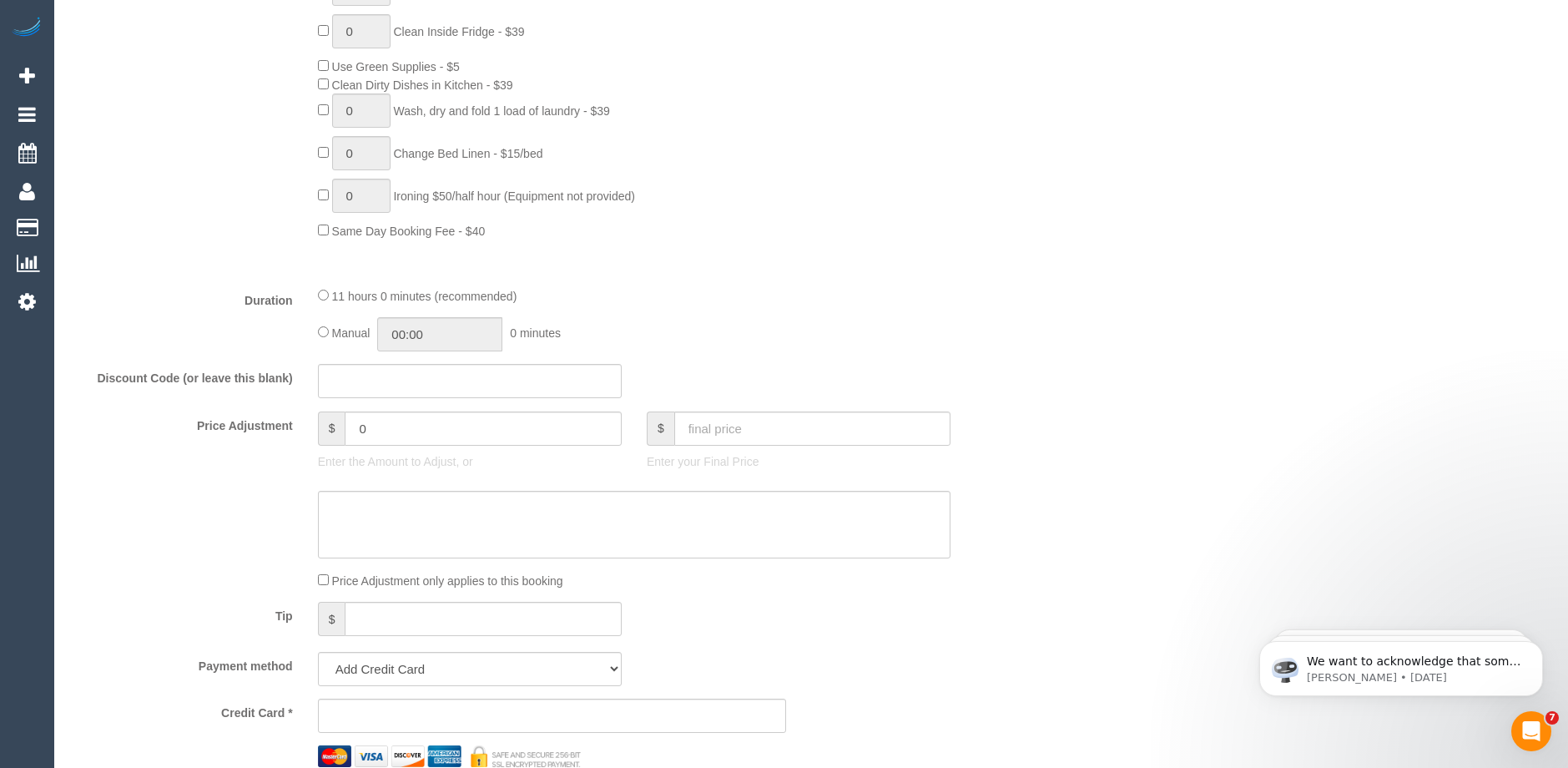
type input "9"
click at [372, 427] on input "0" at bounding box center [482, 428] width 277 height 34
type input "02"
select select "spot129"
click at [386, 516] on textarea at bounding box center [633, 525] width 632 height 69
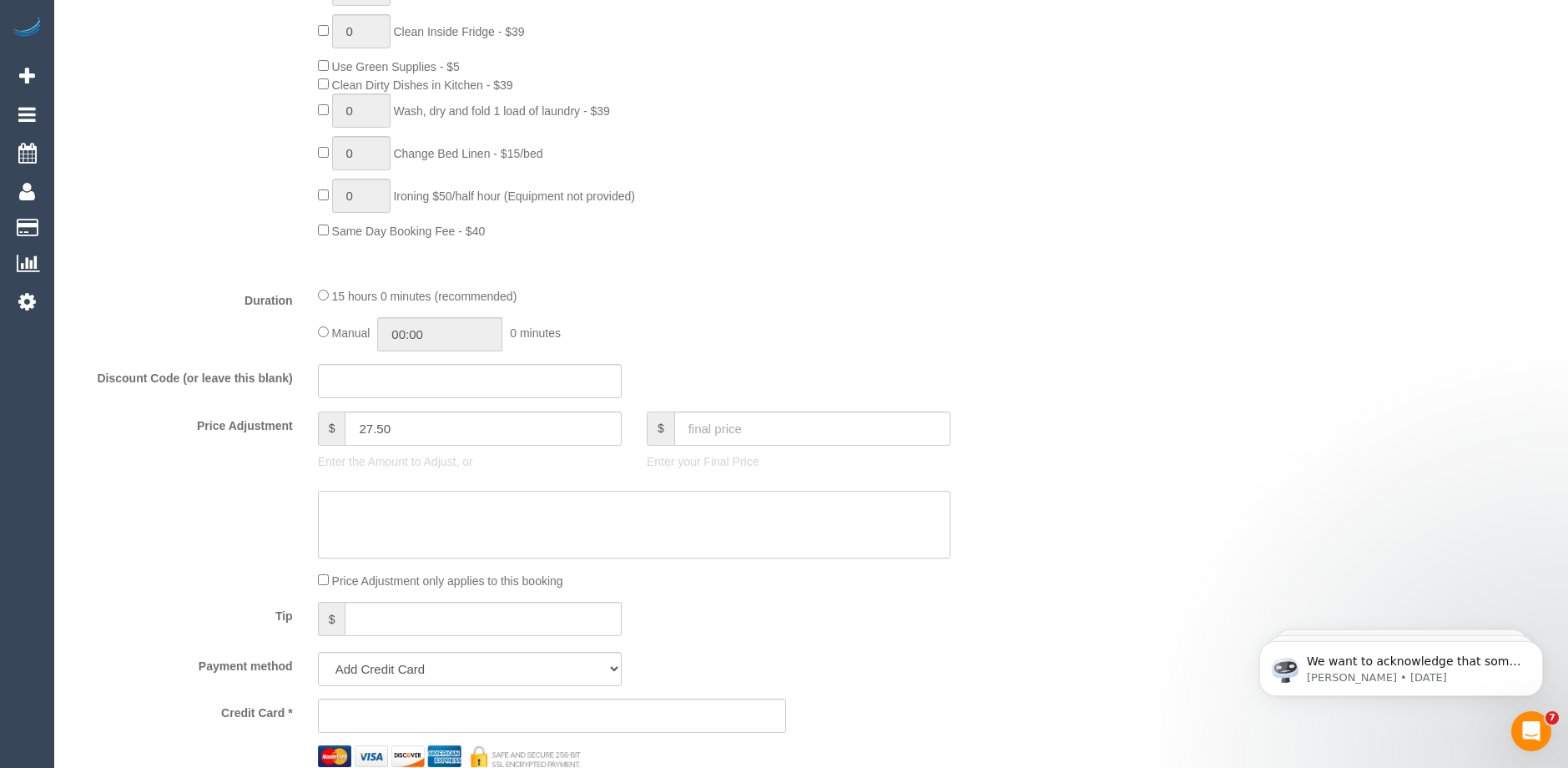
type input "27.5"
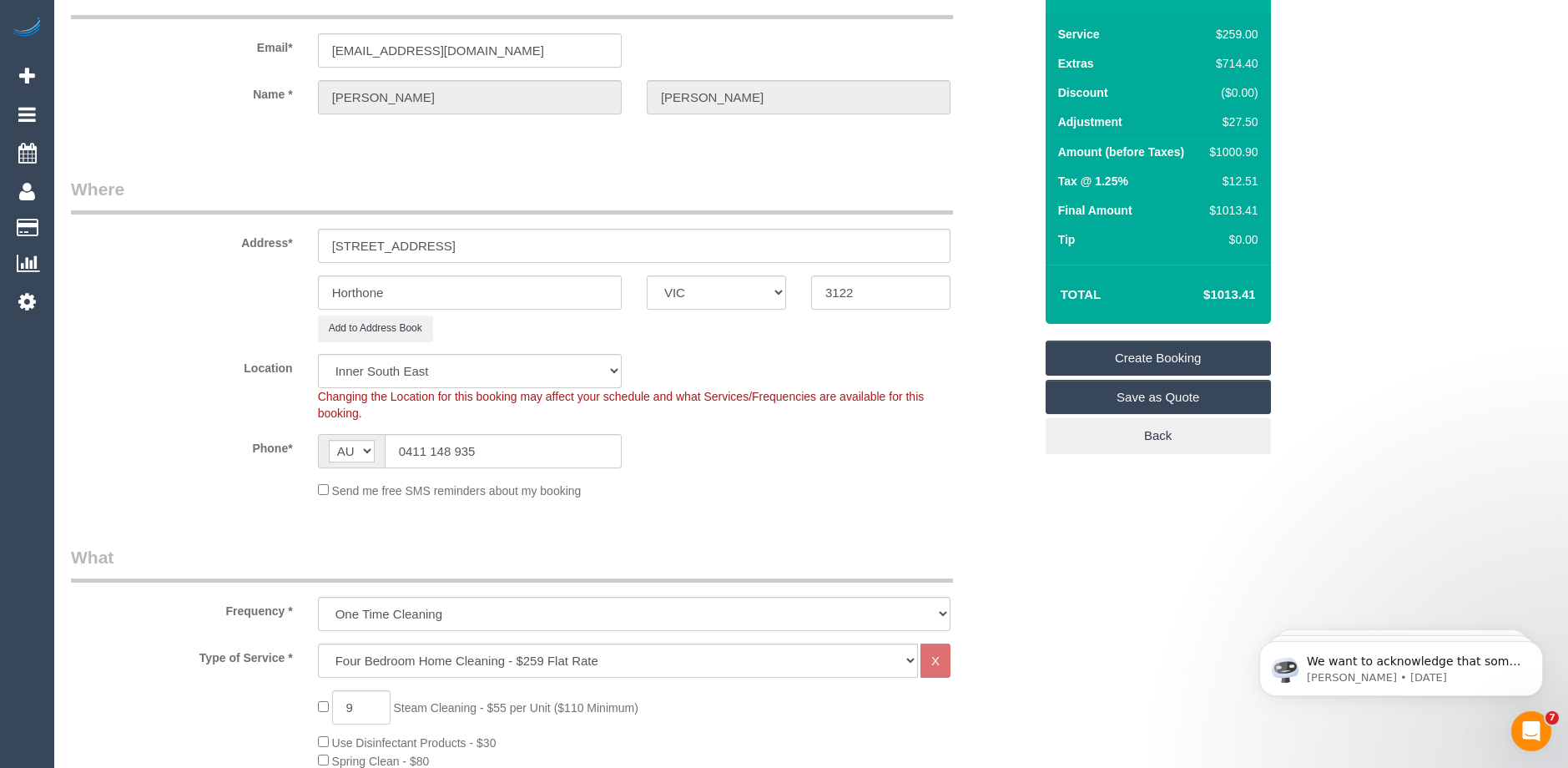
scroll to position [0, 0]
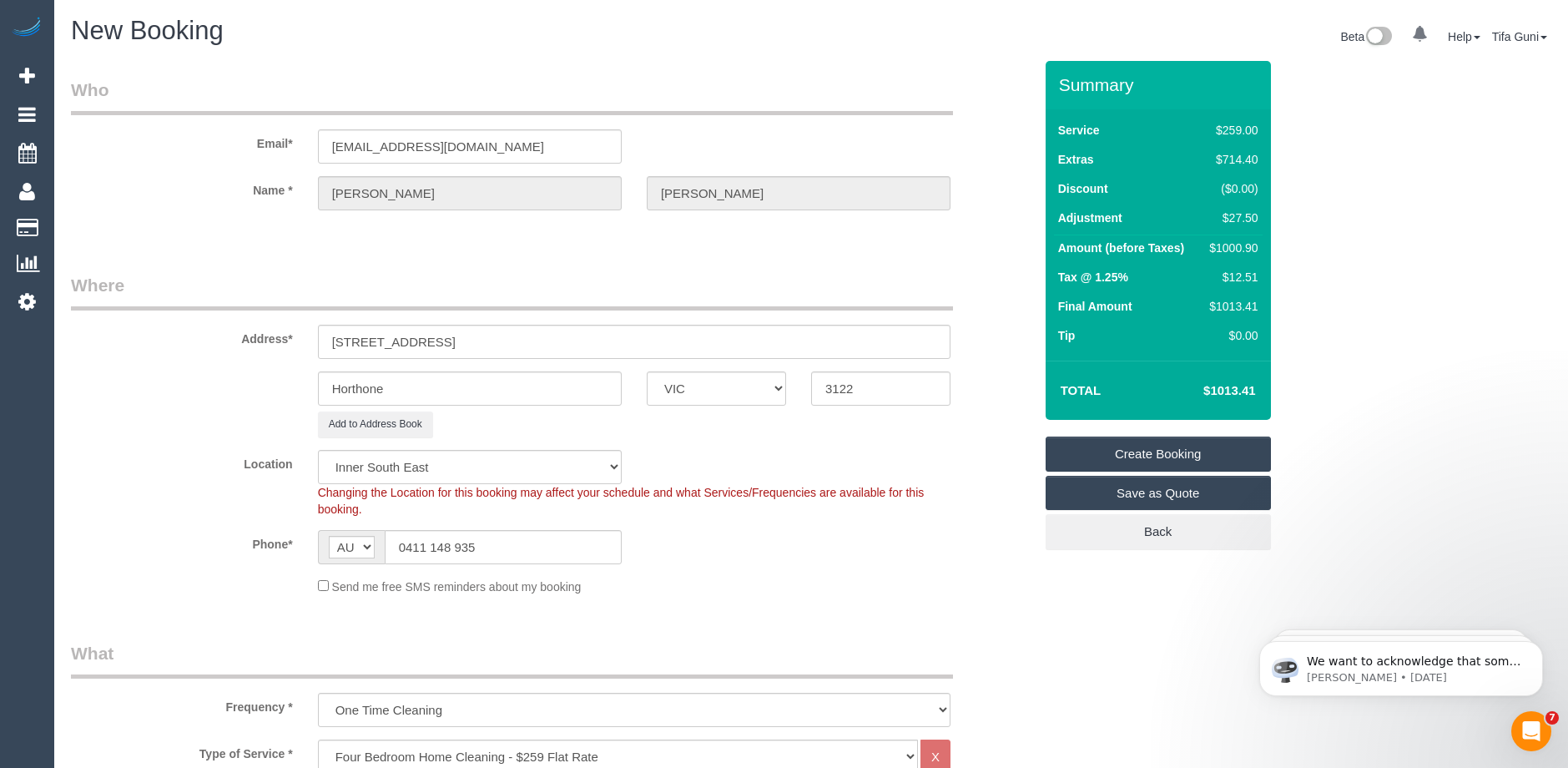
type textarea "Steam Cleaning of Hallway"
drag, startPoint x: 520, startPoint y: 148, endPoint x: 306, endPoint y: 159, distance: 214.3
click at [306, 159] on div "[EMAIL_ADDRESS][DOMAIN_NAME]" at bounding box center [469, 146] width 329 height 34
click at [409, 343] on input "[STREET_ADDRESS]" at bounding box center [633, 341] width 632 height 34
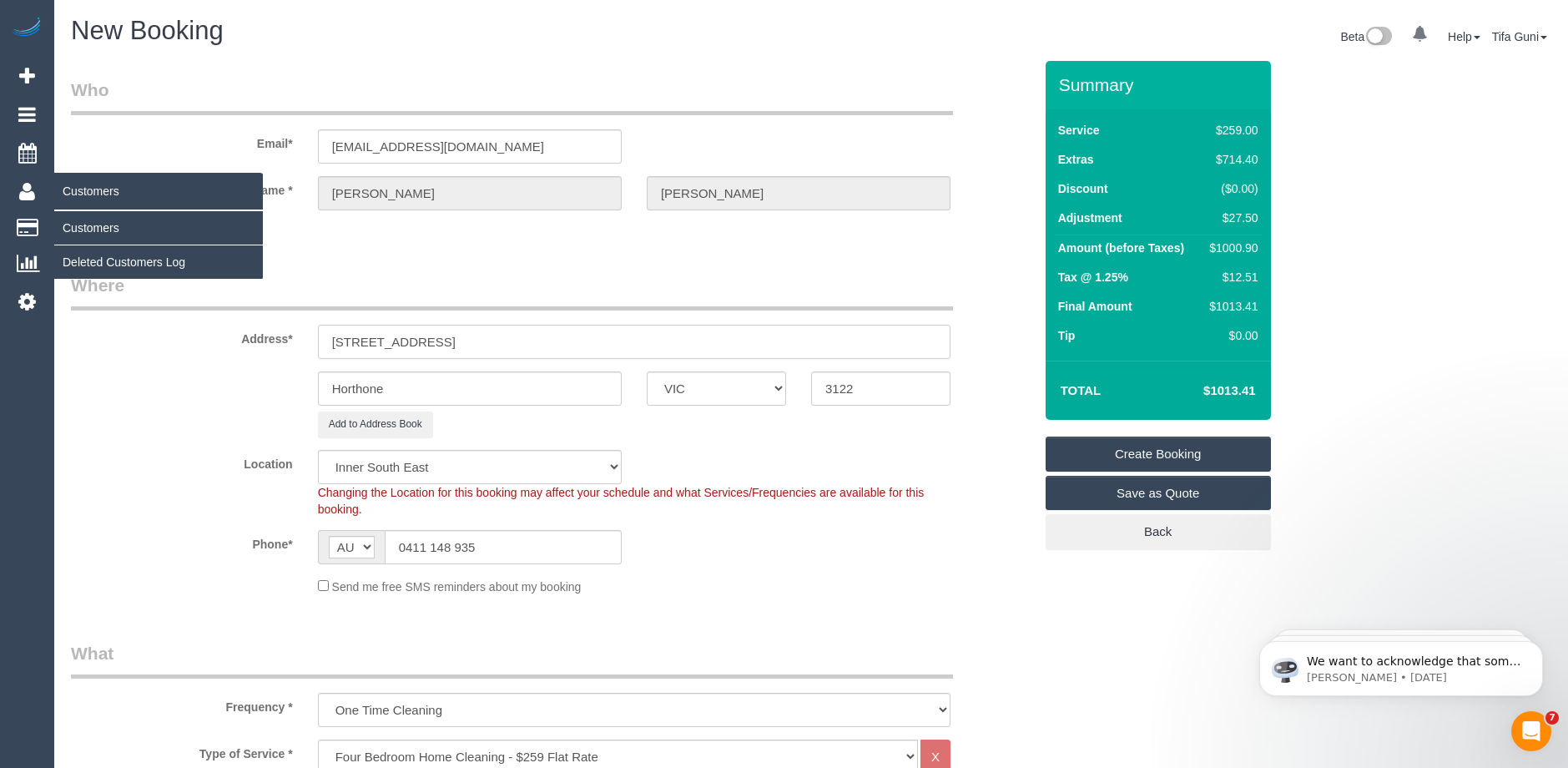
type input "[STREET_ADDRESS]"
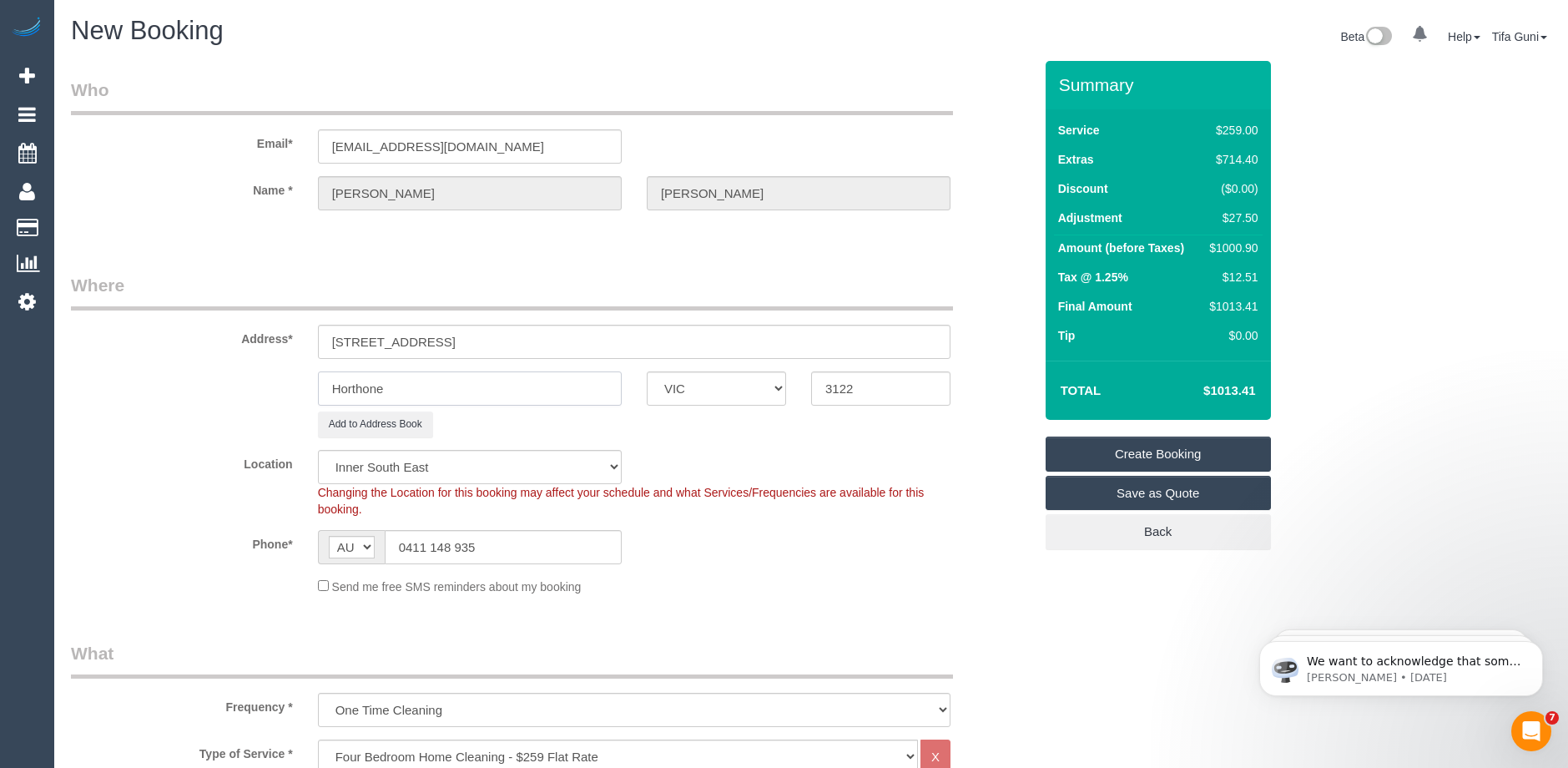
click at [393, 387] on input "Horthone" at bounding box center [470, 388] width 304 height 34
type input "Hawthorn"
click at [394, 340] on input "[STREET_ADDRESS]" at bounding box center [633, 341] width 632 height 34
click at [500, 341] on input "[STREET_ADDRESS]" at bounding box center [633, 341] width 632 height 34
type input "[STREET_ADDRESS]"
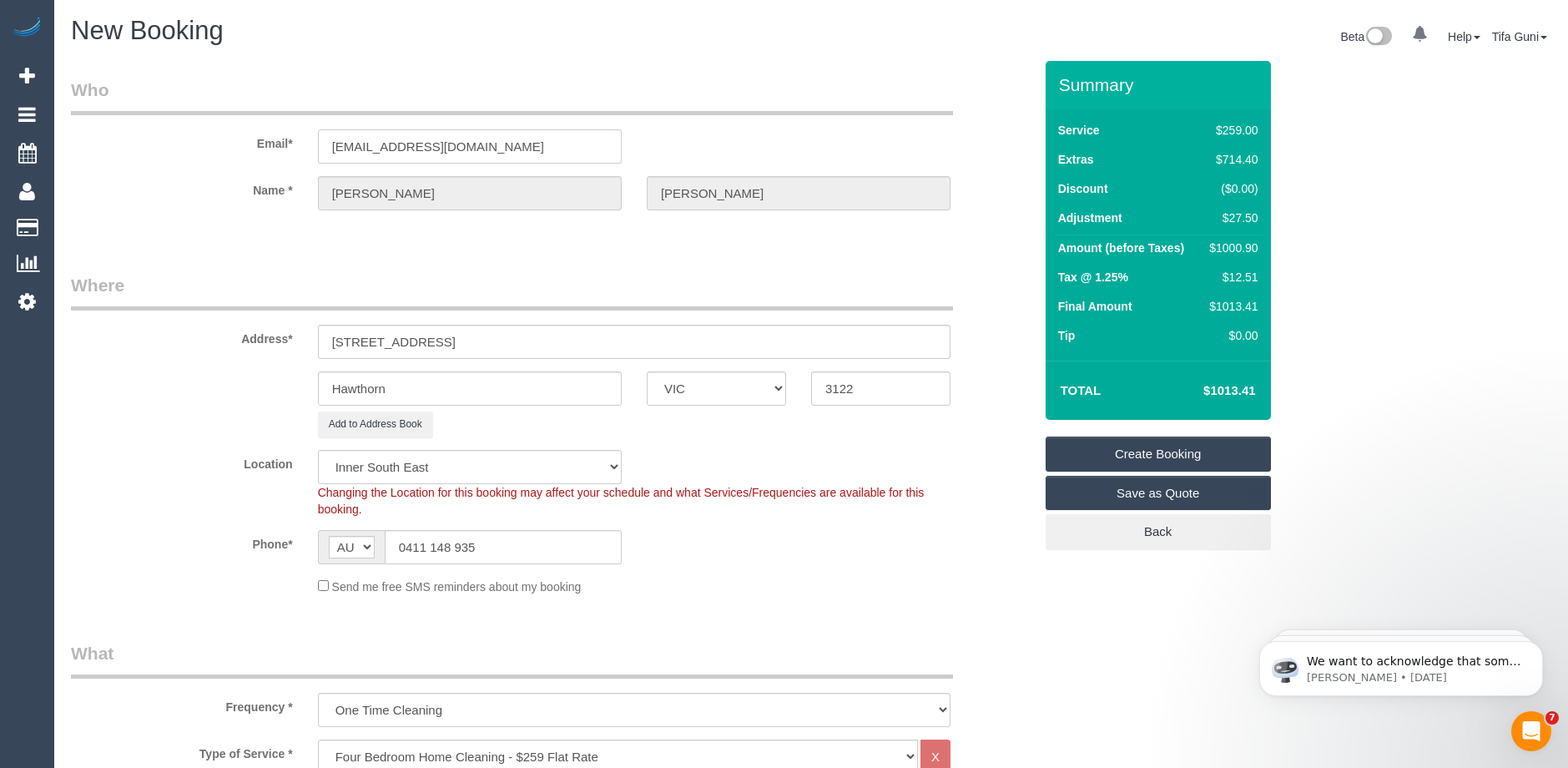
drag, startPoint x: 517, startPoint y: 145, endPoint x: 298, endPoint y: 141, distance: 219.0
click at [298, 141] on div "Email* [EMAIL_ADDRESS][DOMAIN_NAME]" at bounding box center [552, 121] width 986 height 86
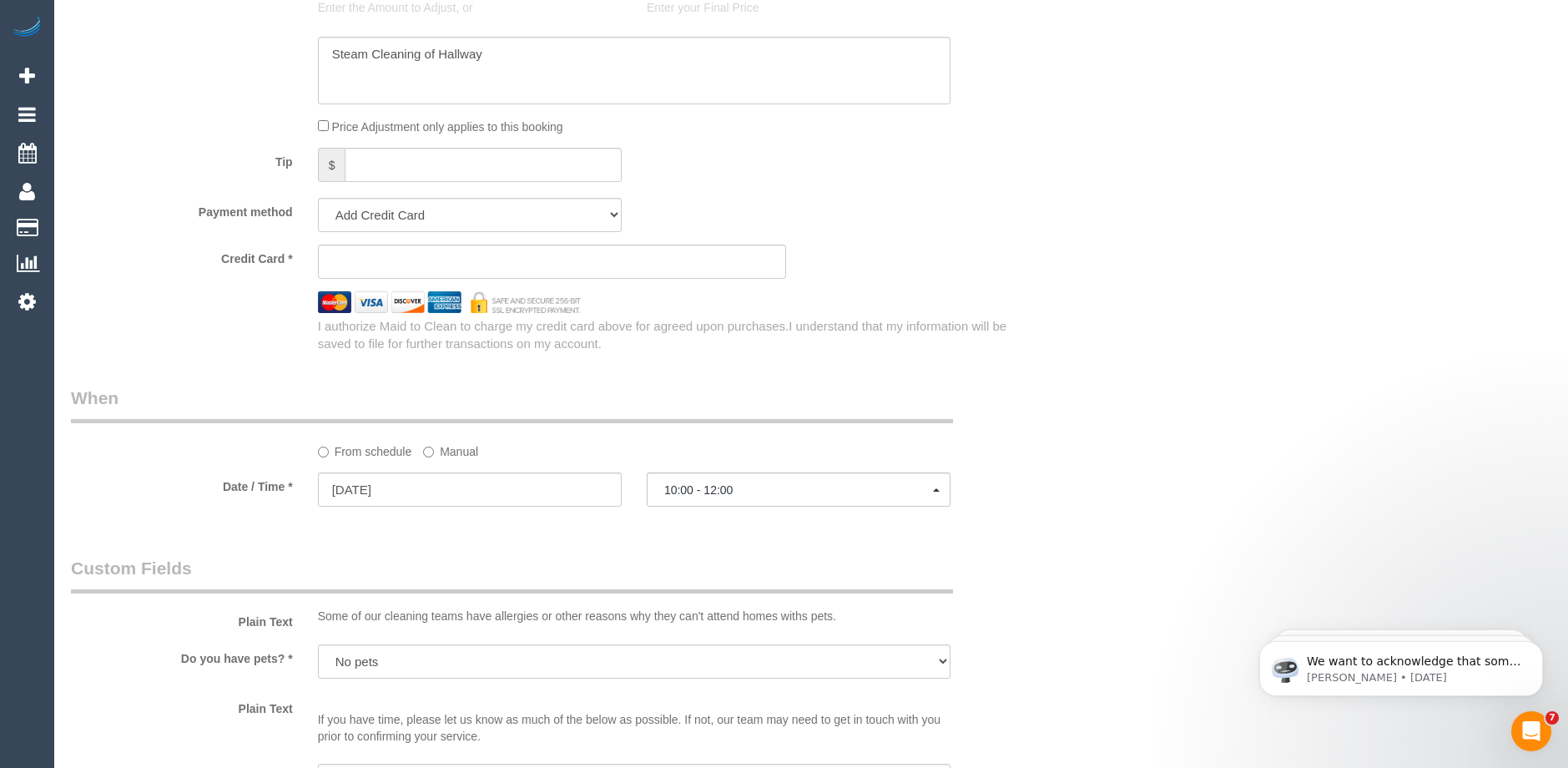
scroll to position [1668, 0]
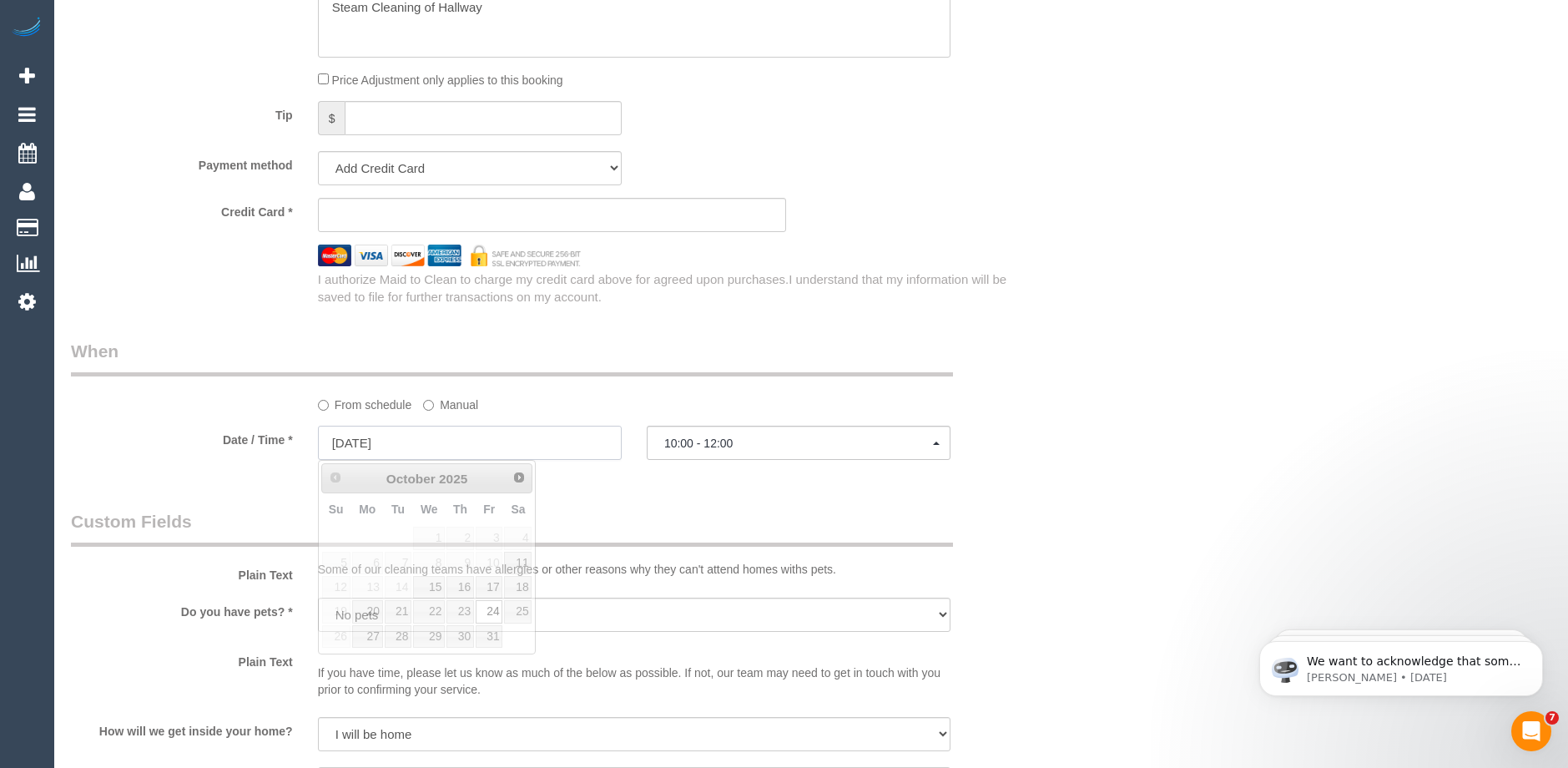
click at [393, 435] on input "[DATE]" at bounding box center [470, 442] width 304 height 34
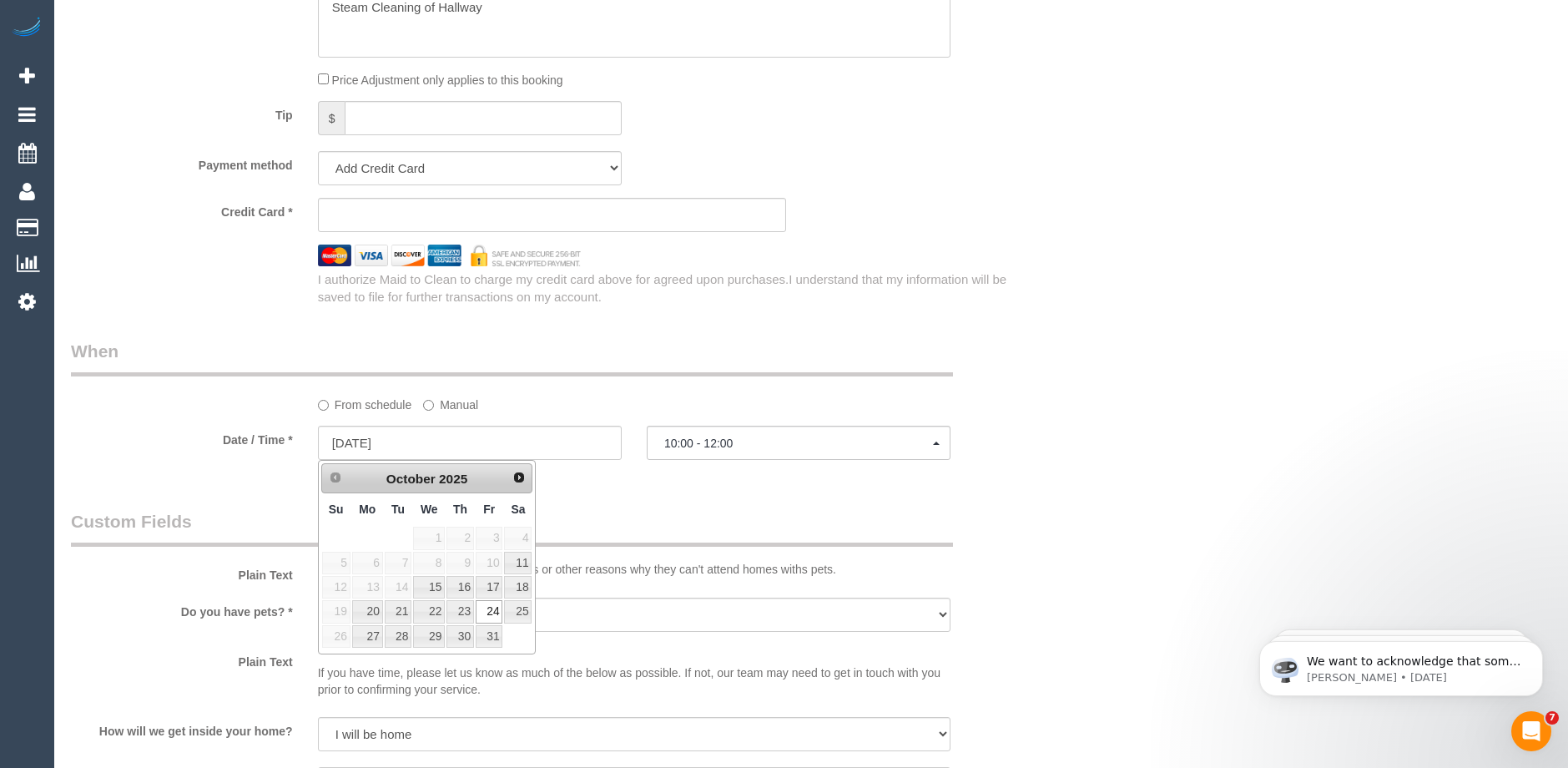
click at [719, 357] on legend "When" at bounding box center [511, 357] width 882 height 37
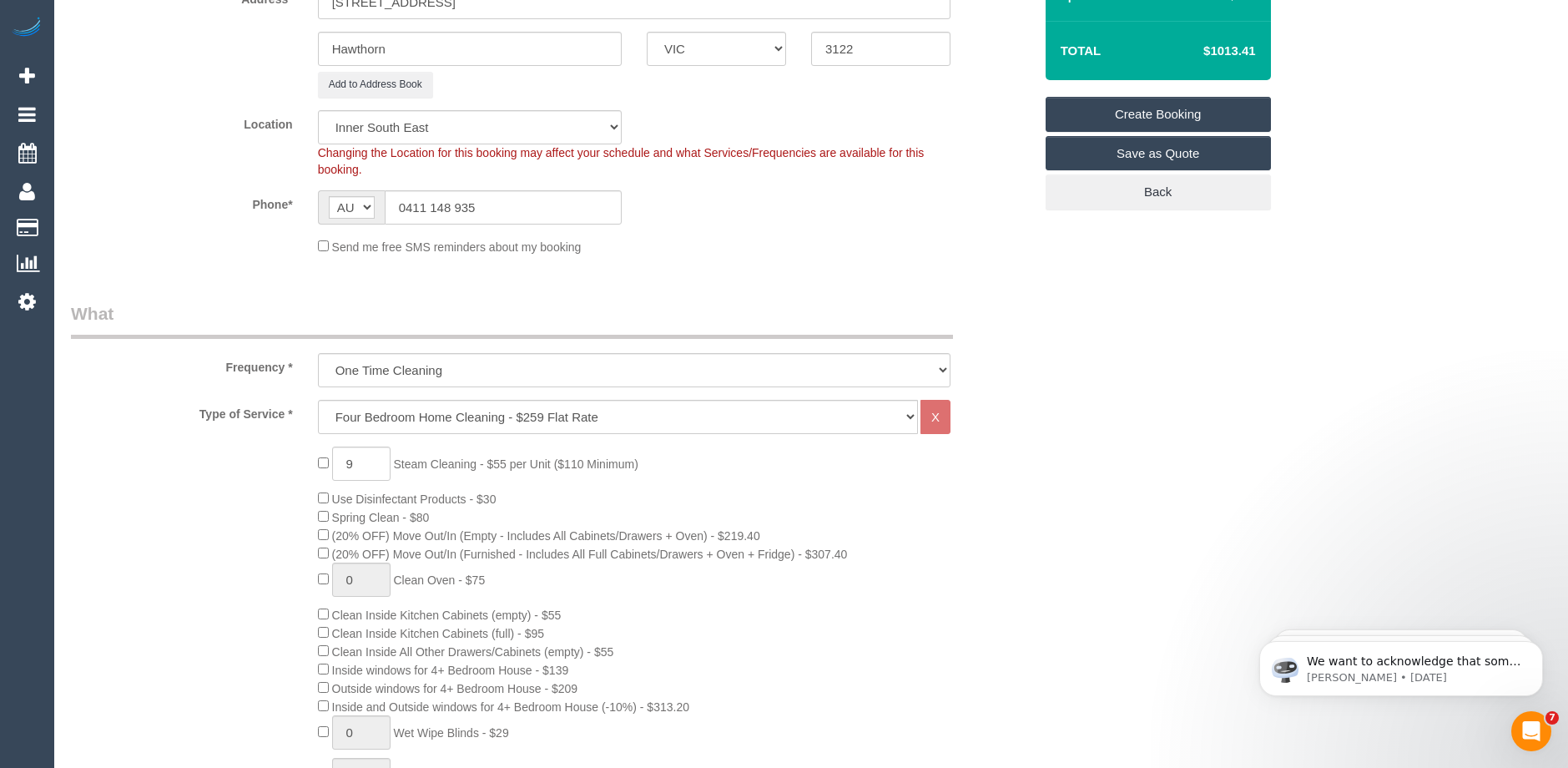
scroll to position [83, 0]
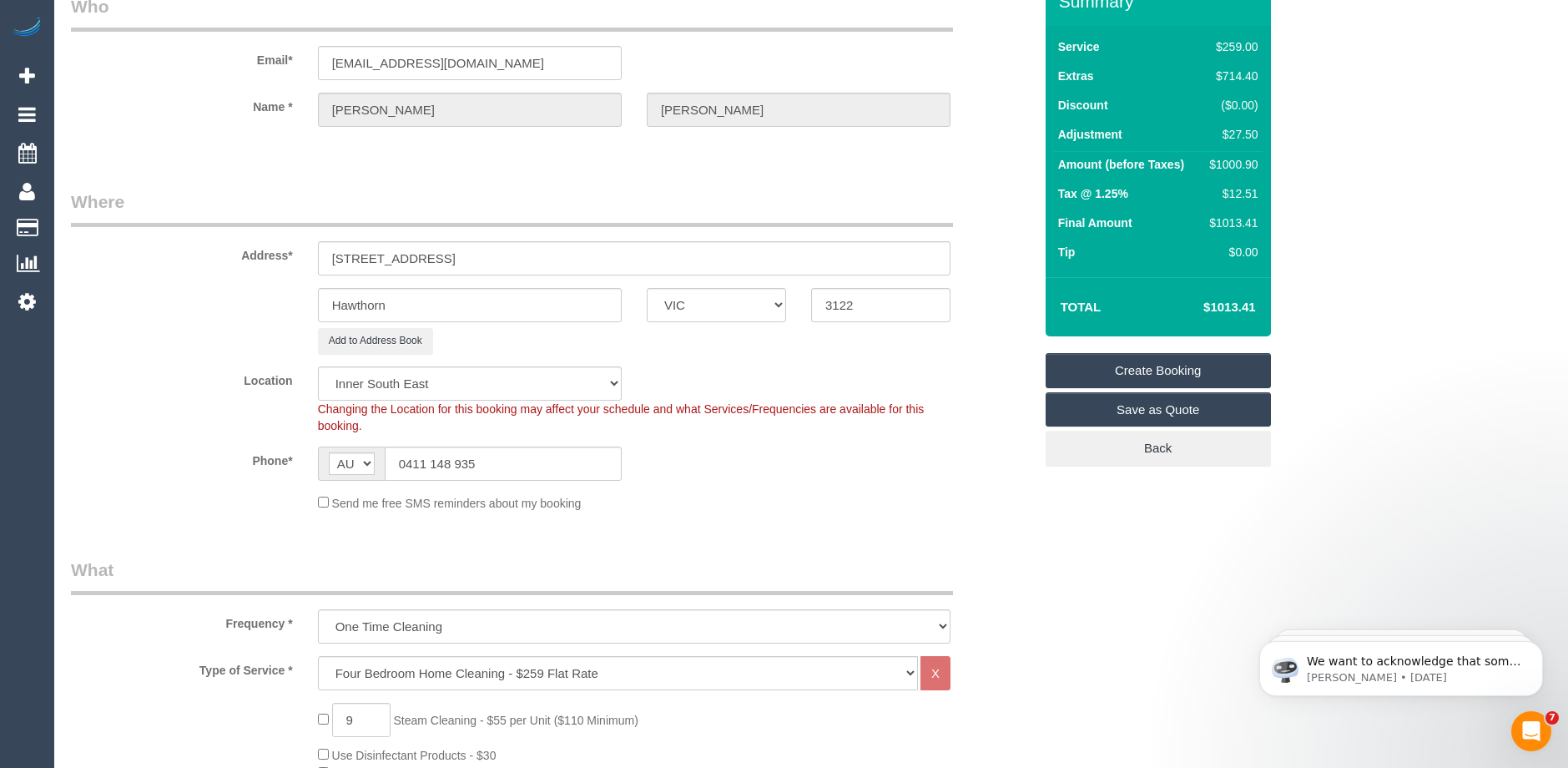
click at [1171, 365] on link "Create Booking" at bounding box center [1158, 371] width 226 height 35
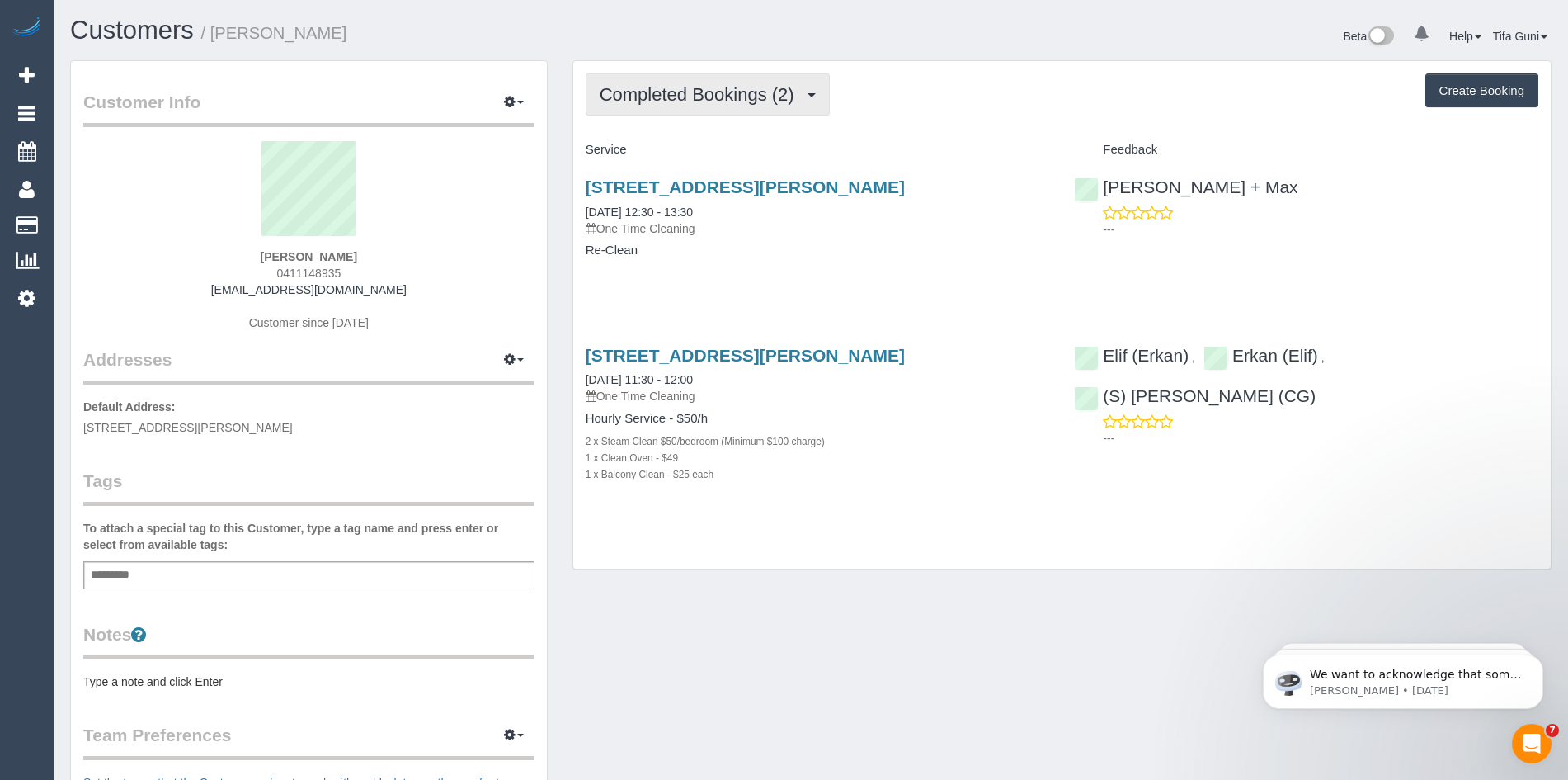
click at [722, 102] on span "Completed Bookings (2)" at bounding box center [700, 94] width 203 height 20
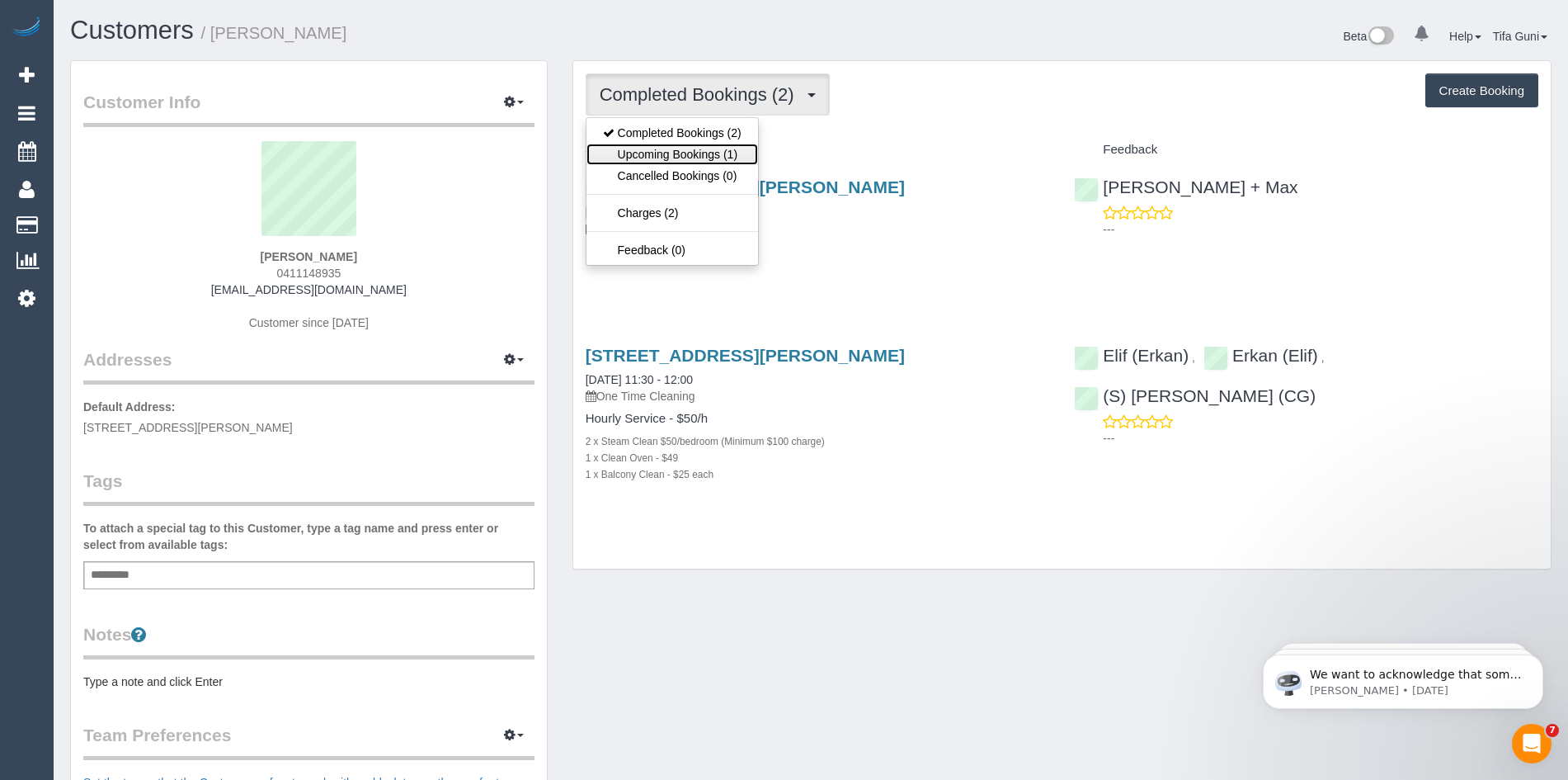
click at [720, 154] on link "Upcoming Bookings (1)" at bounding box center [672, 154] width 172 height 21
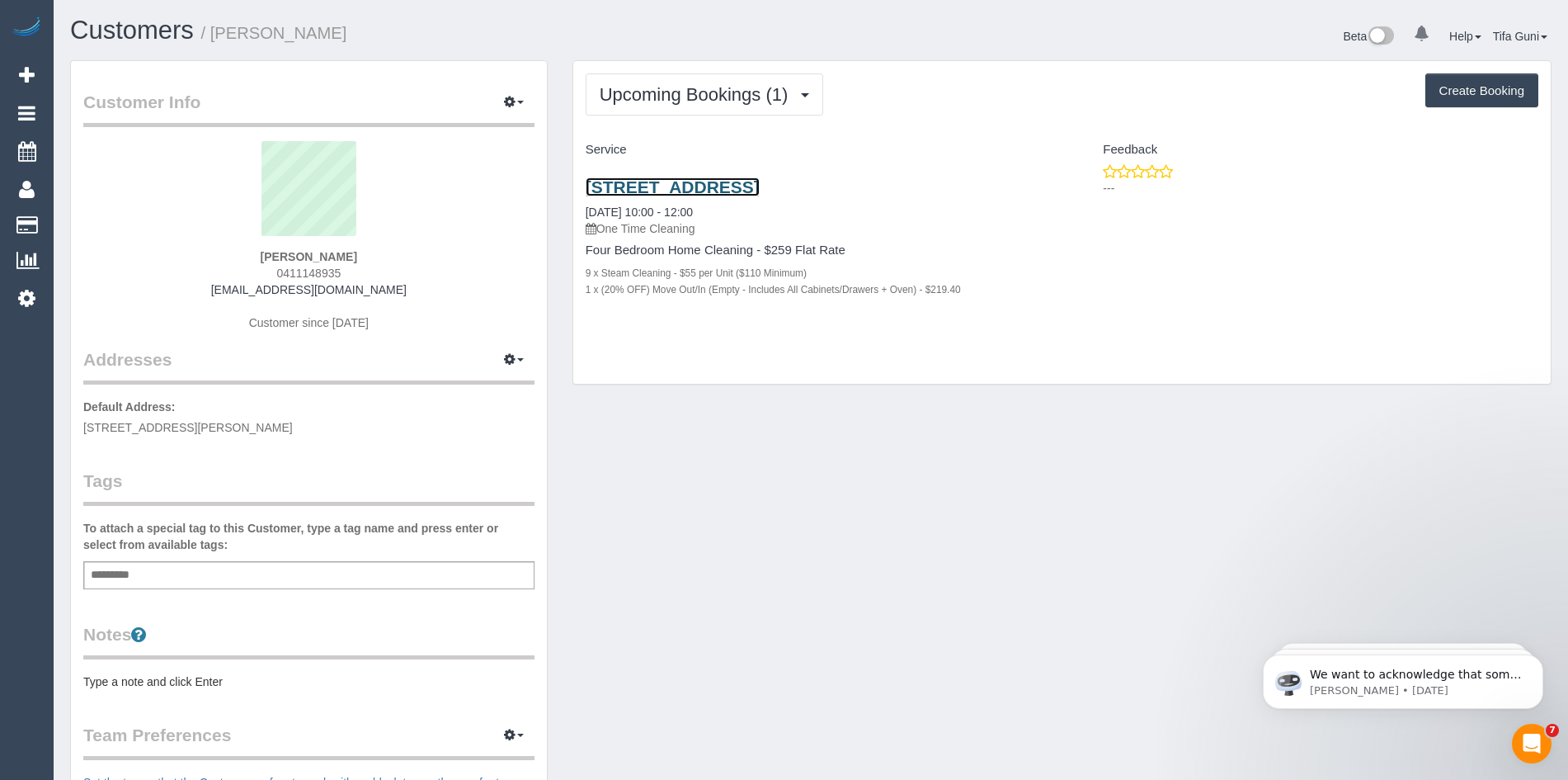
click at [701, 180] on link "1/131 Auburn Road, Hawthorn, VIC 3122" at bounding box center [673, 187] width 175 height 19
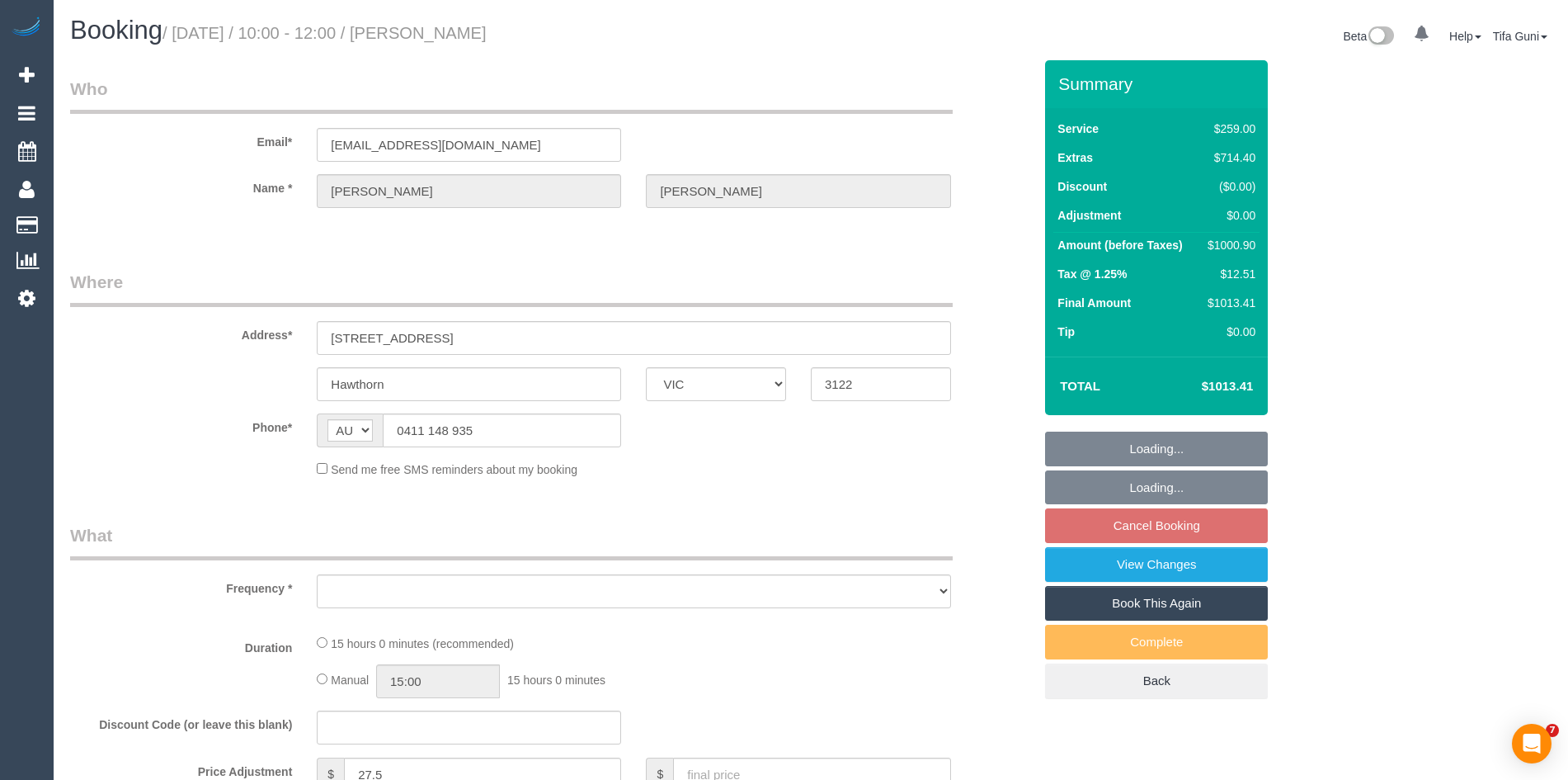
select select "VIC"
select select "string:stripe-pm_1SFqJb2GScqysDRV3PA9gyMK"
select select "number:28"
select select "number:14"
select select "number:19"
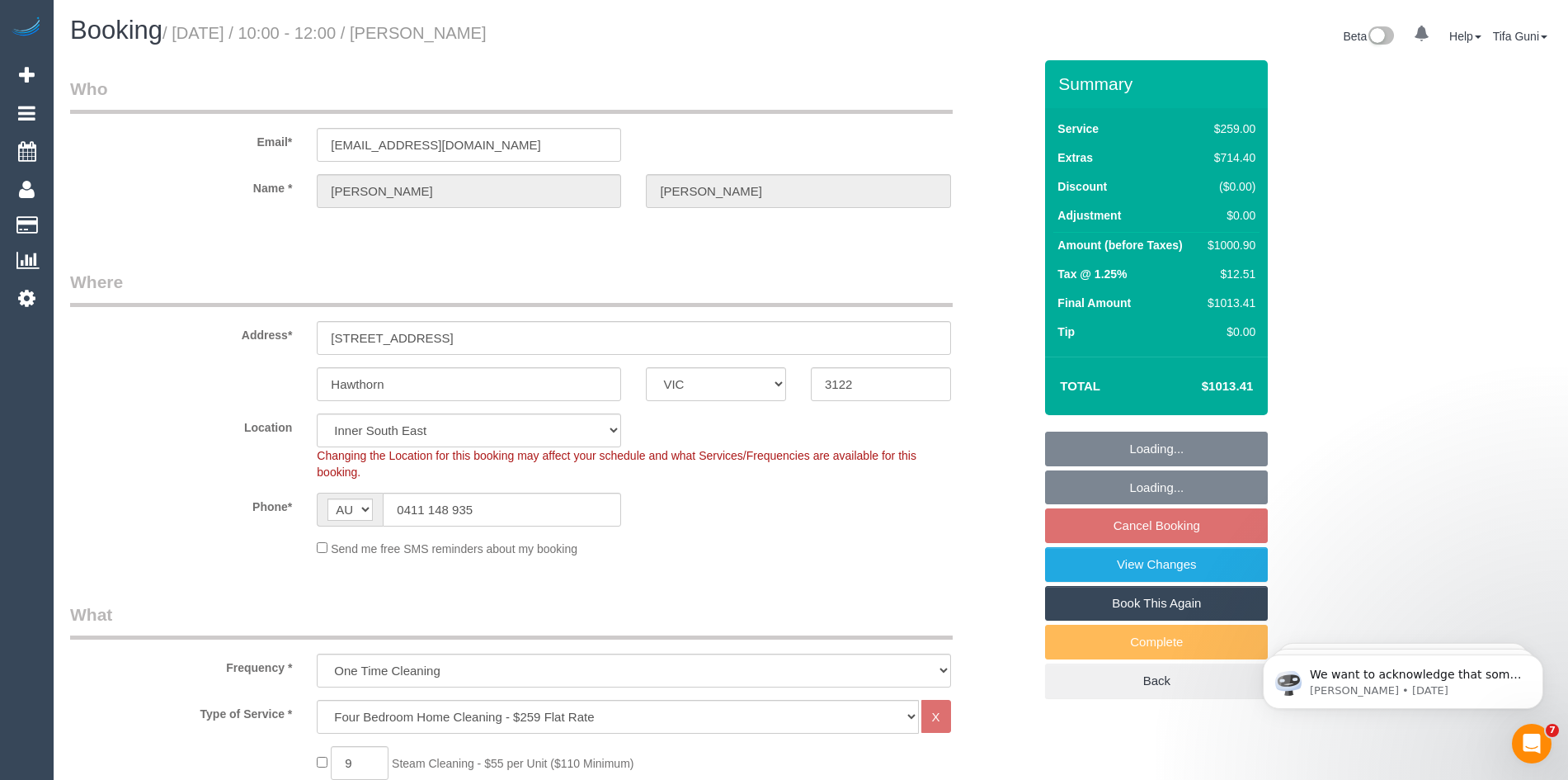
select select "object:777"
select select "spot3"
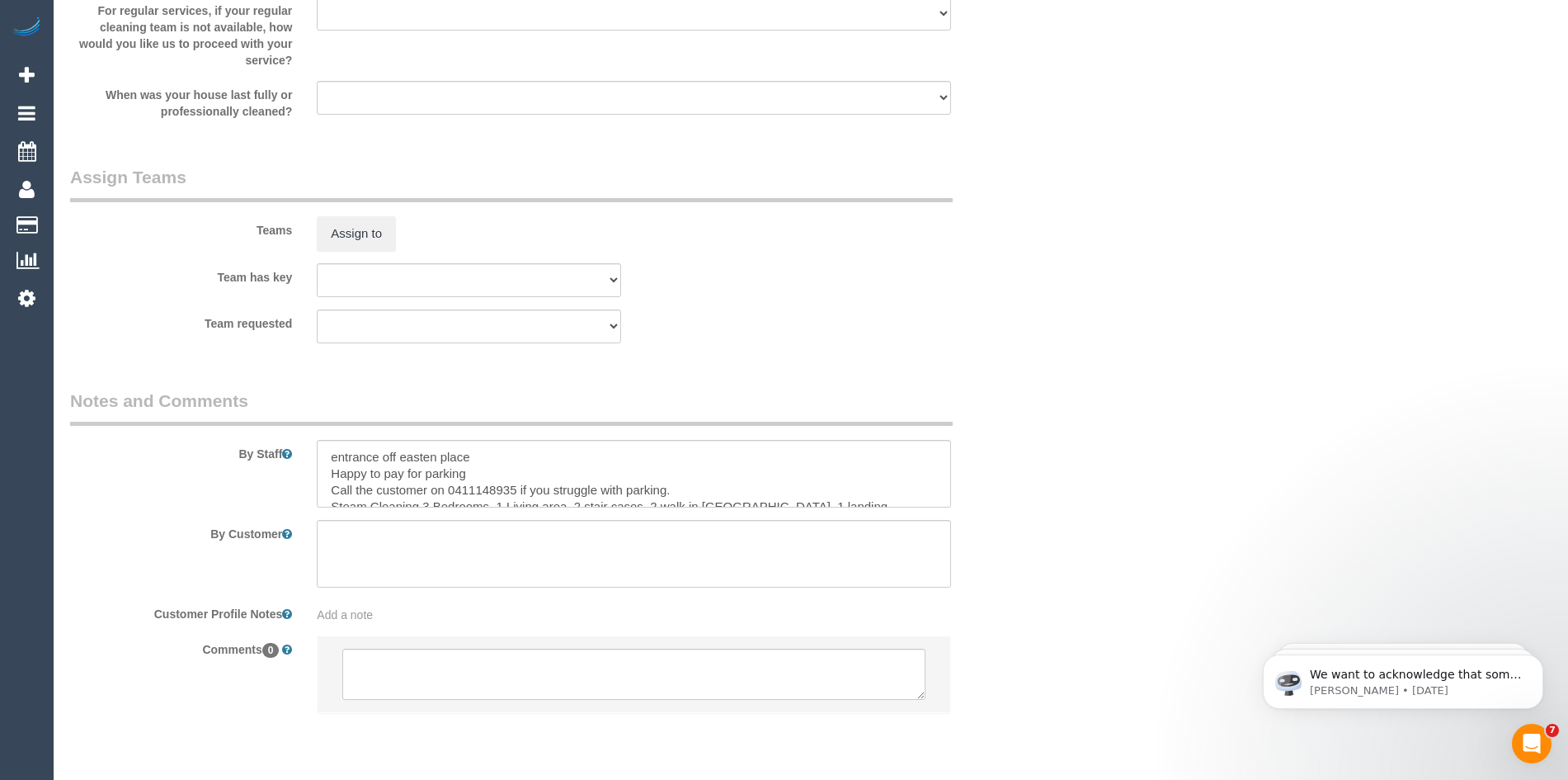
scroll to position [2426, 0]
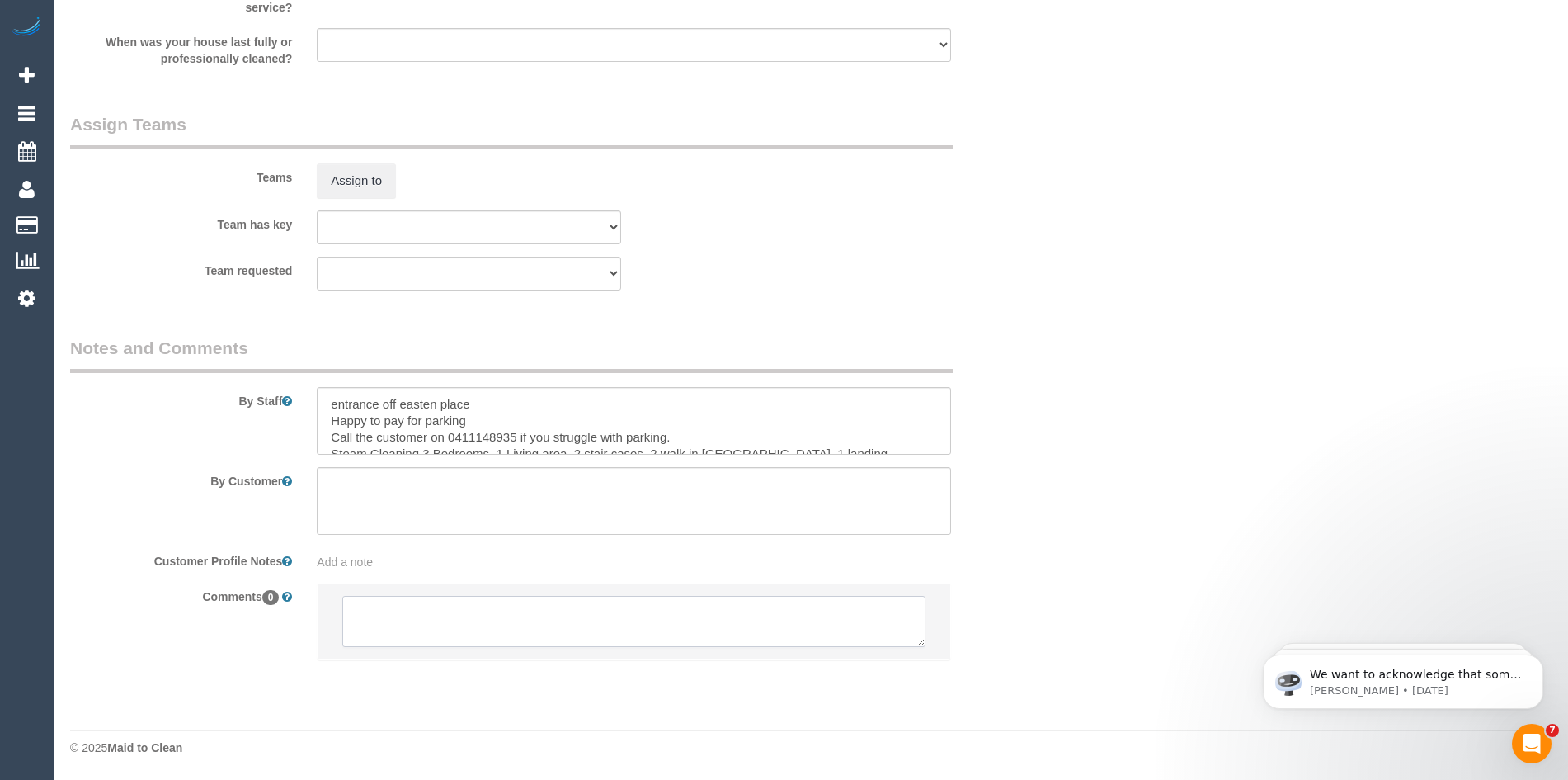
click at [432, 609] on textarea at bounding box center [633, 621] width 583 height 51
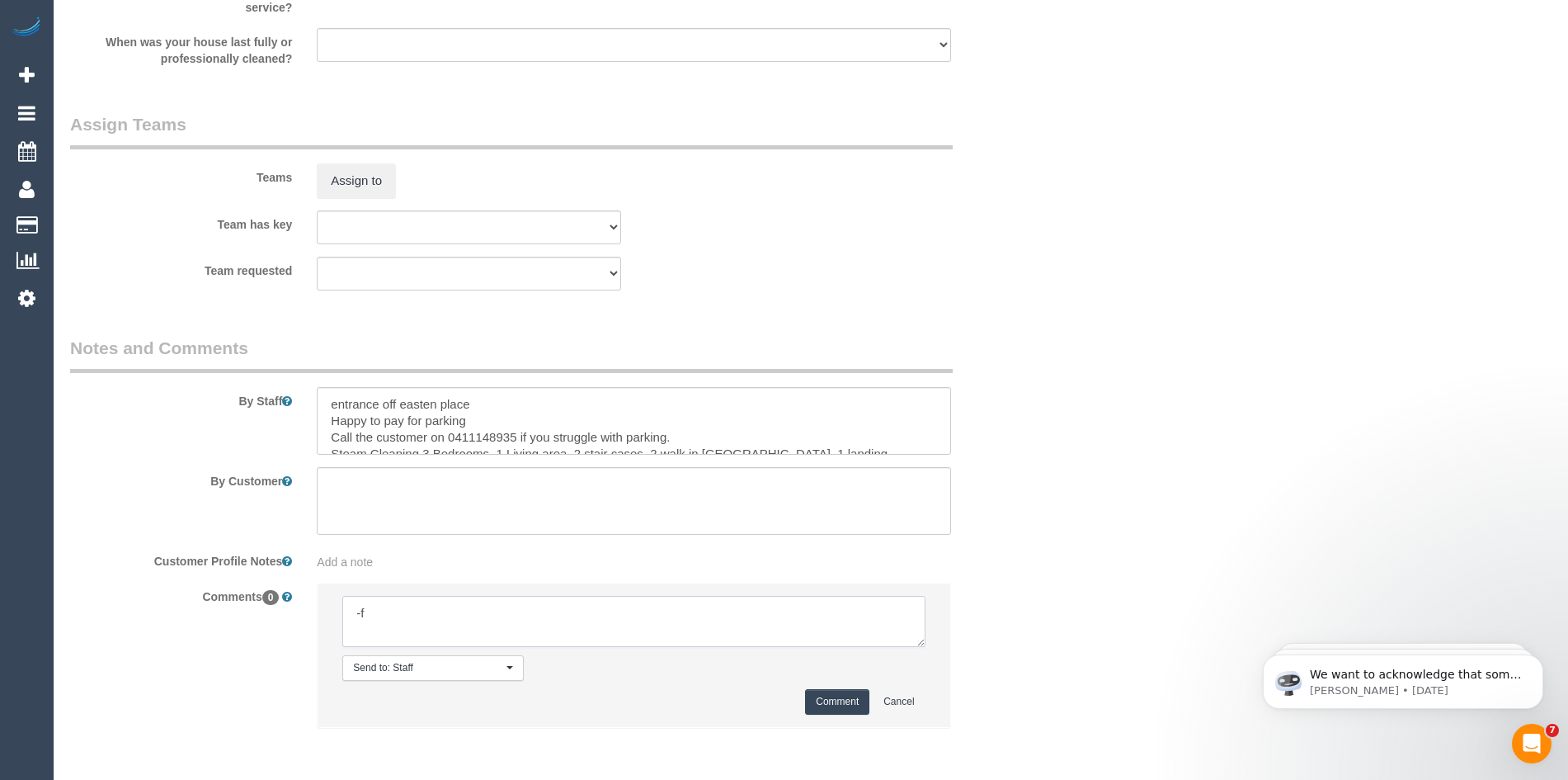
type textarea "-"
paste textarea "Flexibility dates: Flexibility times: Notes: knows we need to review Contact vi…"
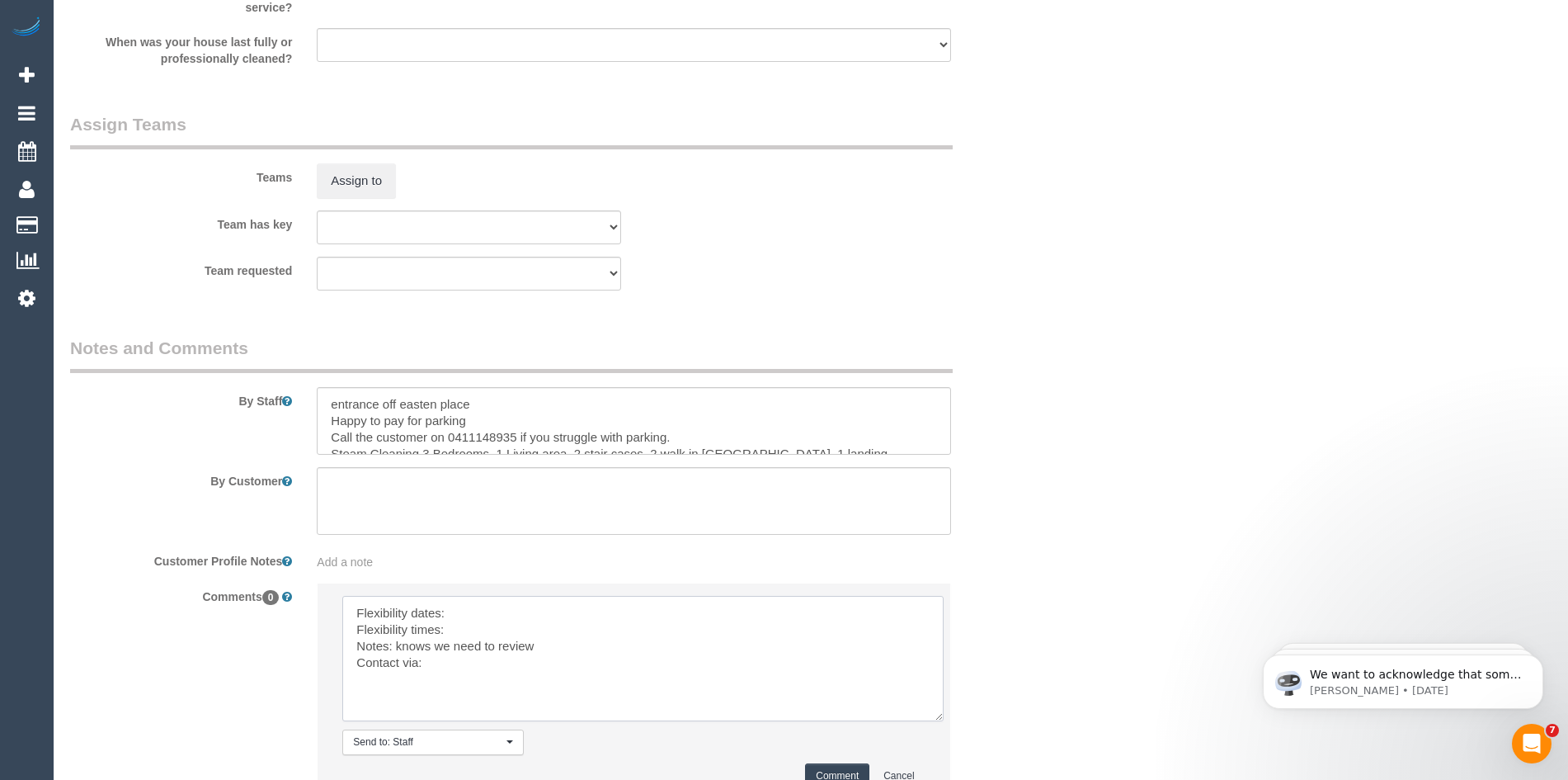
scroll to position [0, 0]
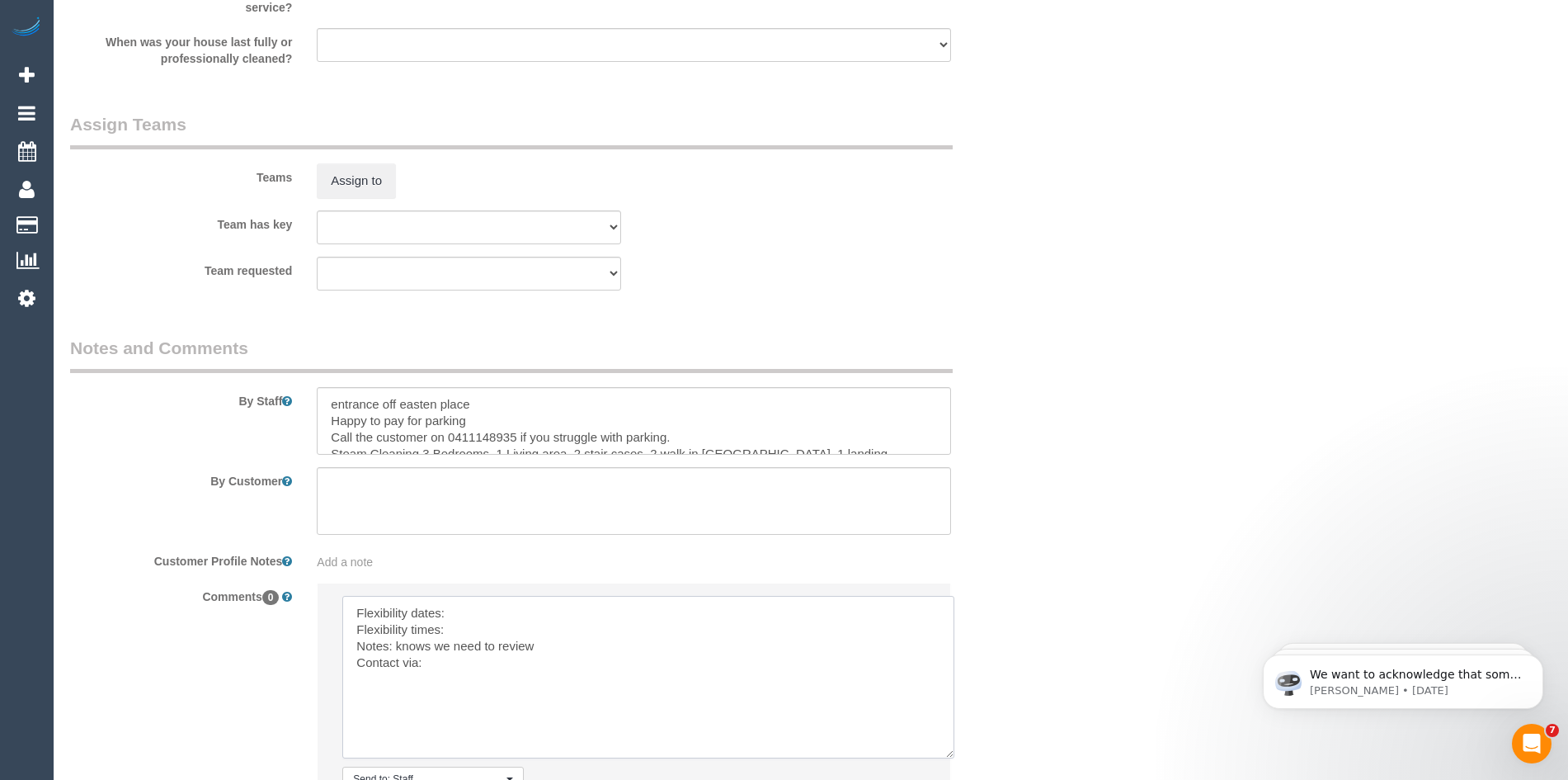
drag, startPoint x: 920, startPoint y: 644, endPoint x: 950, endPoint y: 756, distance: 115.9
click at [950, 756] on textarea at bounding box center [648, 677] width 612 height 163
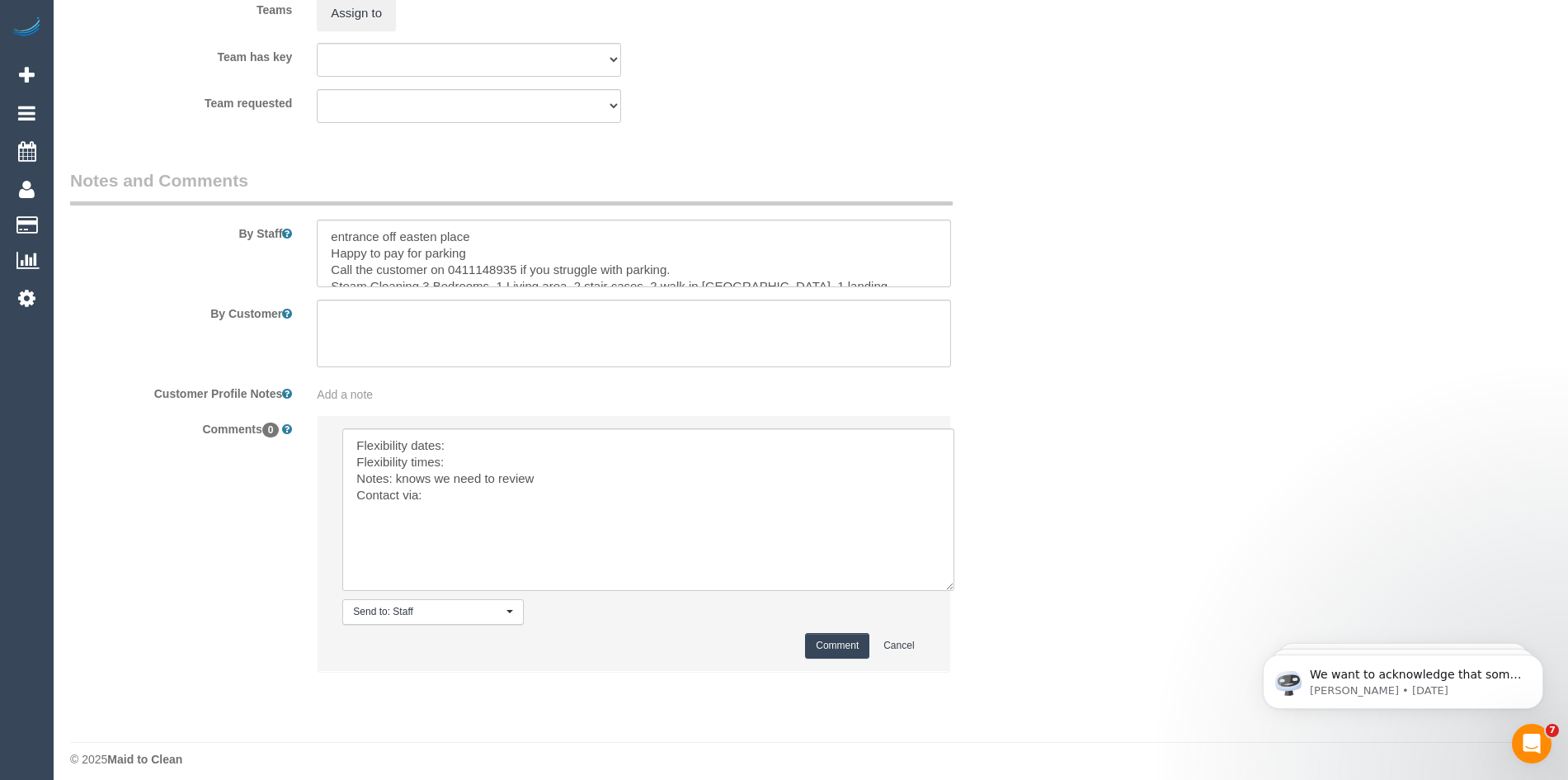
scroll to position [2606, 0]
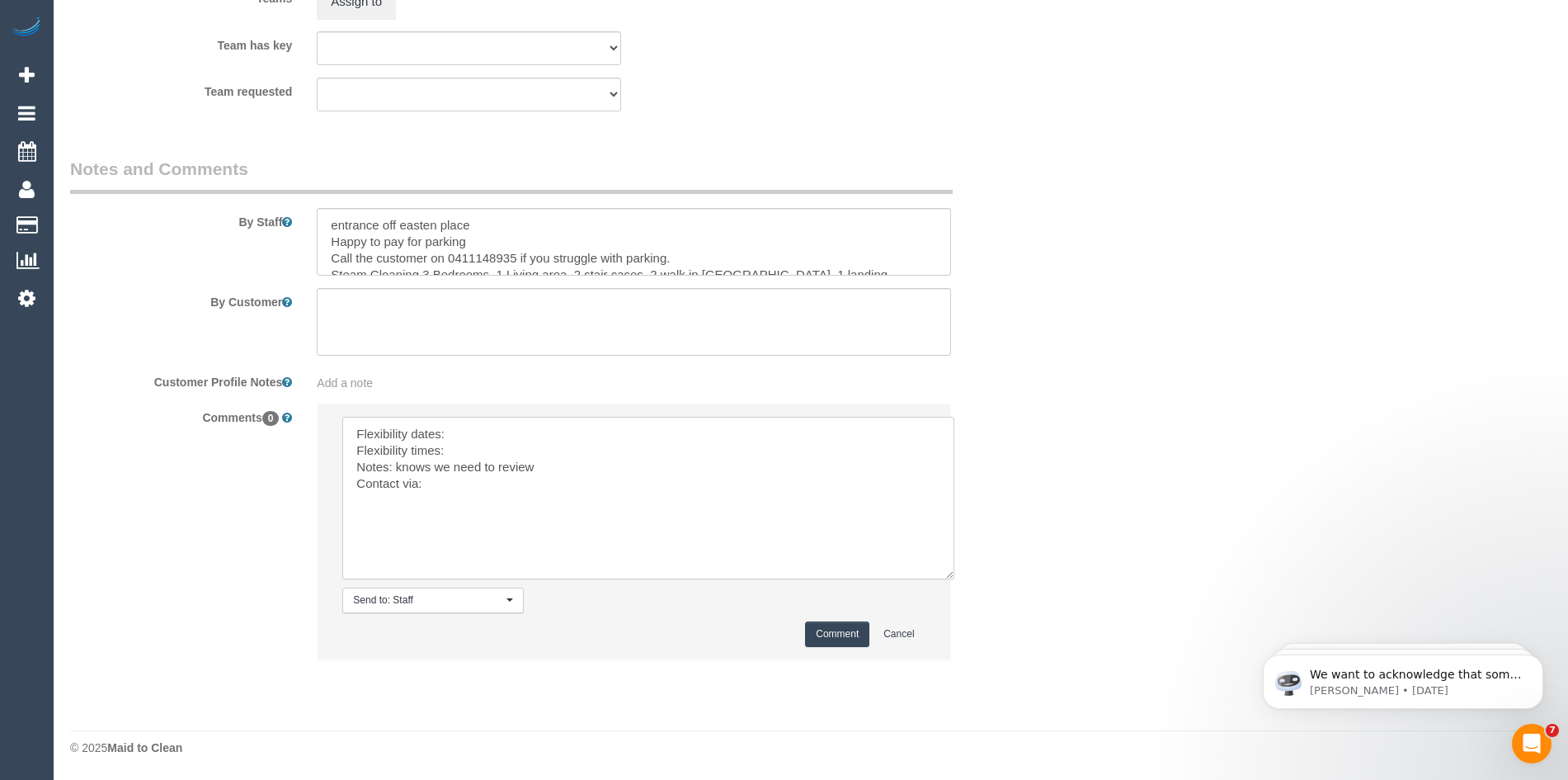
click at [488, 429] on textarea at bounding box center [648, 499] width 612 height 163
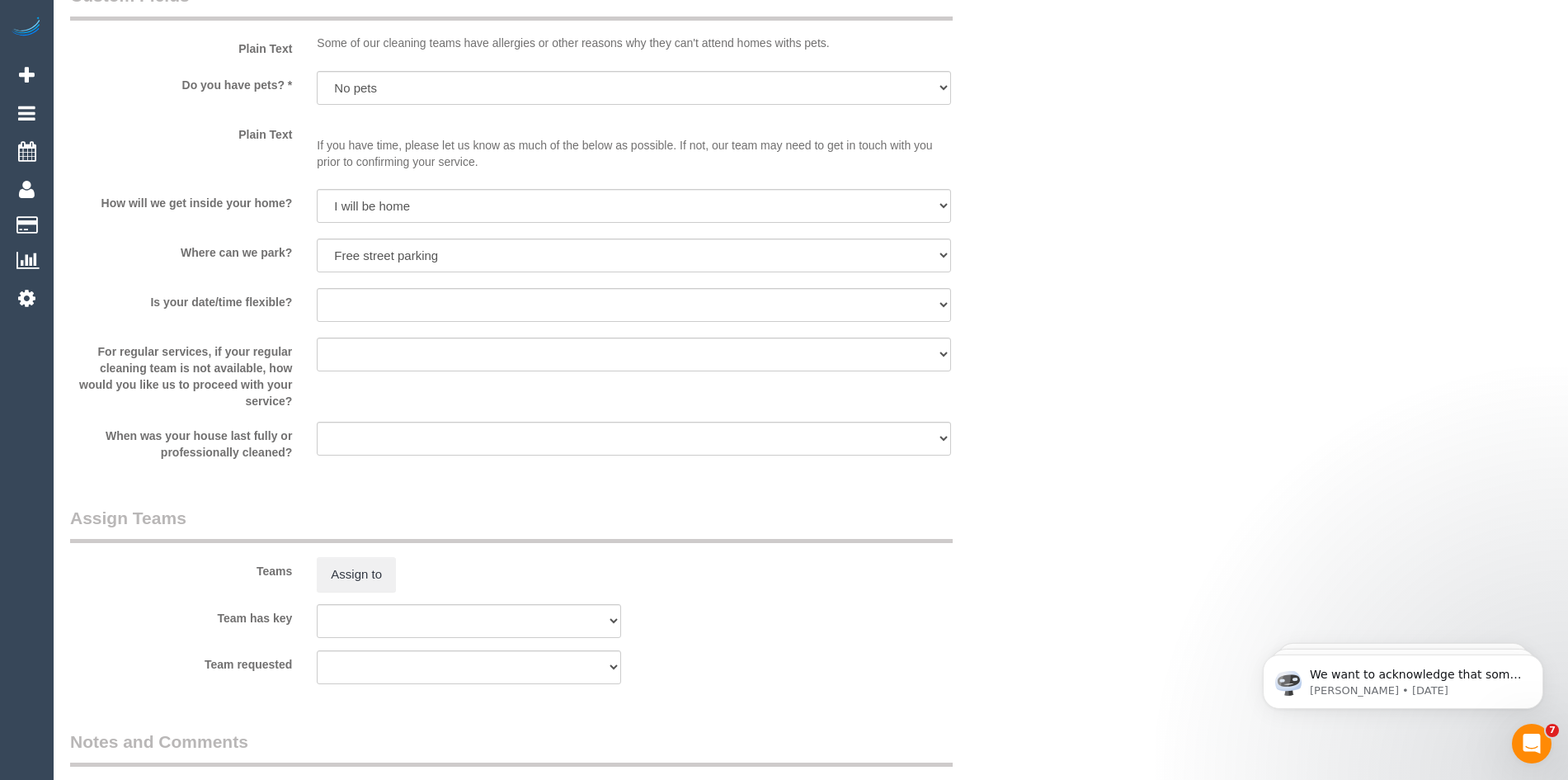
scroll to position [1863, 0]
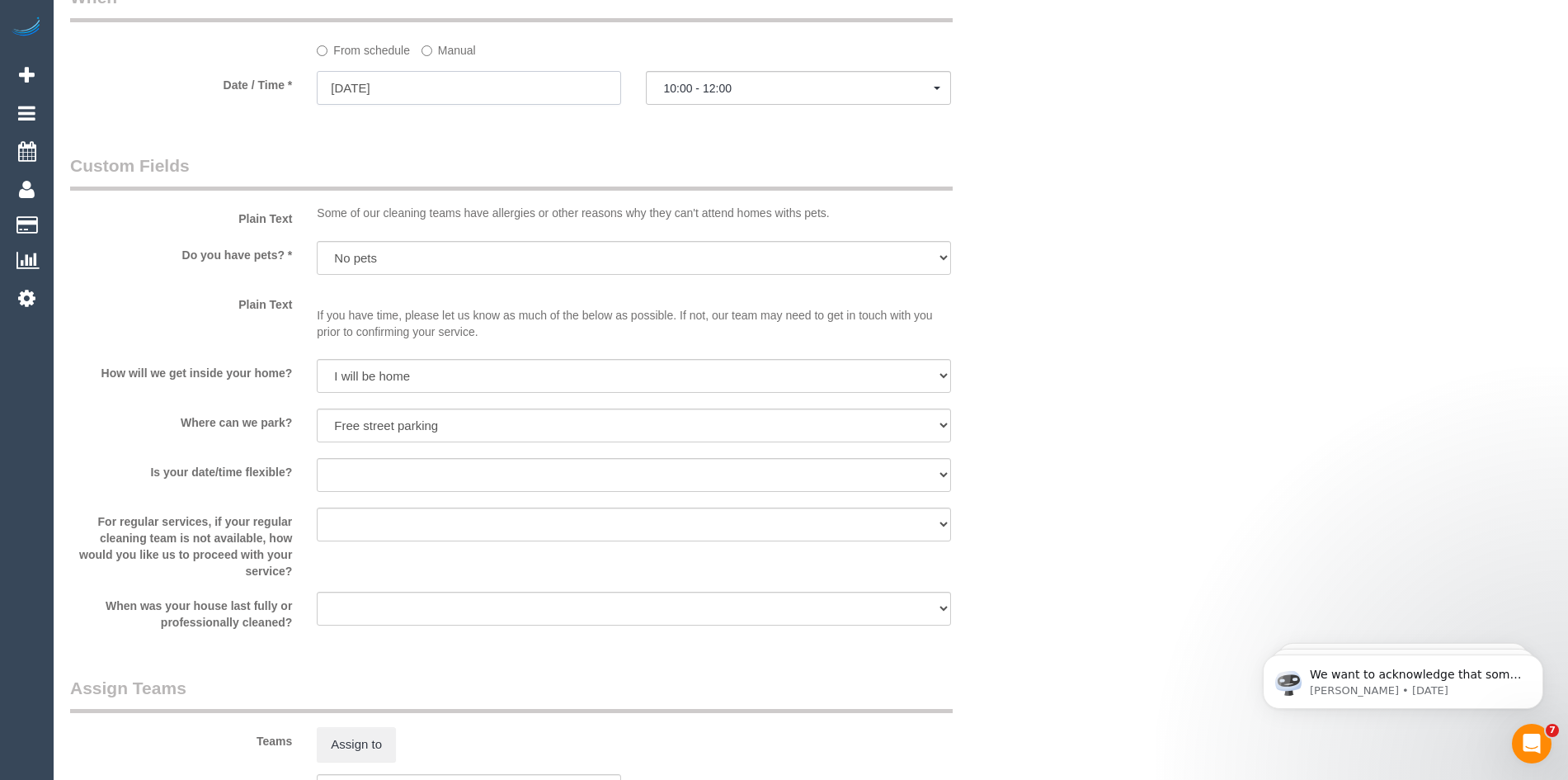
click at [400, 91] on input "[DATE]" at bounding box center [469, 87] width 304 height 34
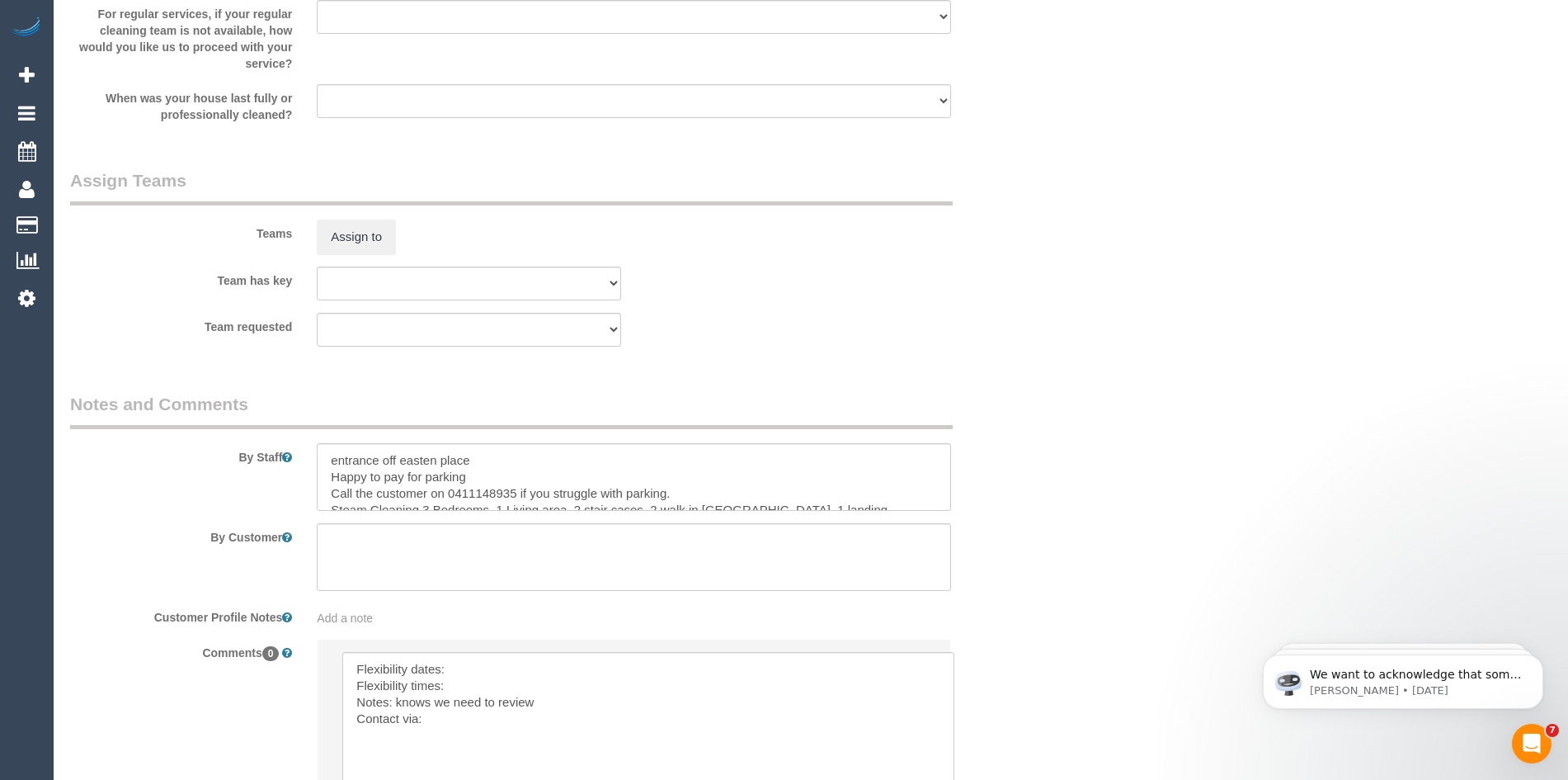
scroll to position [2523, 0]
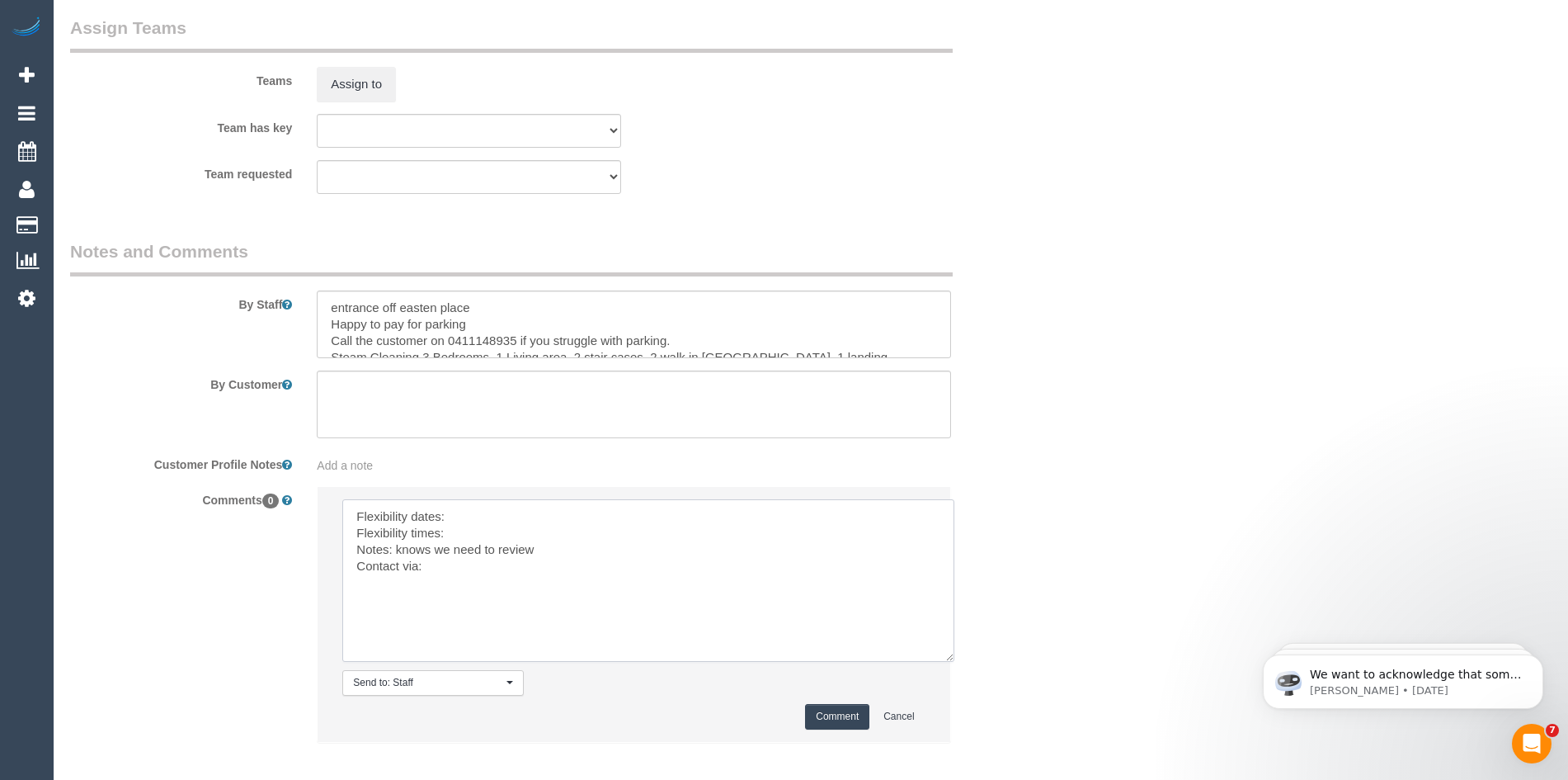
click at [480, 511] on textarea at bounding box center [648, 581] width 612 height 163
click at [477, 534] on textarea at bounding box center [648, 581] width 612 height 163
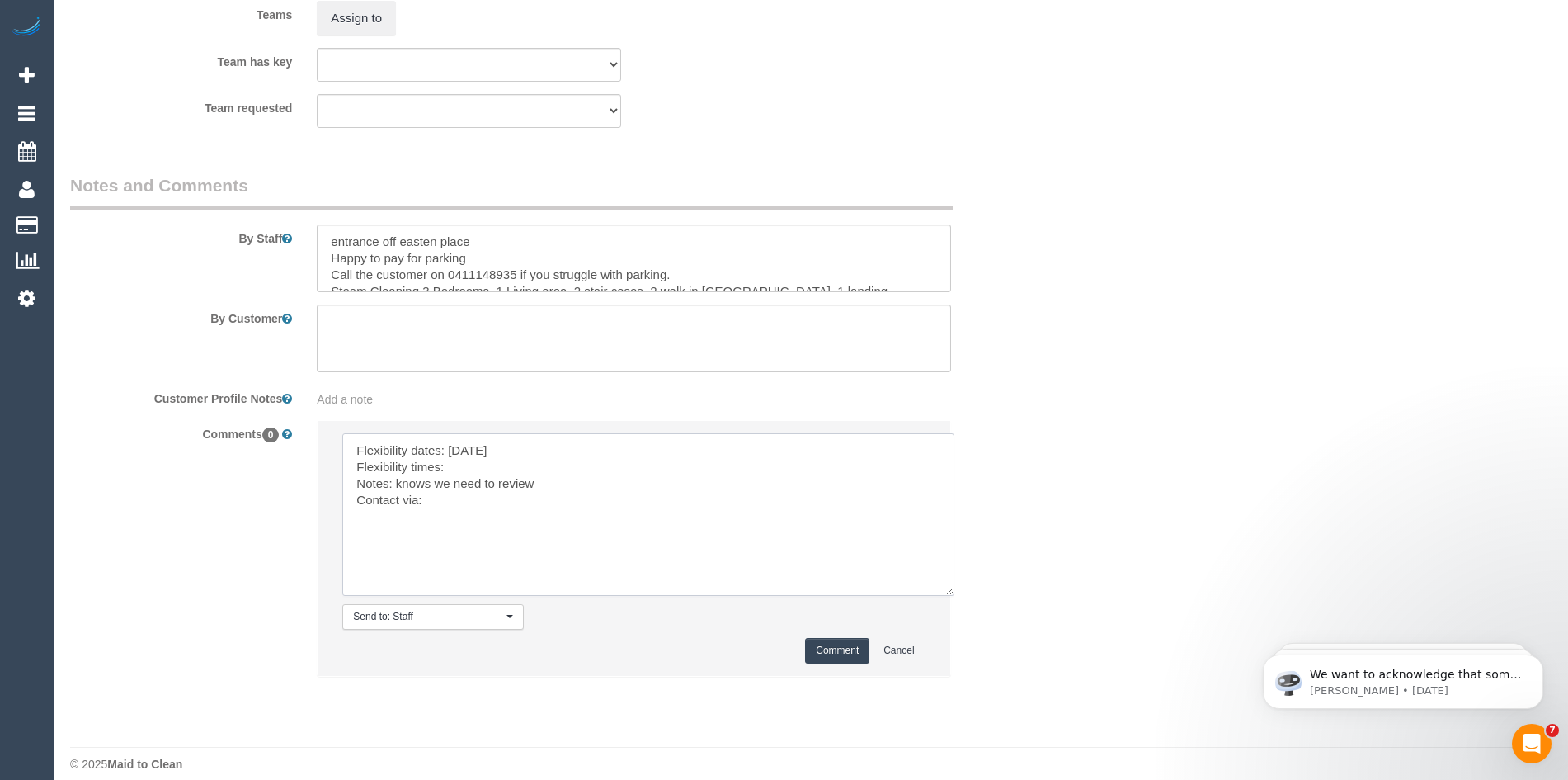
scroll to position [2606, 0]
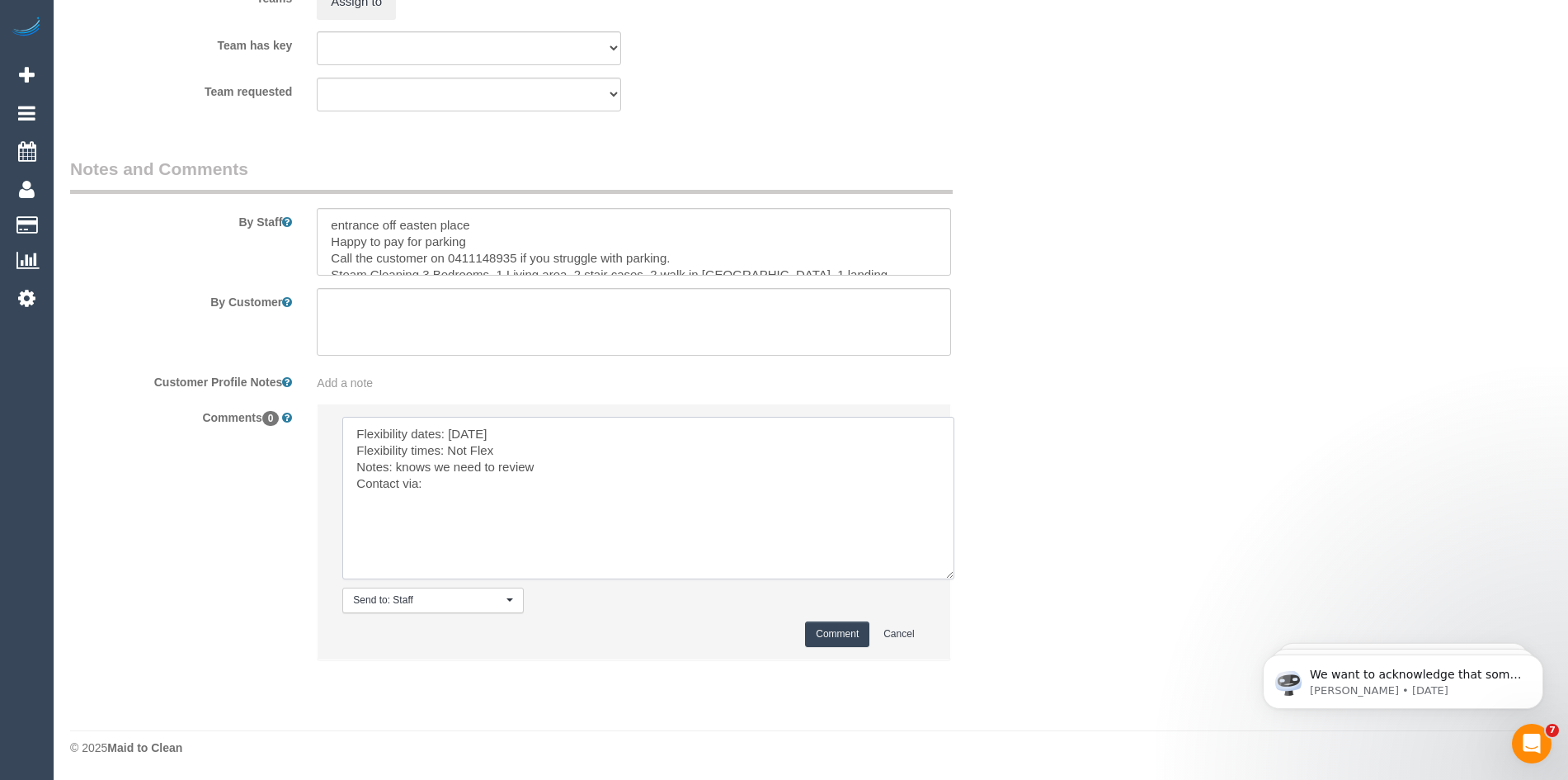
click at [477, 478] on textarea at bounding box center [648, 499] width 612 height 163
type textarea "Flexibility dates: Friday Flexibility times: Not Flex Notes: knows we need to r…"
click at [829, 634] on button "Comment" at bounding box center [837, 634] width 64 height 25
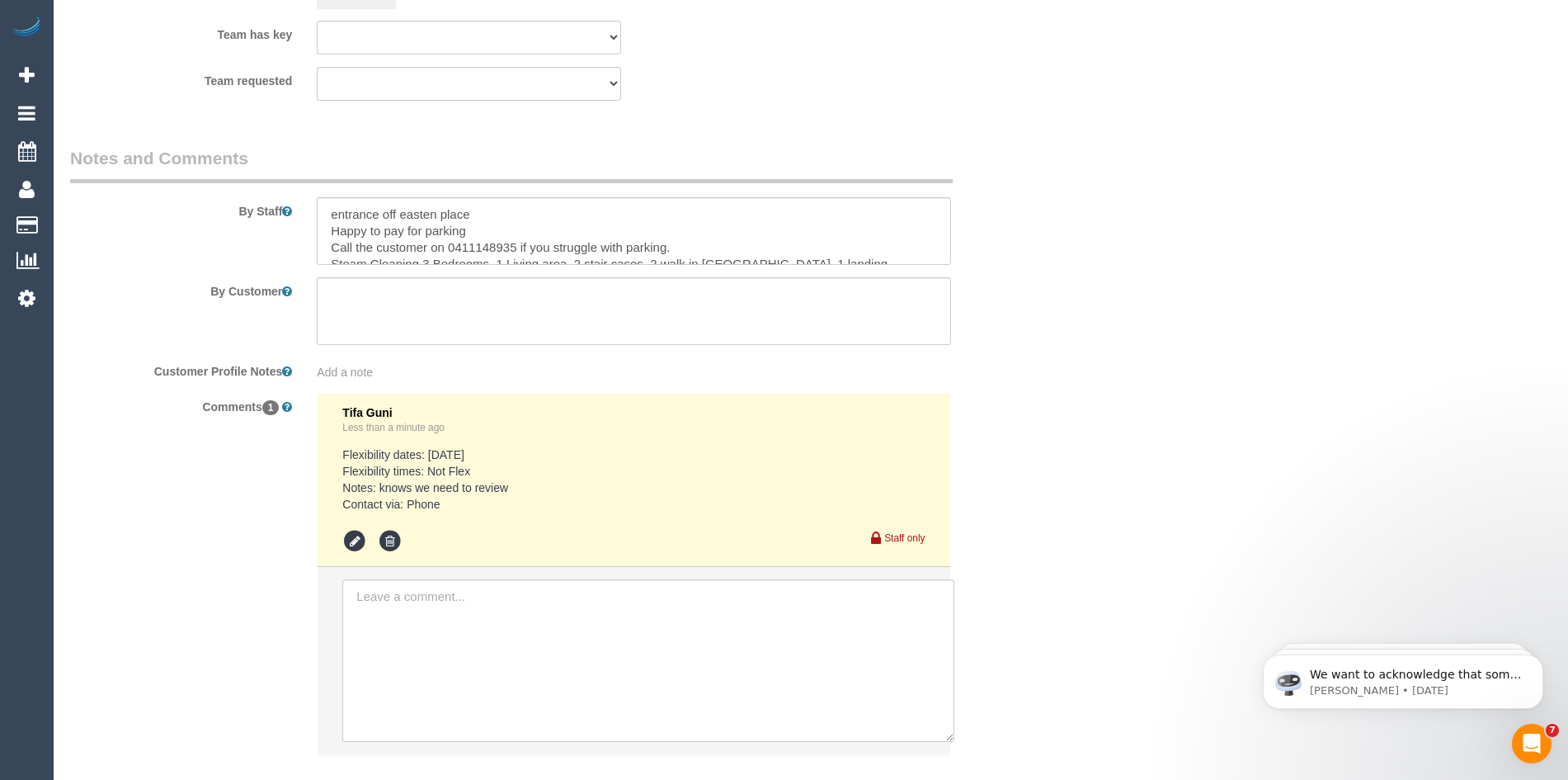
scroll to position [2712, 0]
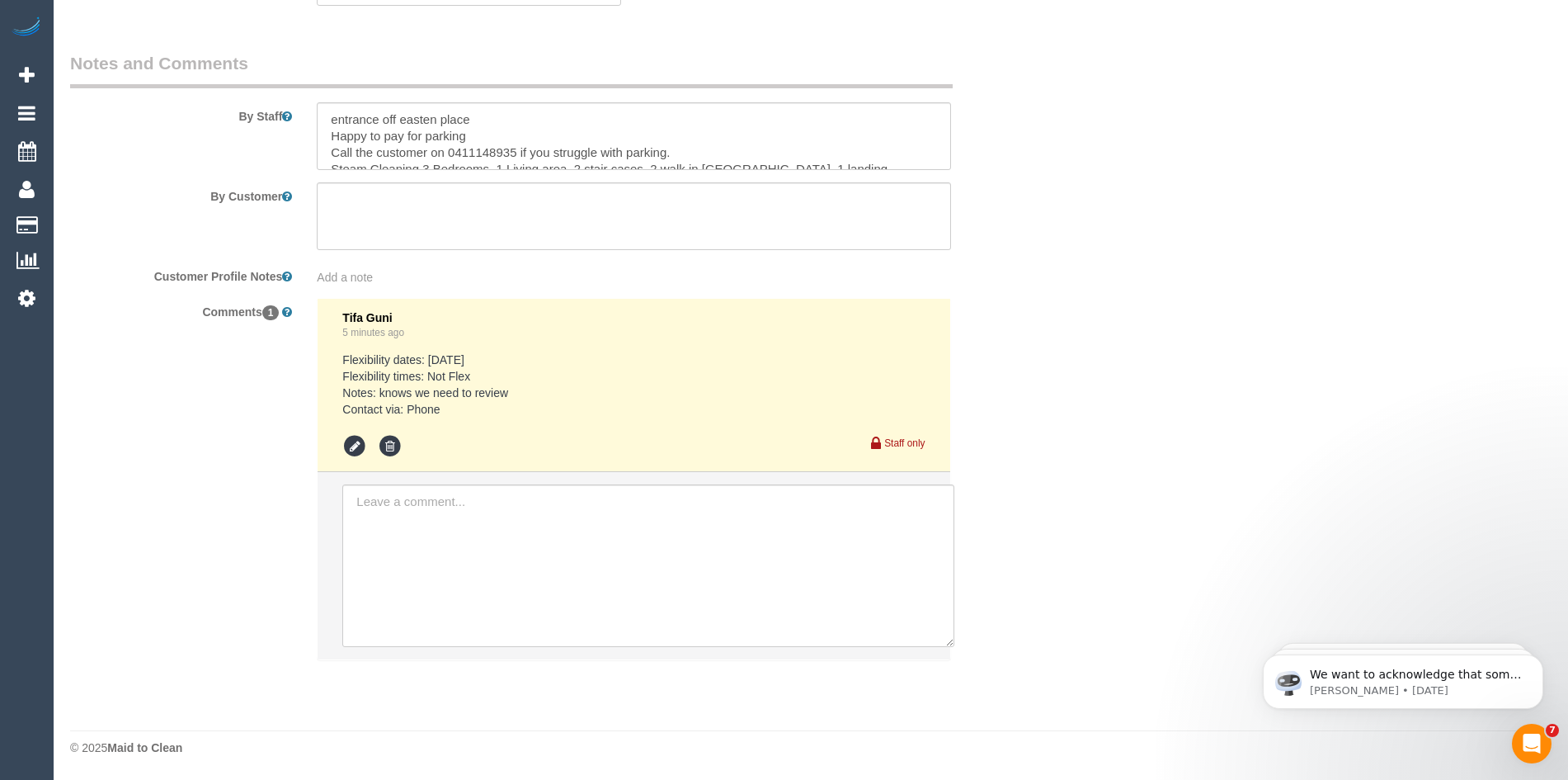
click at [213, 433] on div "Comments 1 Tifa Guni 5 minutes ago Flexibility dates: Friday Flexibility times:…" at bounding box center [552, 487] width 987 height 379
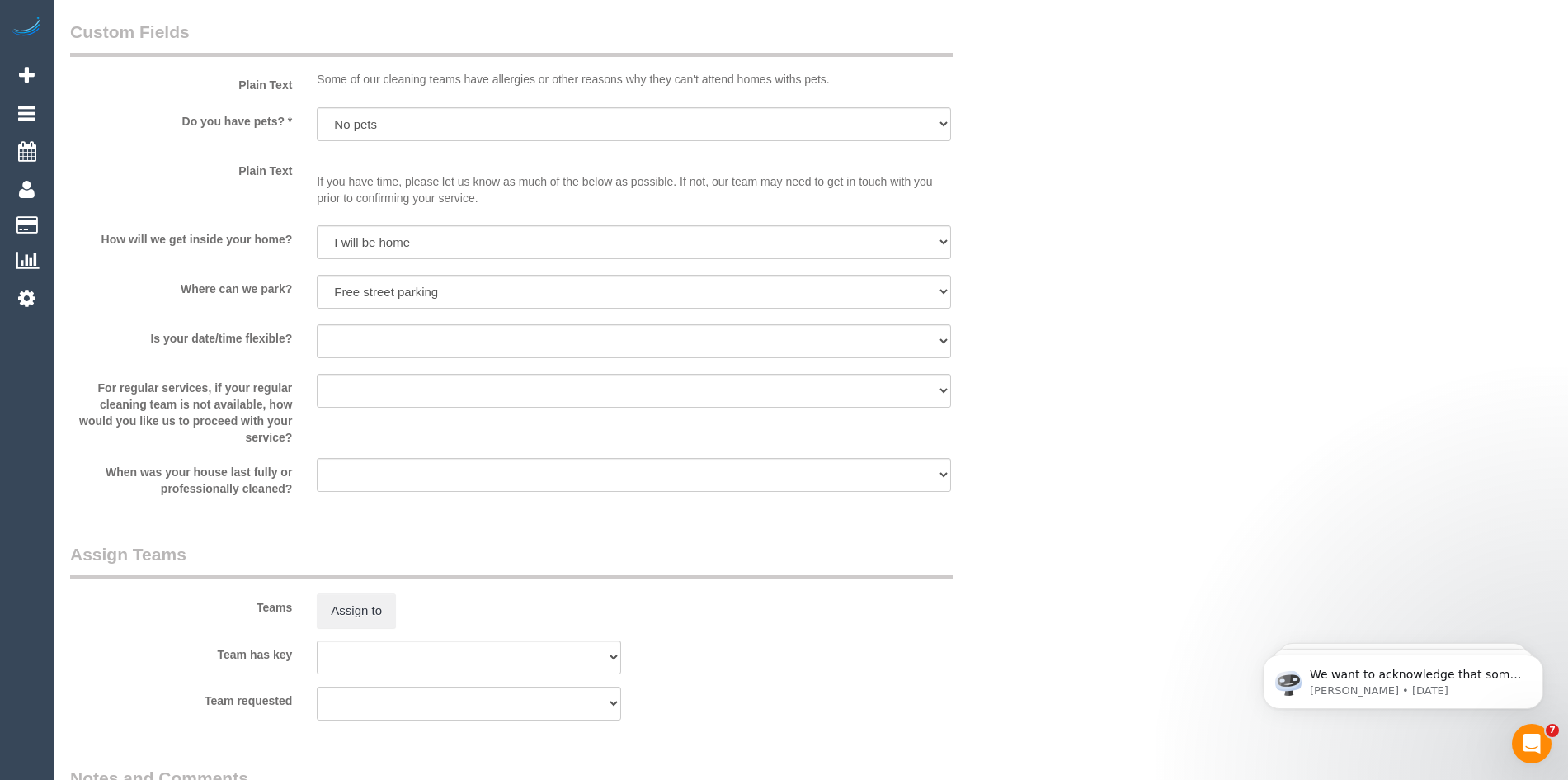
scroll to position [1804, 0]
